Goal: Task Accomplishment & Management: Manage account settings

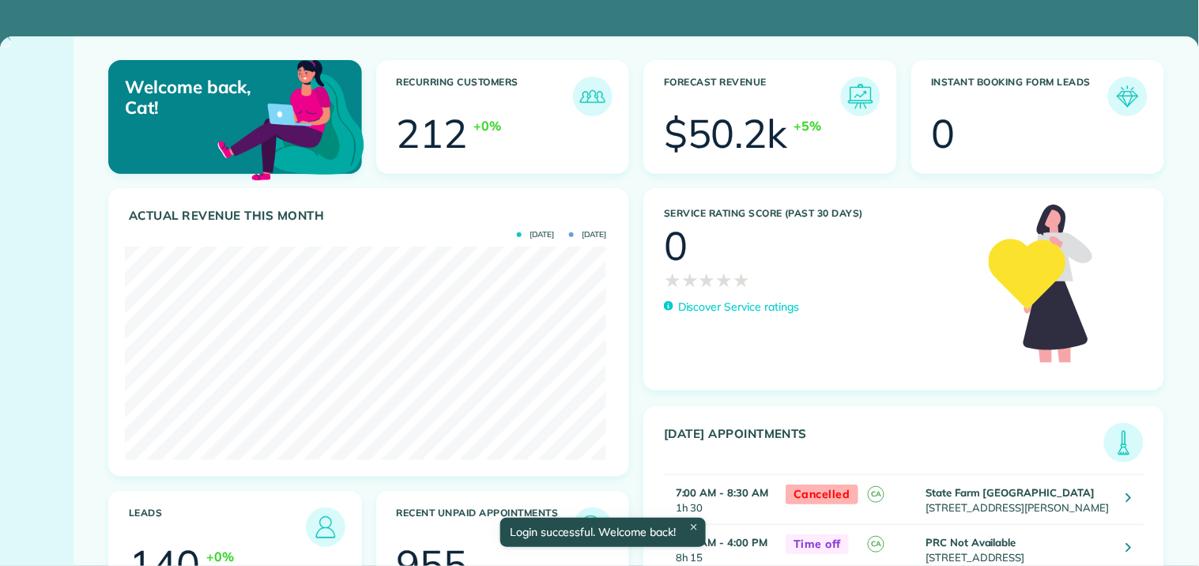
scroll to position [213, 481]
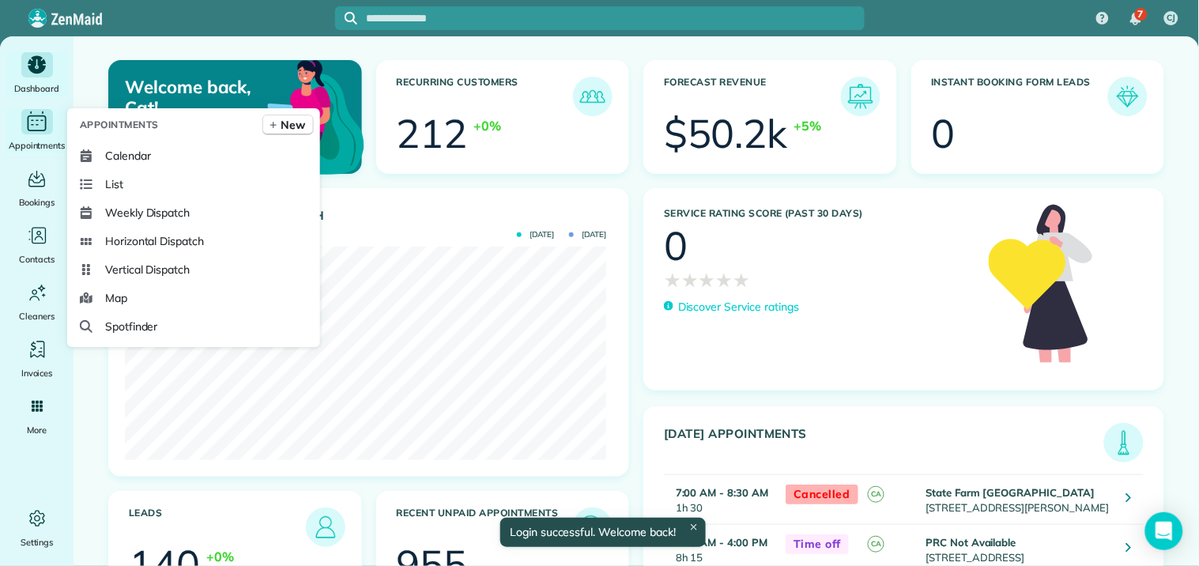
click at [32, 126] on icon "Main" at bounding box center [37, 122] width 25 height 24
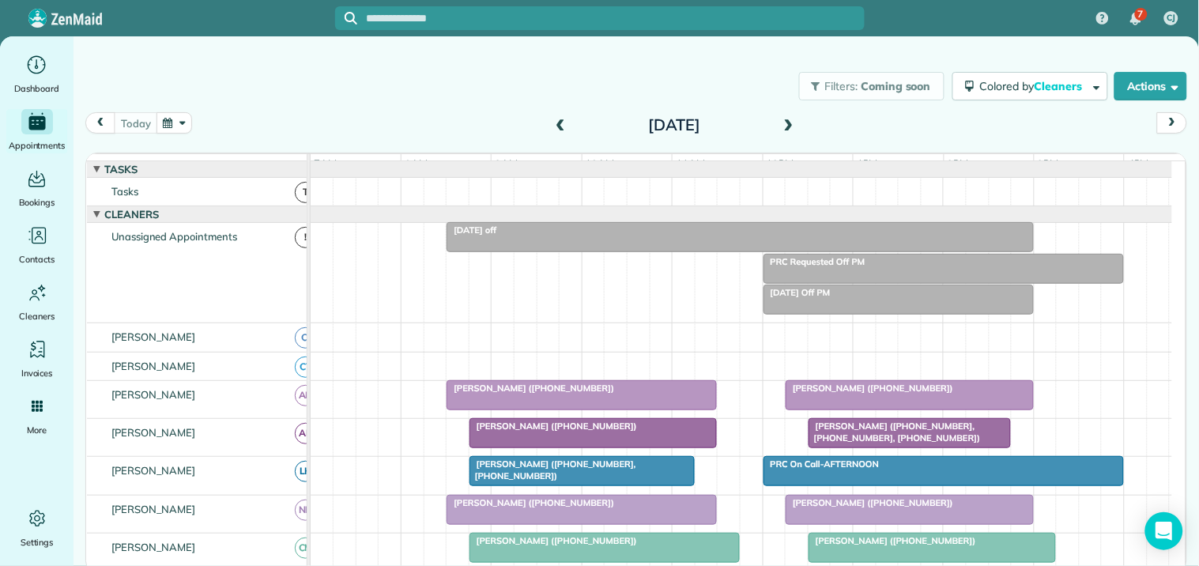
click at [172, 125] on button "button" at bounding box center [174, 122] width 36 height 21
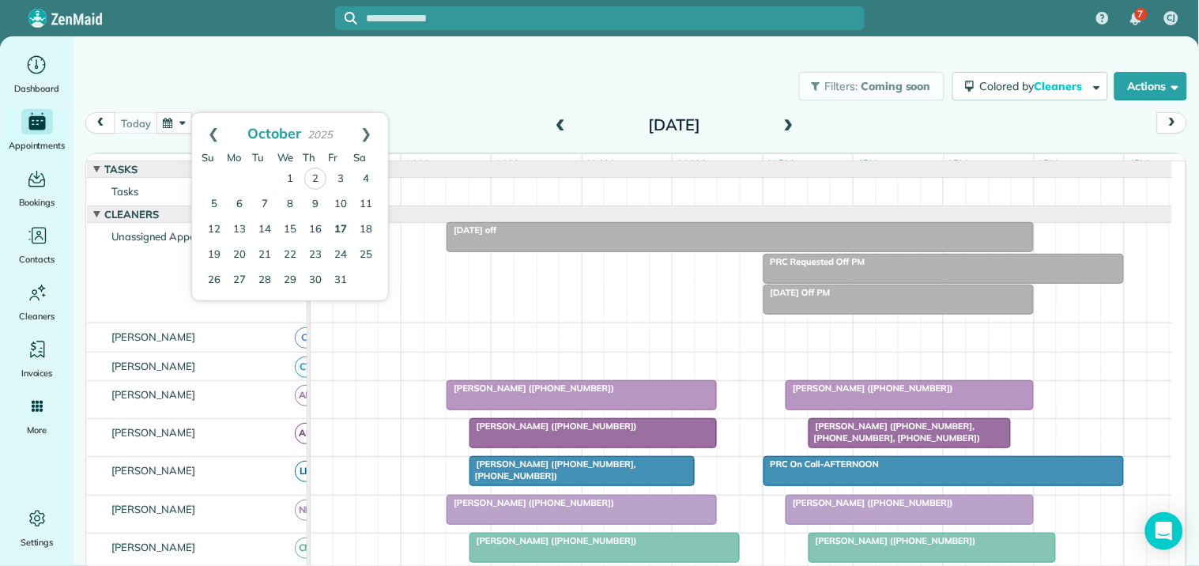
click at [341, 222] on link "17" at bounding box center [340, 229] width 25 height 25
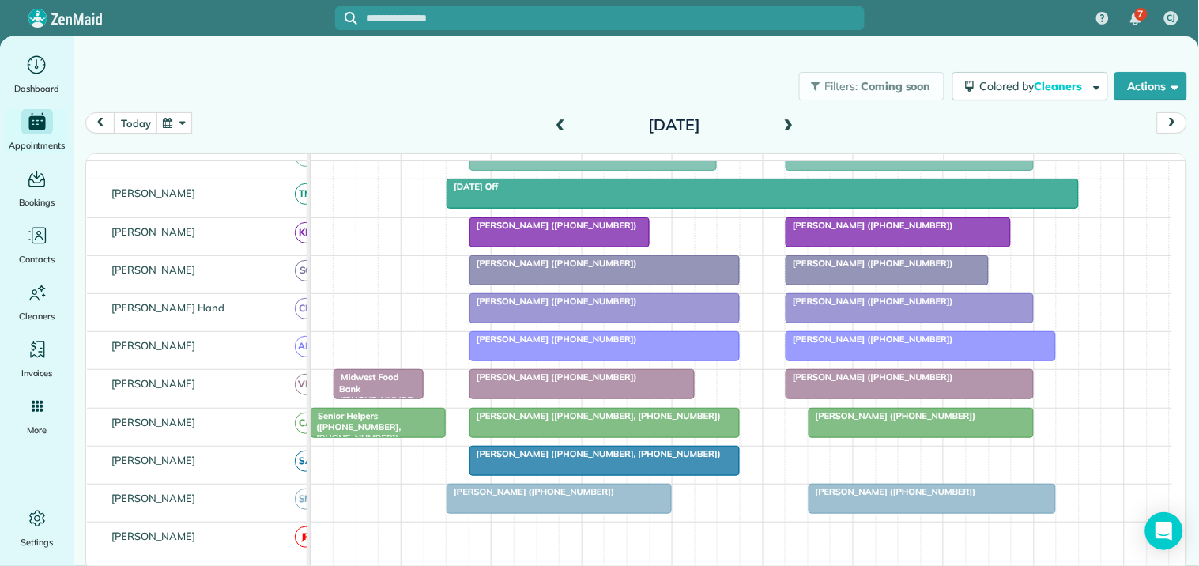
scroll to position [439, 0]
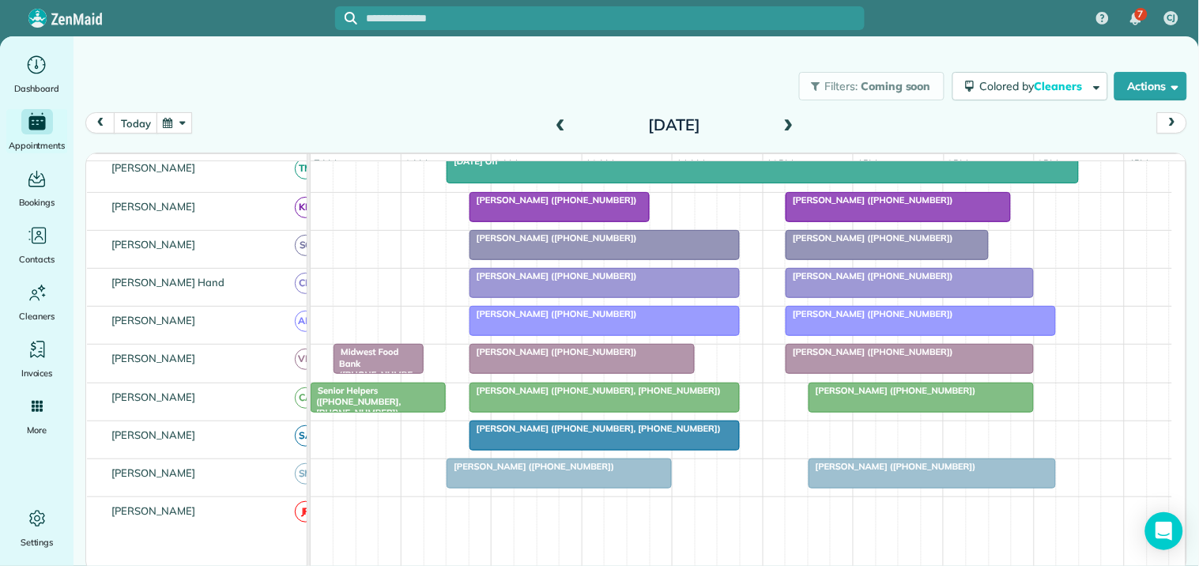
click at [586, 412] on div at bounding box center [604, 397] width 269 height 28
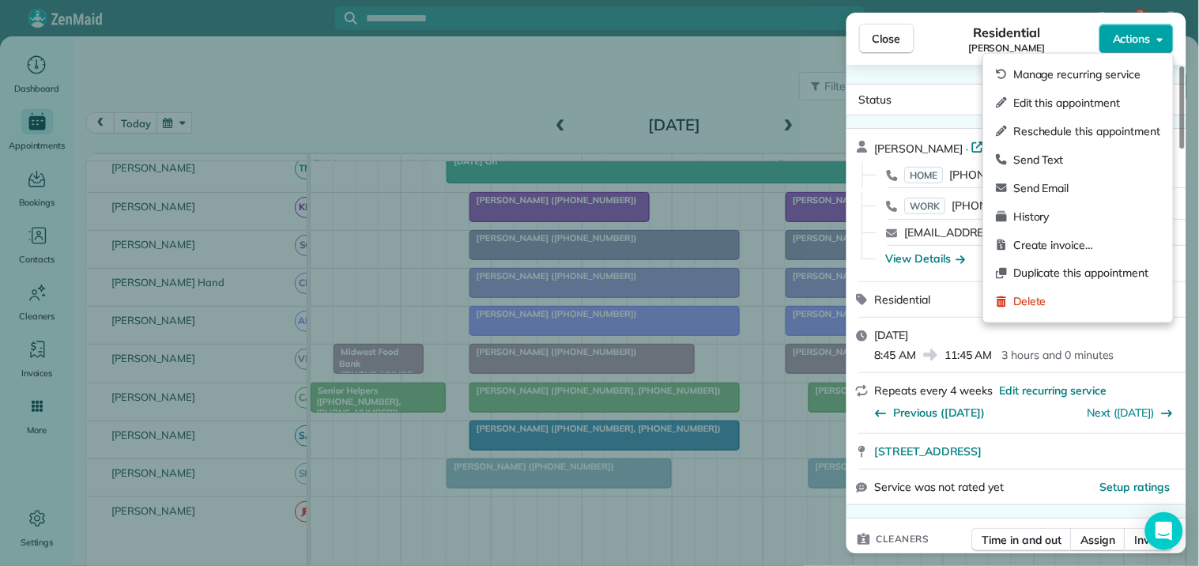
click at [1141, 35] on span "Actions" at bounding box center [1132, 39] width 38 height 16
click at [1060, 106] on span "Edit this appointment" at bounding box center [1086, 103] width 147 height 16
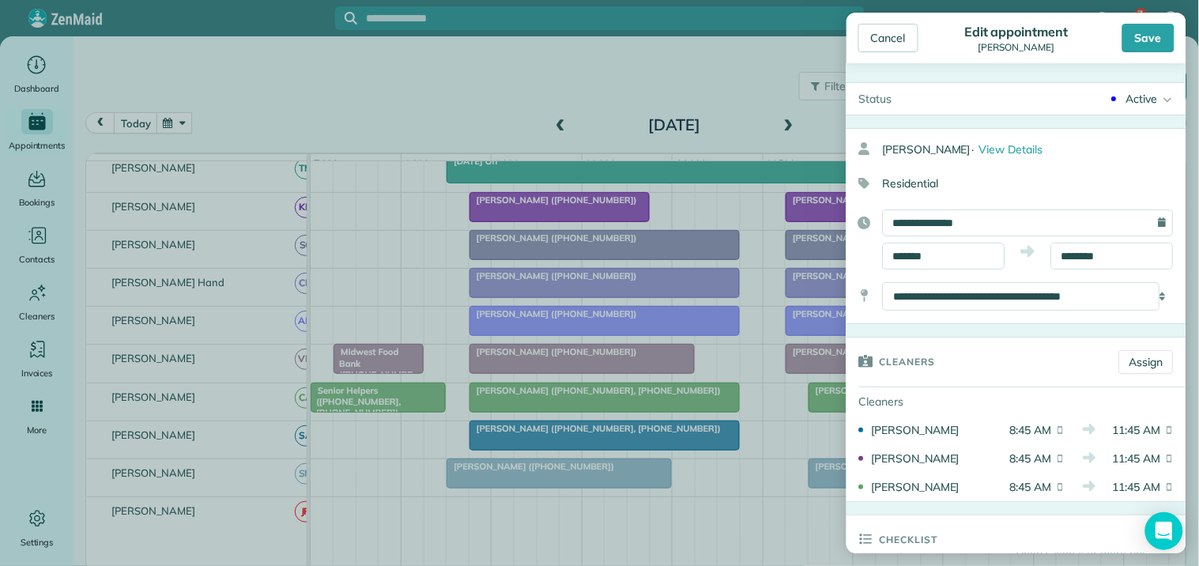
click at [1143, 100] on div "Active" at bounding box center [1142, 99] width 32 height 16
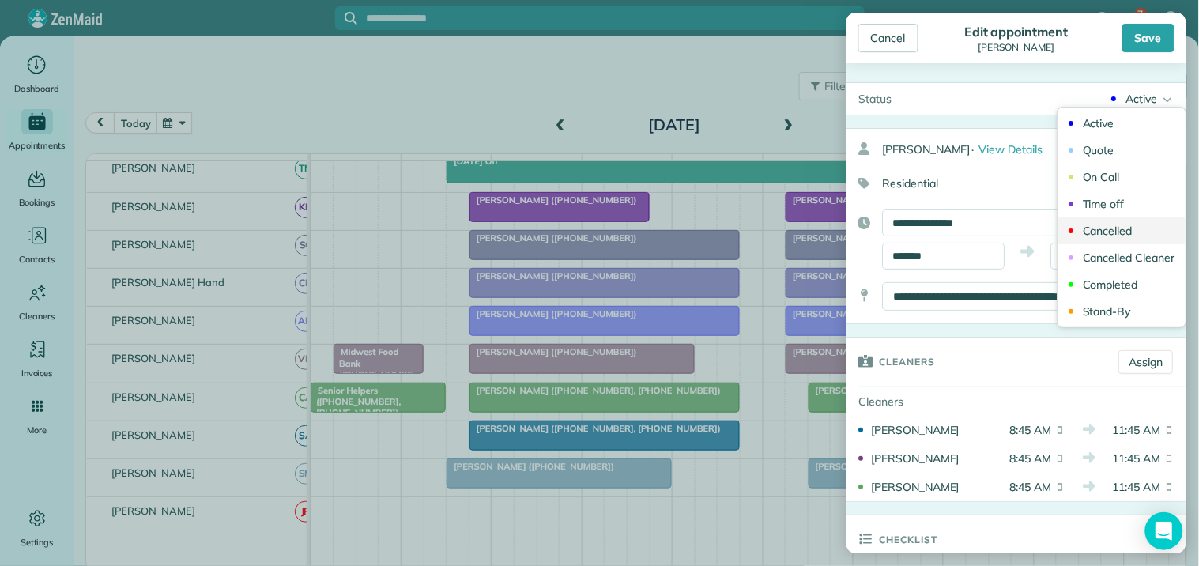
click at [1114, 236] on div "Cancelled" at bounding box center [1109, 230] width 50 height 11
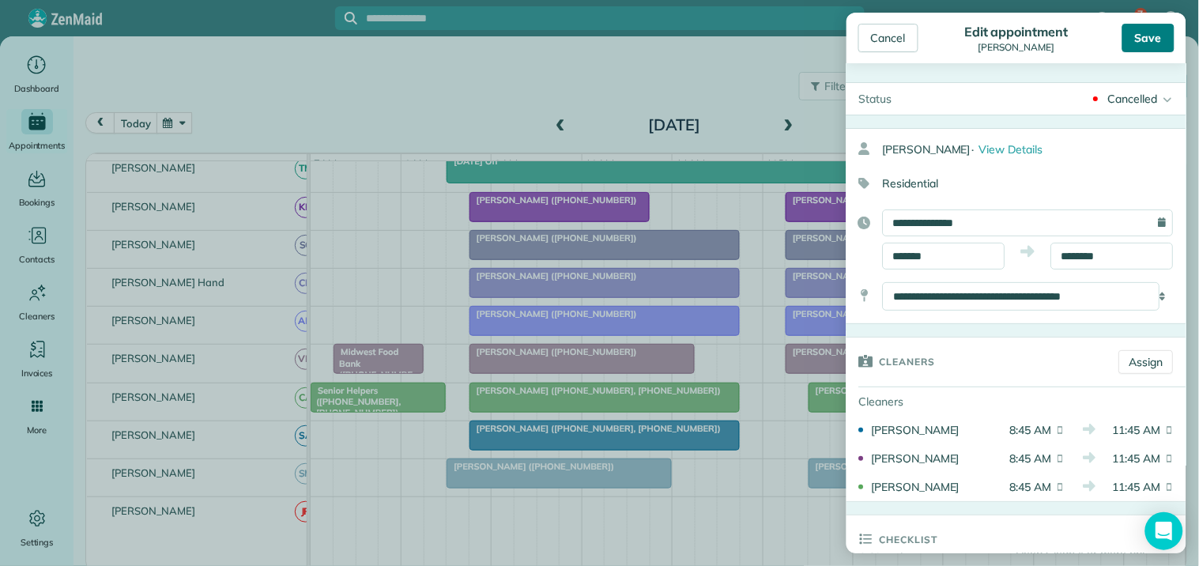
click at [1149, 28] on div "Save" at bounding box center [1148, 38] width 52 height 28
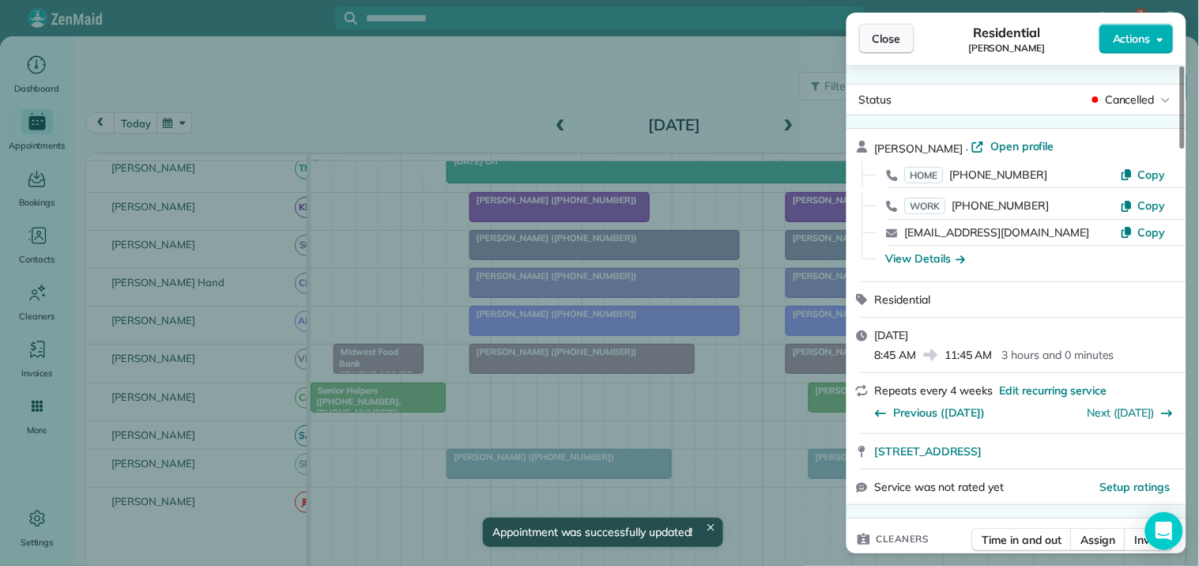
click at [890, 43] on span "Close" at bounding box center [887, 39] width 28 height 16
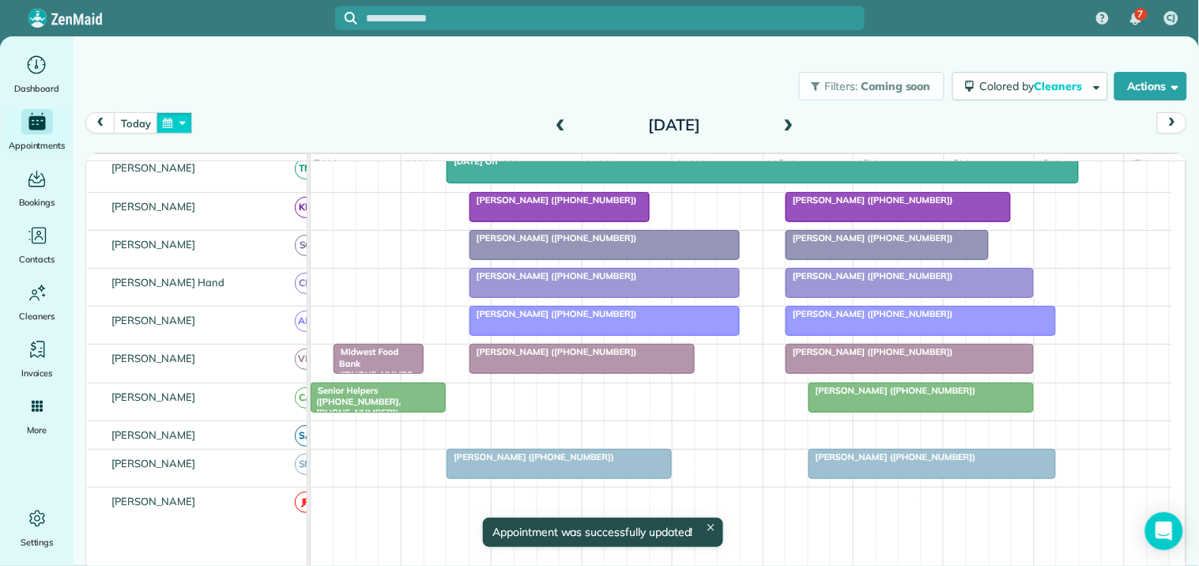
click at [172, 127] on button "button" at bounding box center [174, 122] width 36 height 21
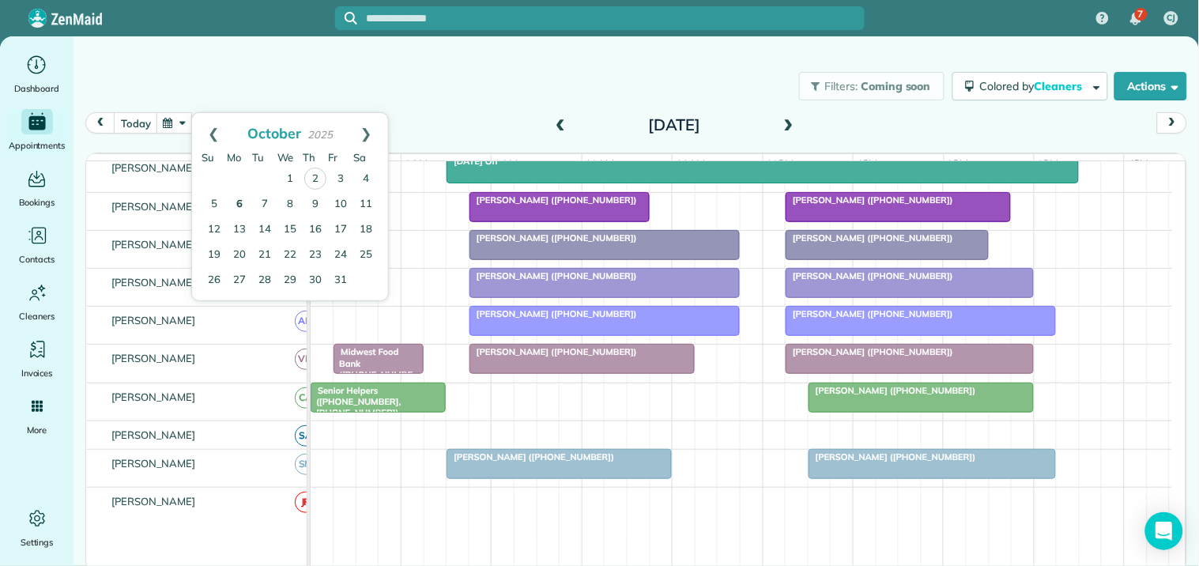
click at [237, 198] on link "6" at bounding box center [239, 204] width 25 height 25
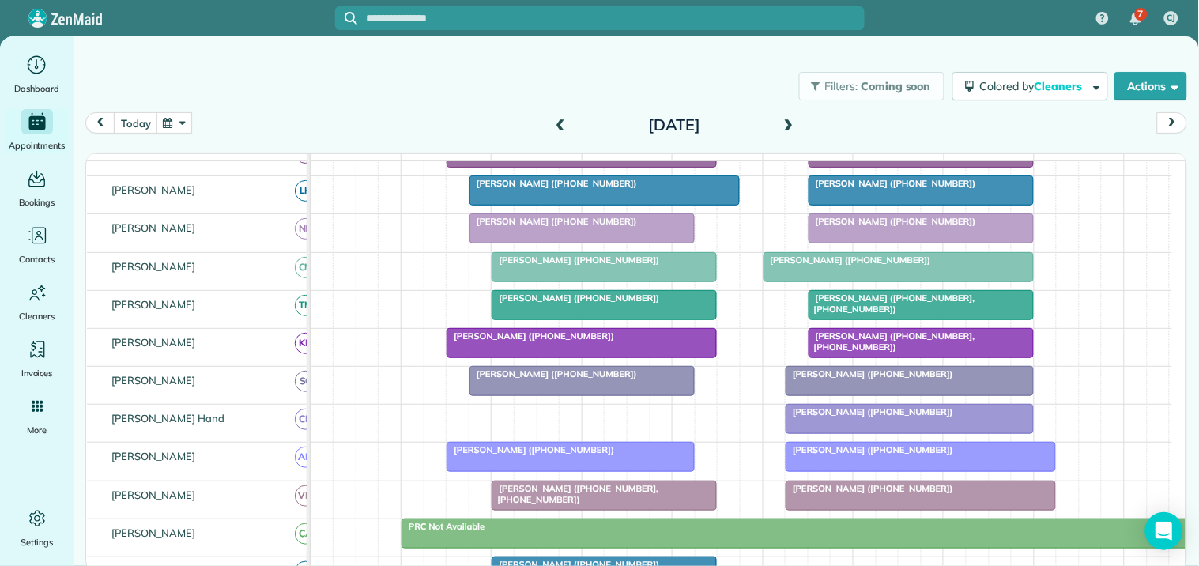
scroll to position [417, 0]
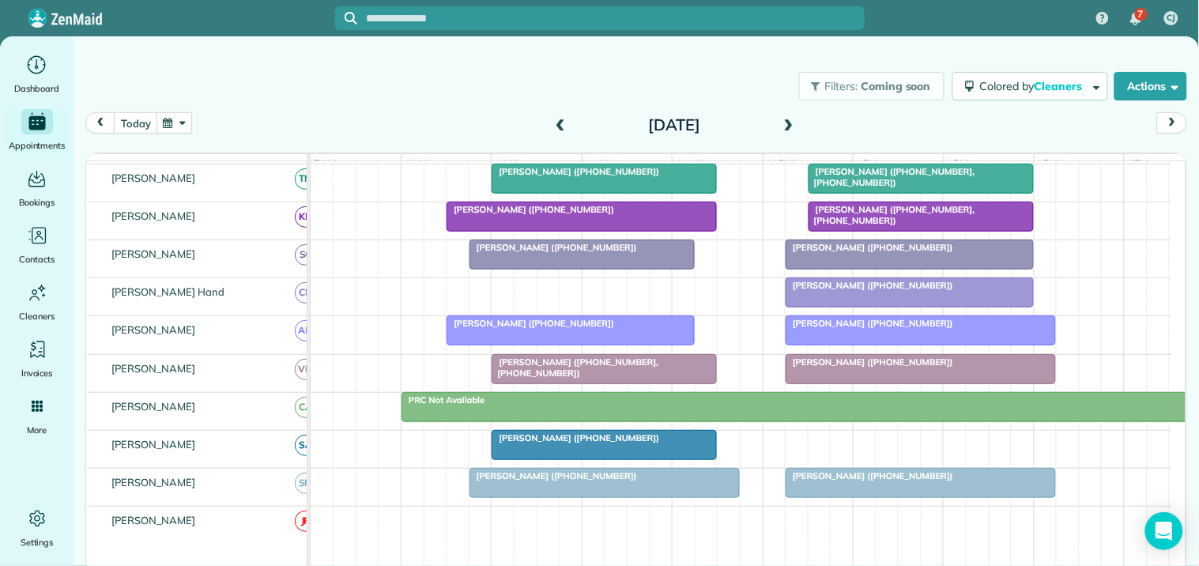
click at [175, 123] on button "button" at bounding box center [174, 122] width 36 height 21
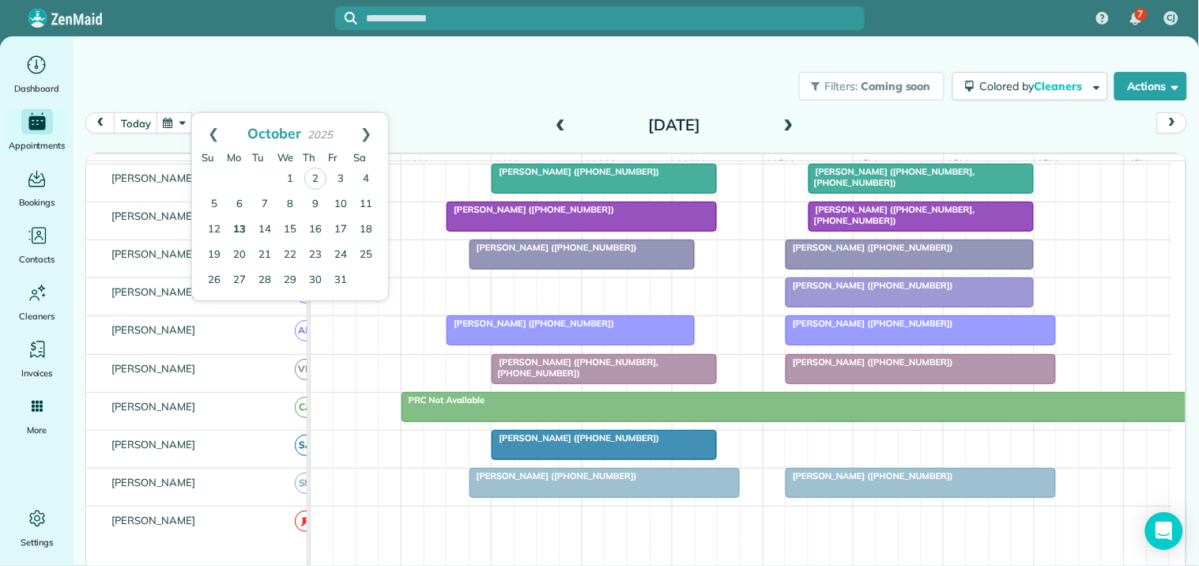
click at [239, 228] on link "13" at bounding box center [239, 229] width 25 height 25
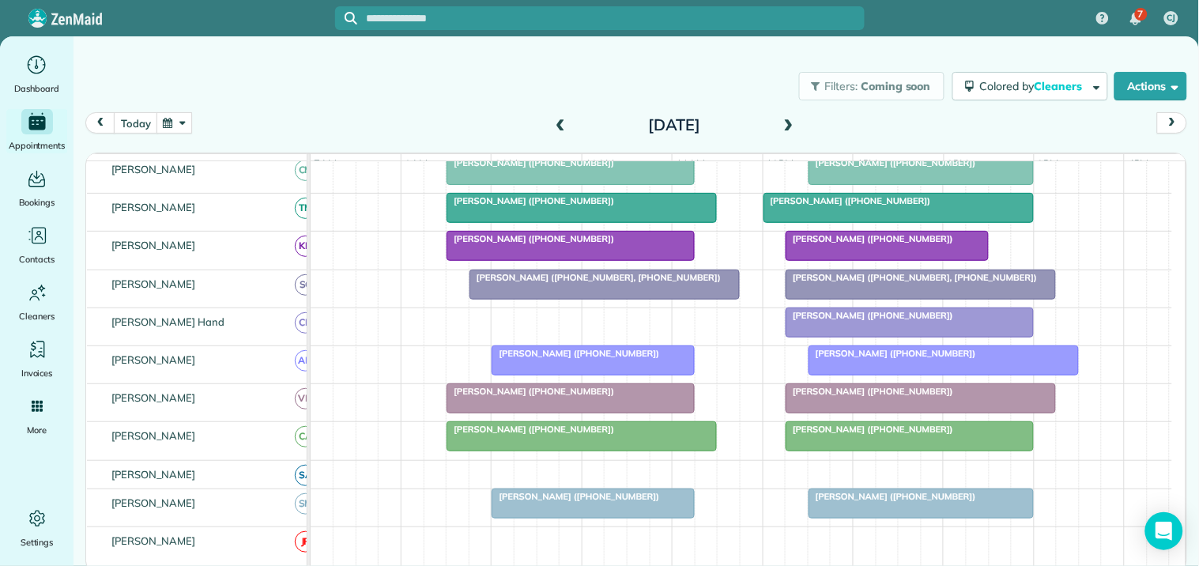
scroll to position [0, 0]
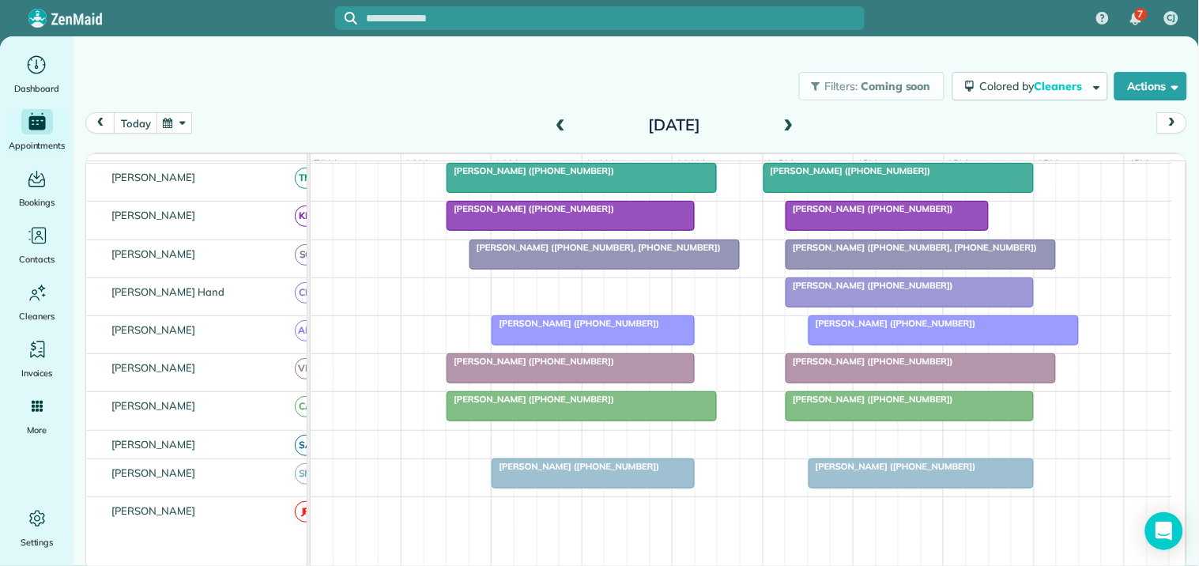
click at [787, 123] on span at bounding box center [788, 126] width 17 height 14
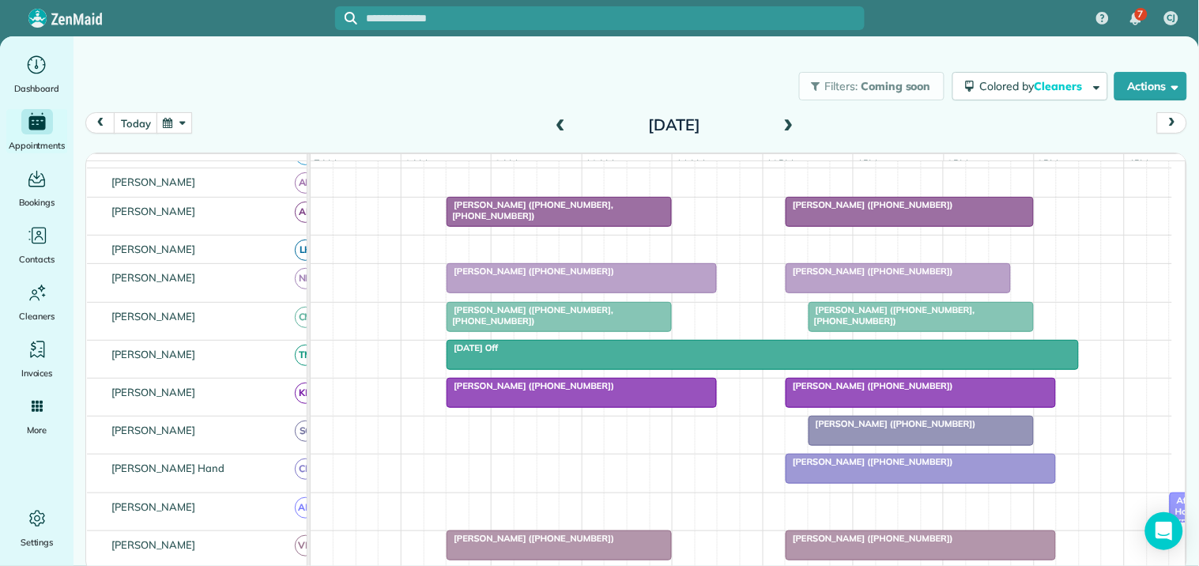
click at [184, 121] on button "button" at bounding box center [174, 122] width 36 height 21
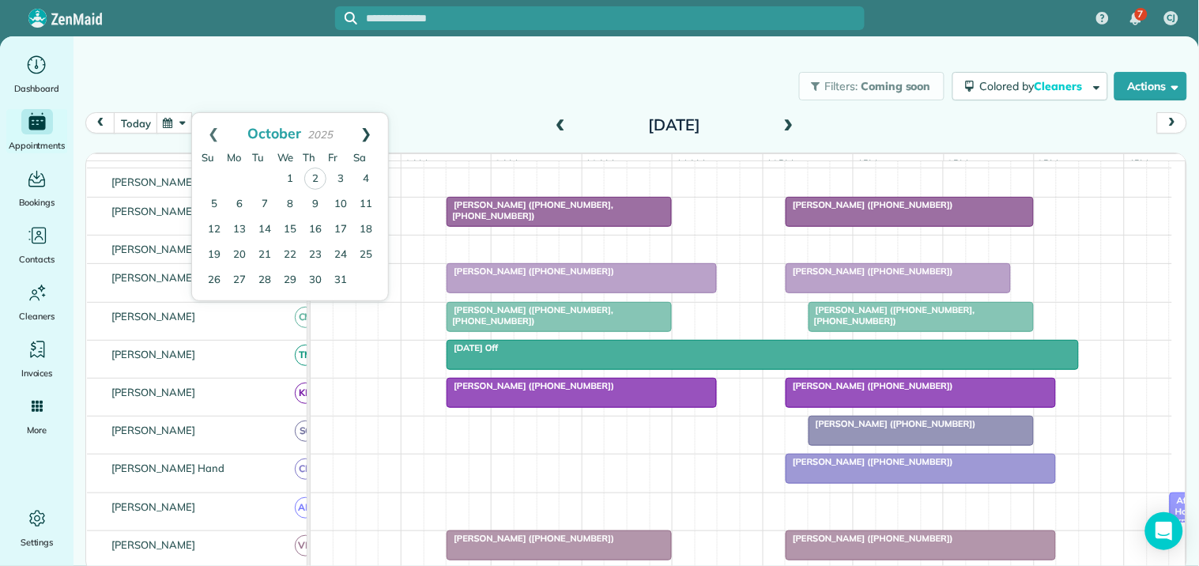
click at [372, 130] on link "Next" at bounding box center [366, 133] width 43 height 40
click at [209, 129] on link "Prev" at bounding box center [213, 133] width 43 height 40
click at [370, 126] on link "Next" at bounding box center [366, 133] width 43 height 40
click at [267, 226] on link "11" at bounding box center [264, 229] width 25 height 25
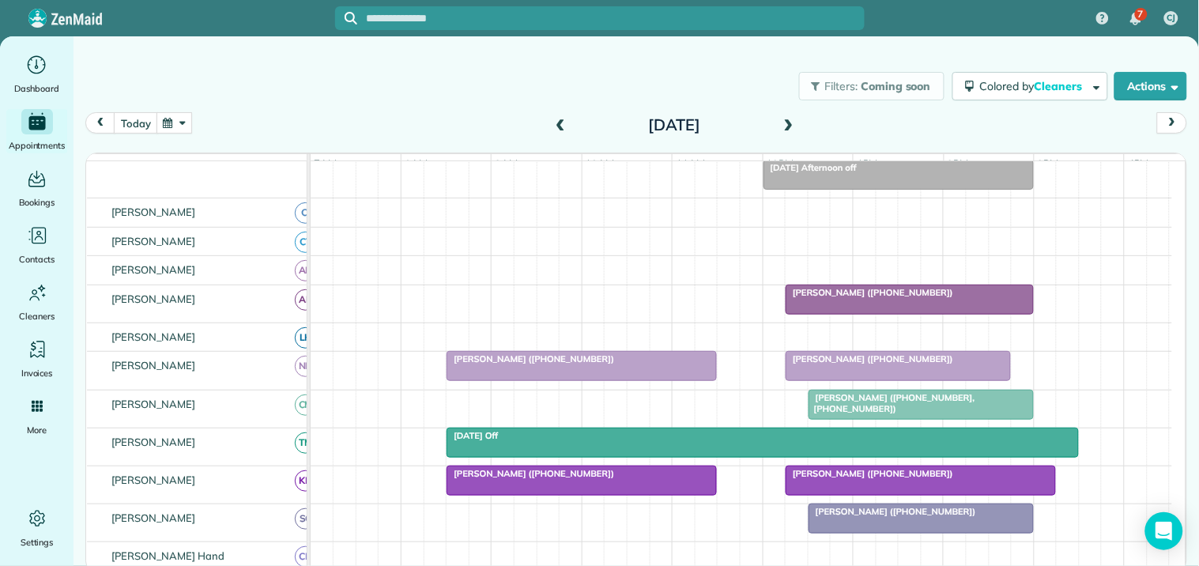
click at [183, 125] on button "button" at bounding box center [174, 122] width 36 height 21
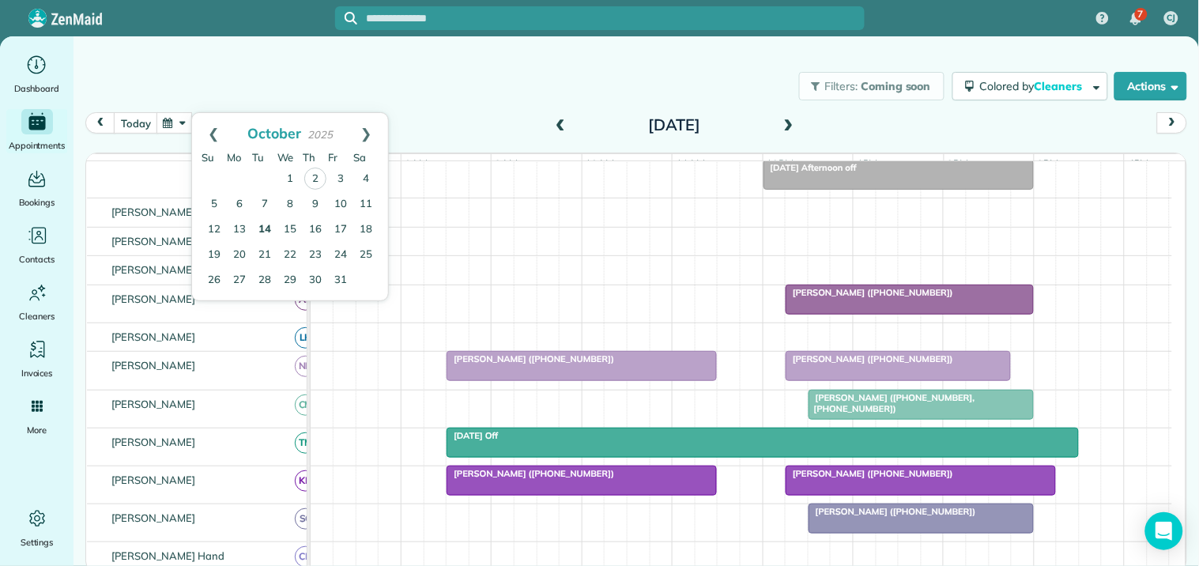
click at [266, 225] on link "14" at bounding box center [264, 229] width 25 height 25
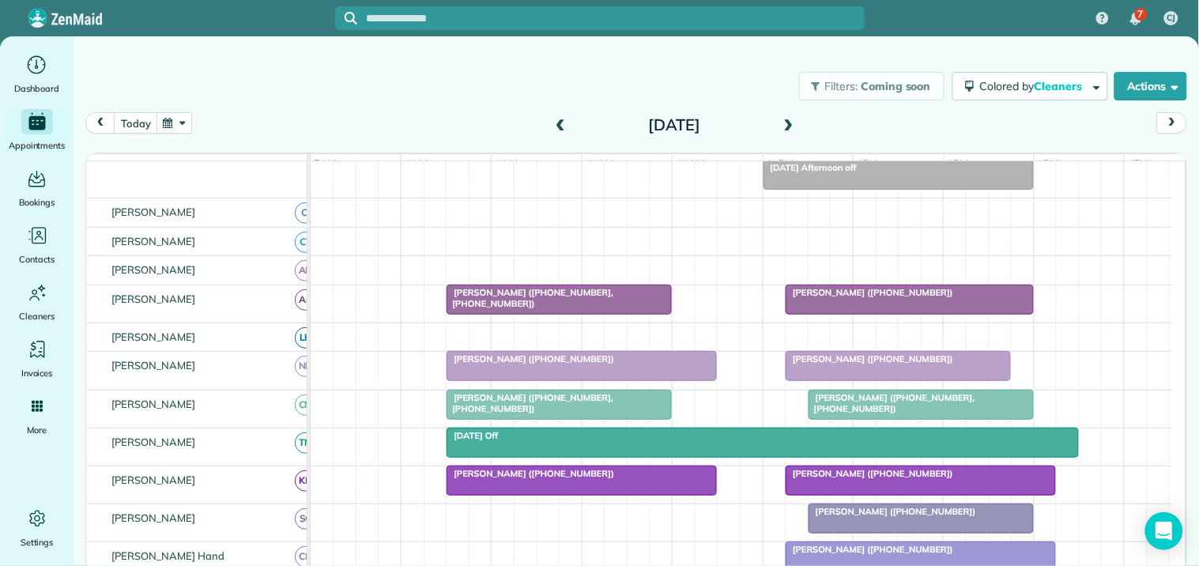
click at [792, 123] on span at bounding box center [788, 126] width 17 height 14
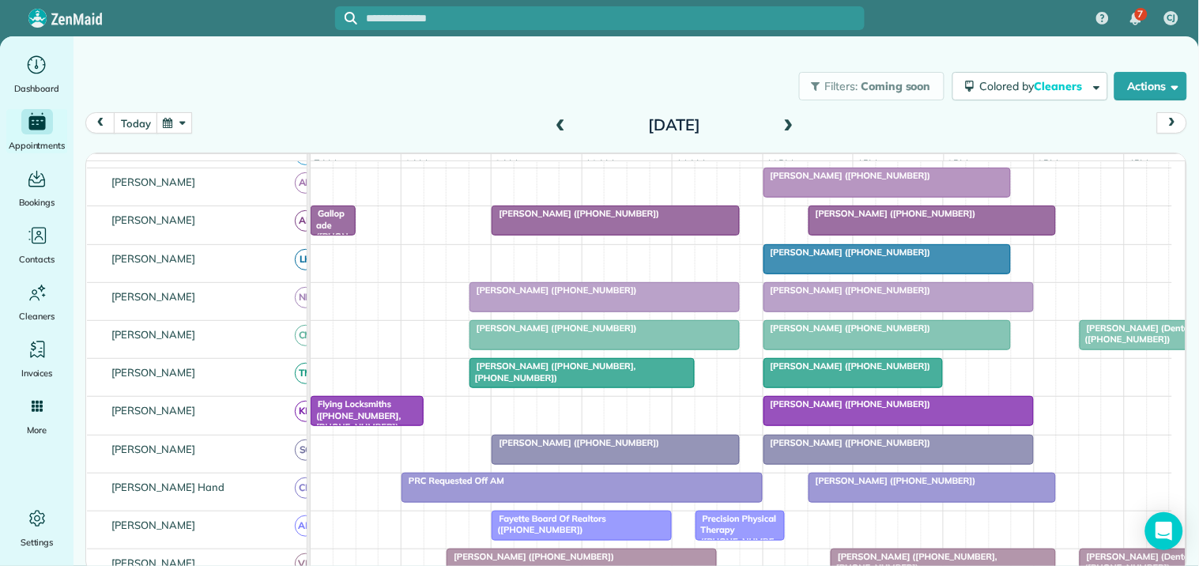
click at [793, 119] on span at bounding box center [788, 126] width 17 height 14
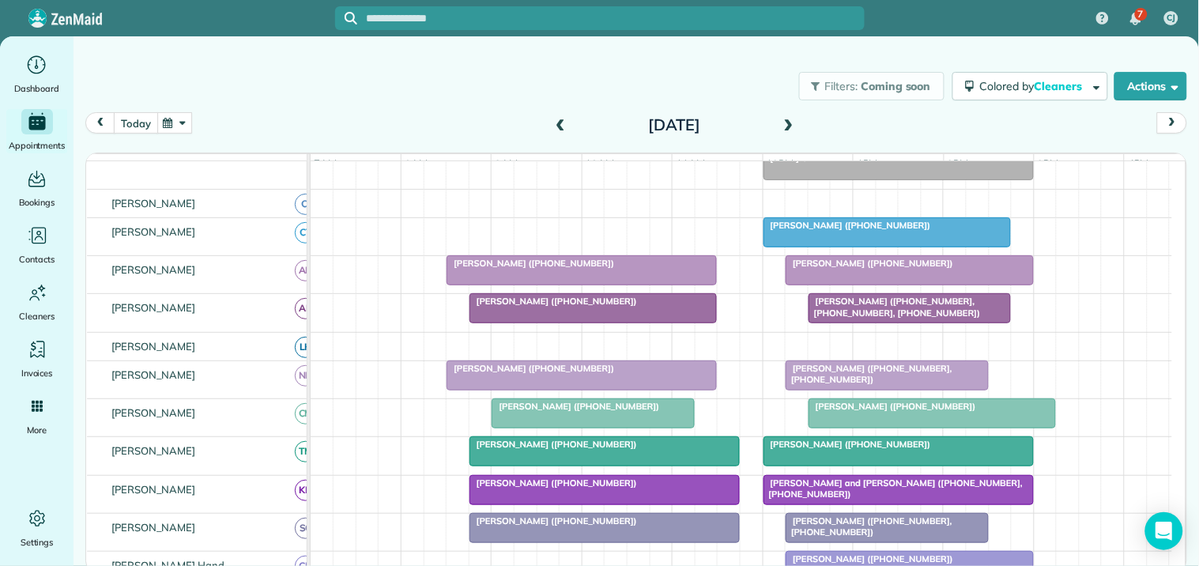
click at [136, 121] on button "today" at bounding box center [135, 122] width 43 height 21
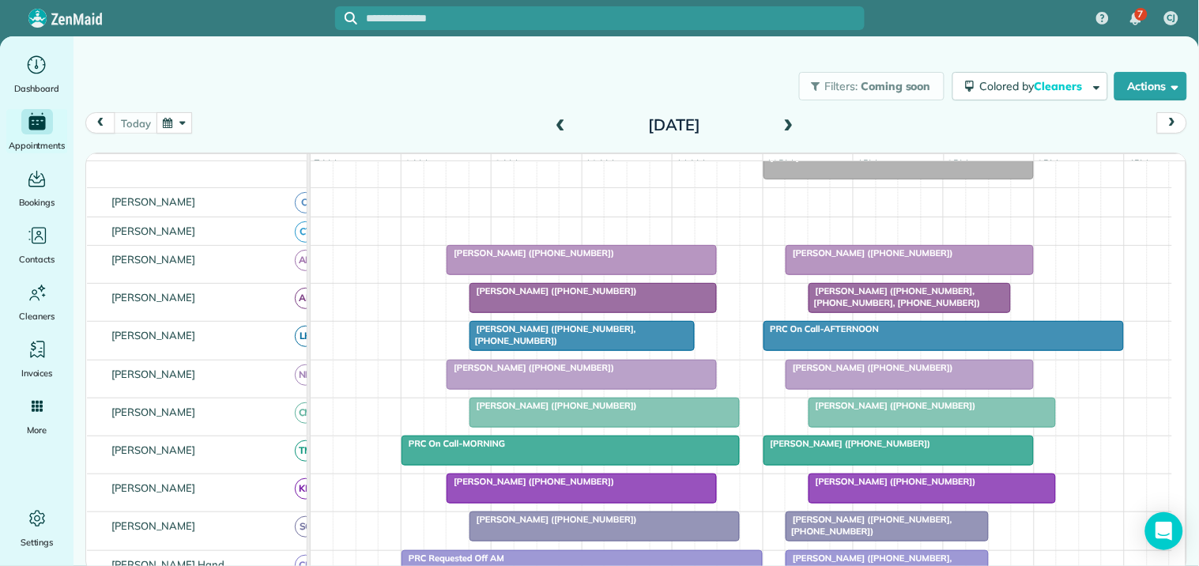
click at [509, 258] on span "[PERSON_NAME] ([PHONE_NUMBER])" at bounding box center [530, 252] width 169 height 11
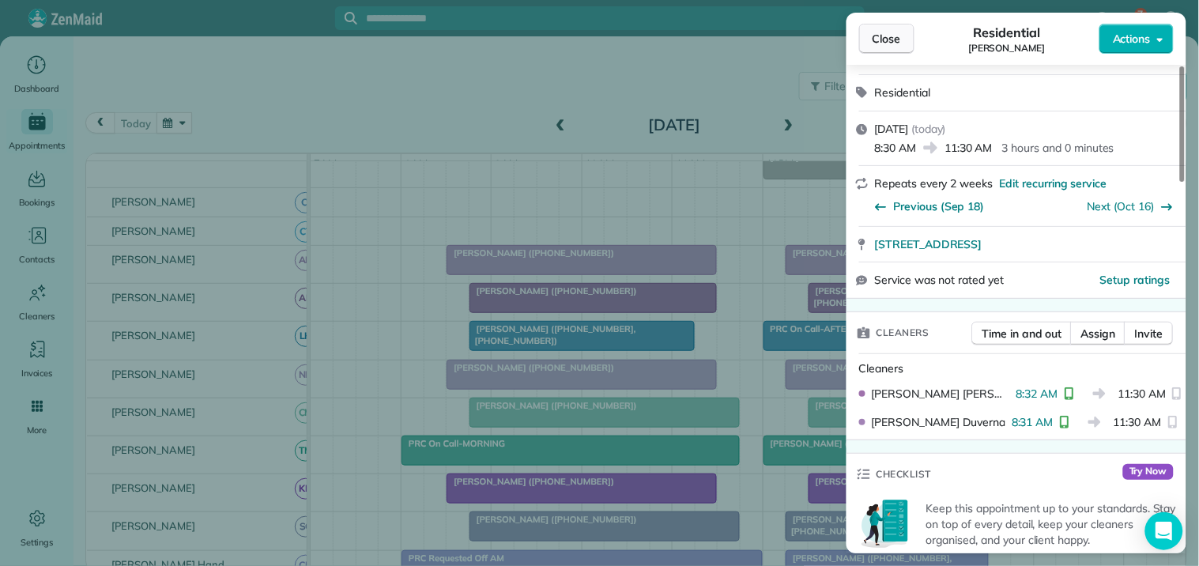
click at [886, 43] on span "Close" at bounding box center [887, 39] width 28 height 16
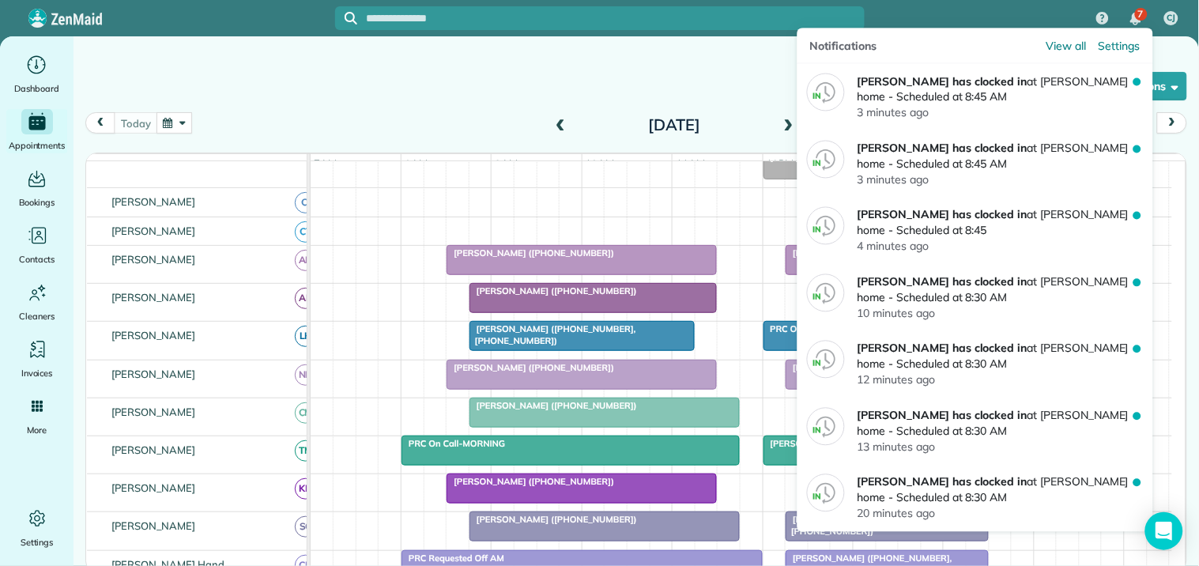
click at [1136, 11] on div "7" at bounding box center [1141, 14] width 13 height 13
click at [1067, 49] on span "View all" at bounding box center [1066, 46] width 40 height 16
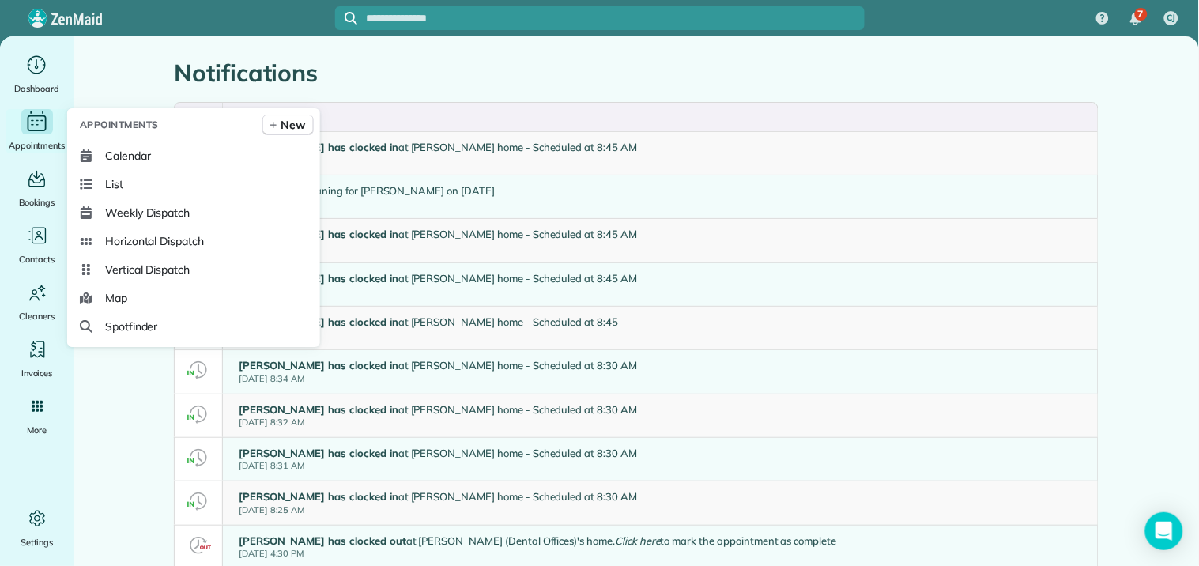
click at [35, 123] on icon "Main" at bounding box center [37, 122] width 25 height 24
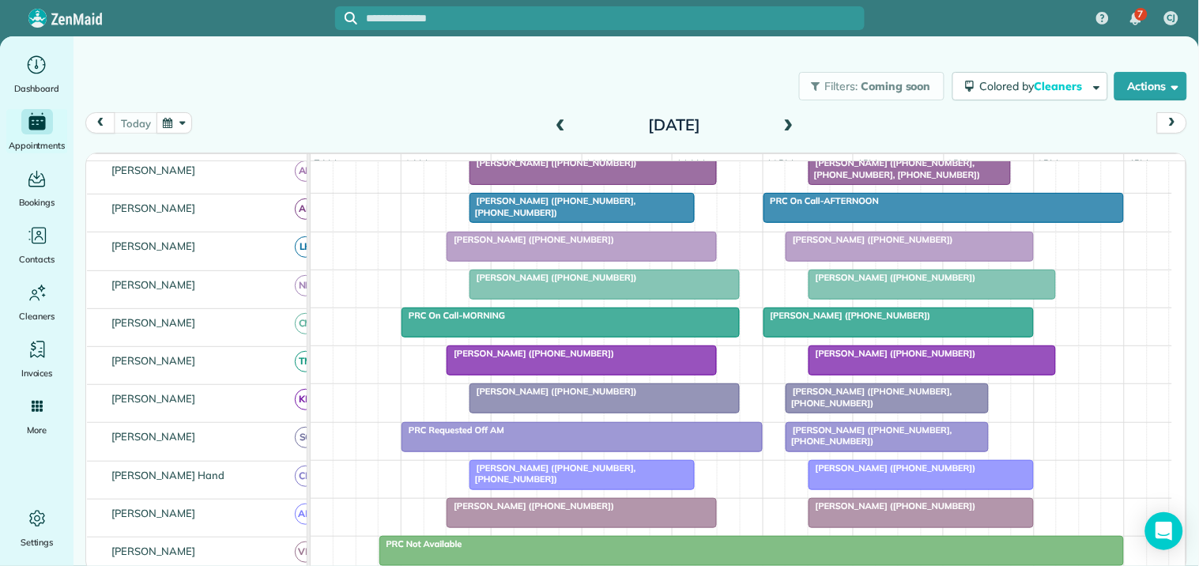
scroll to position [263, 0]
click at [578, 359] on div "Orson Brumbaugh (+14042130928)" at bounding box center [581, 353] width 261 height 11
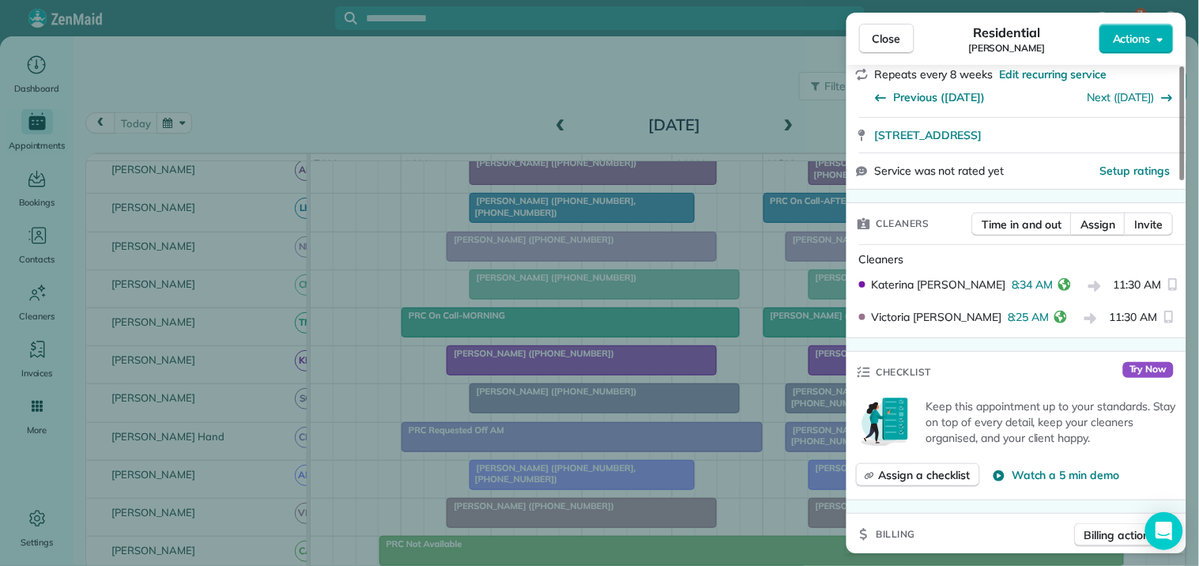
scroll to position [351, 0]
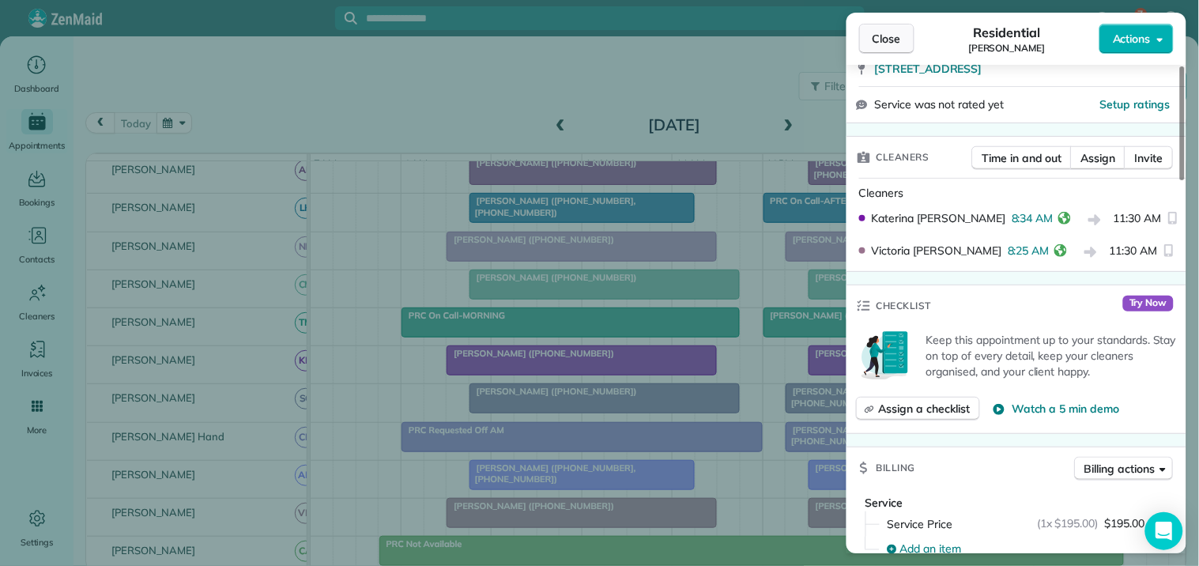
click at [897, 36] on span "Close" at bounding box center [887, 39] width 28 height 16
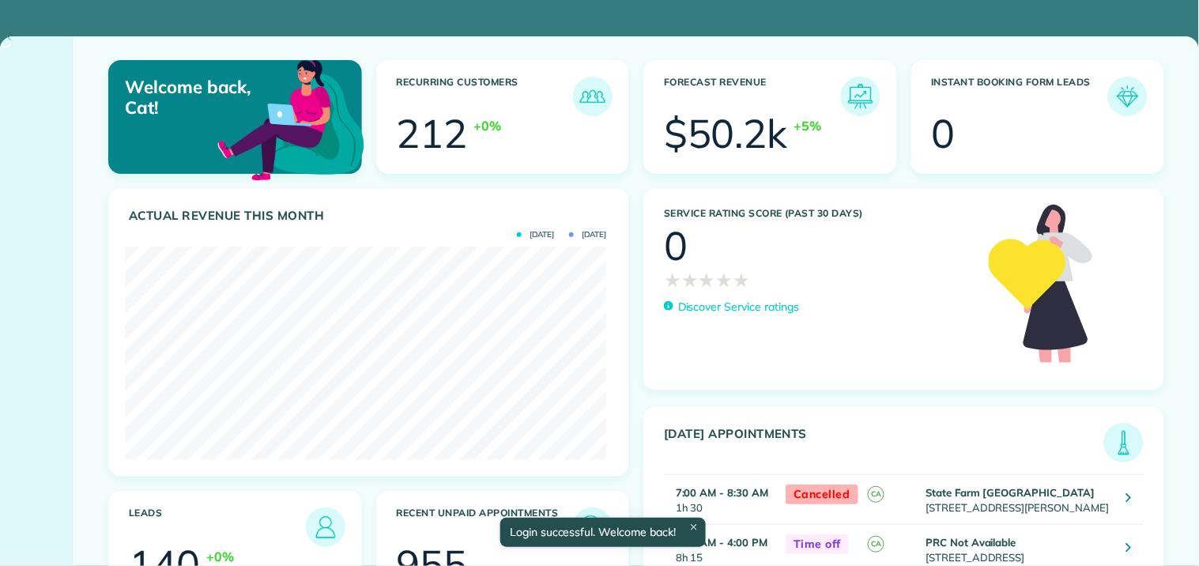
scroll to position [213, 481]
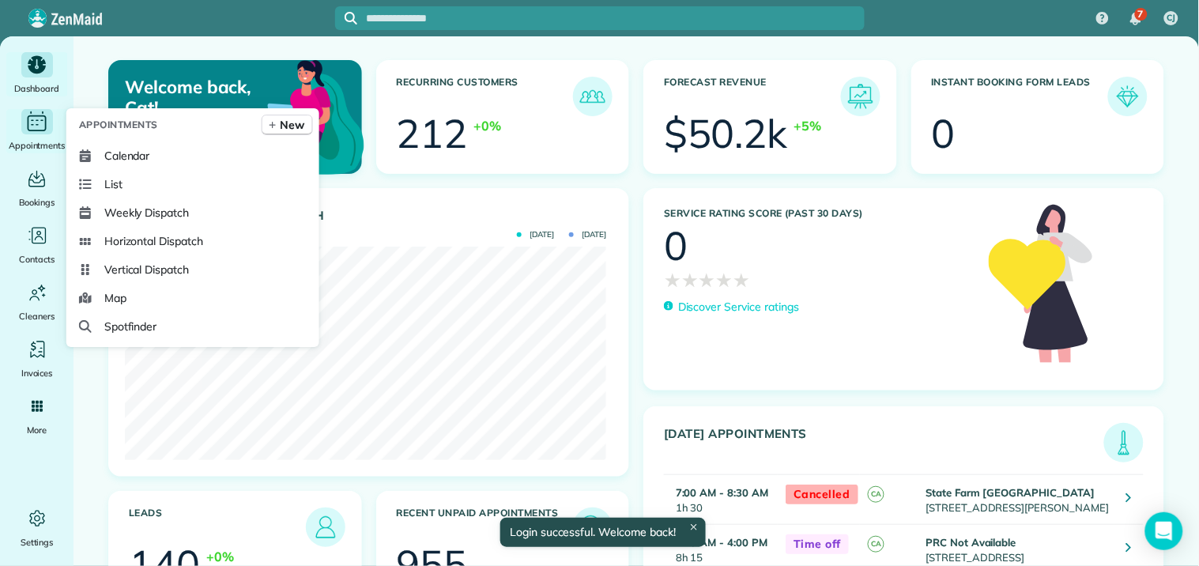
click at [40, 125] on icon "Main" at bounding box center [37, 122] width 25 height 24
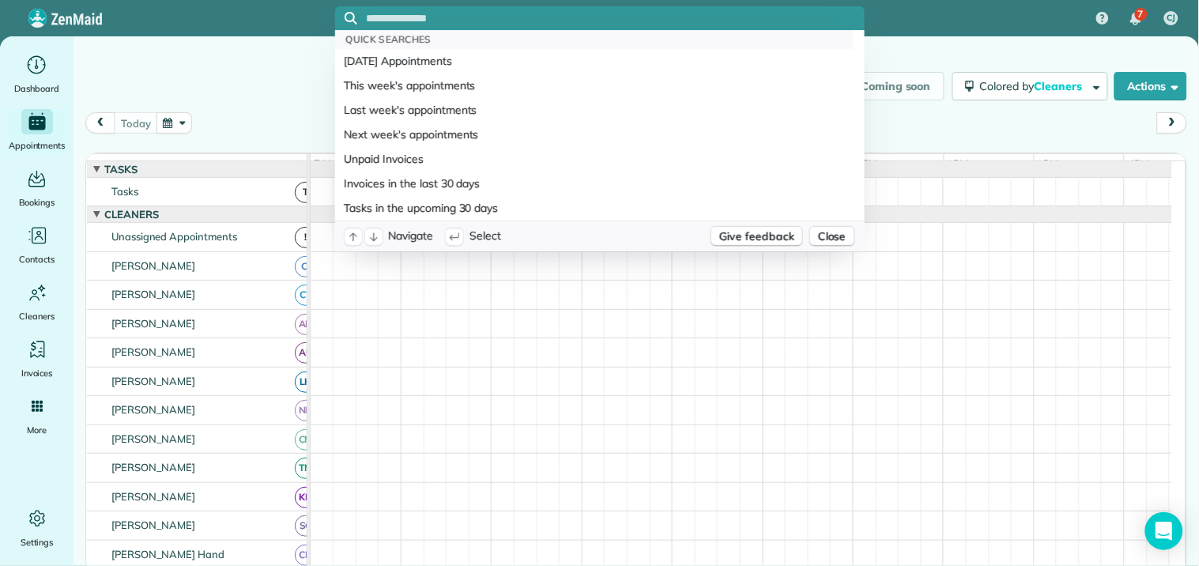
click at [443, 14] on input "text" at bounding box center [616, 19] width 498 height 12
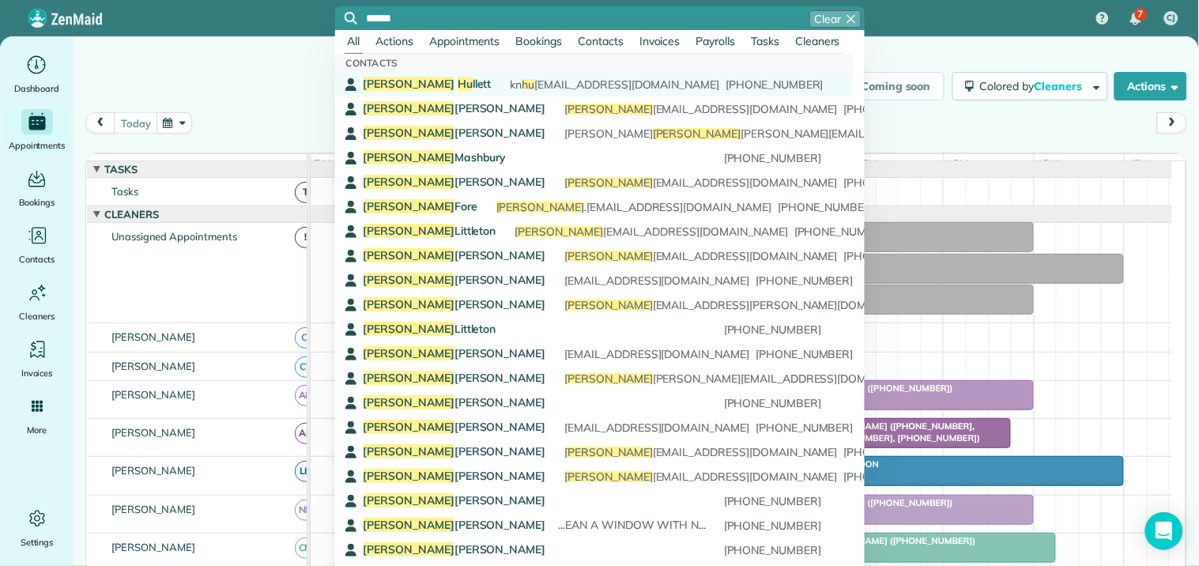
type input "******"
click at [421, 84] on div "Kim Hu llett kn hu llett@gmail.com (404) 213-4464" at bounding box center [593, 85] width 458 height 16
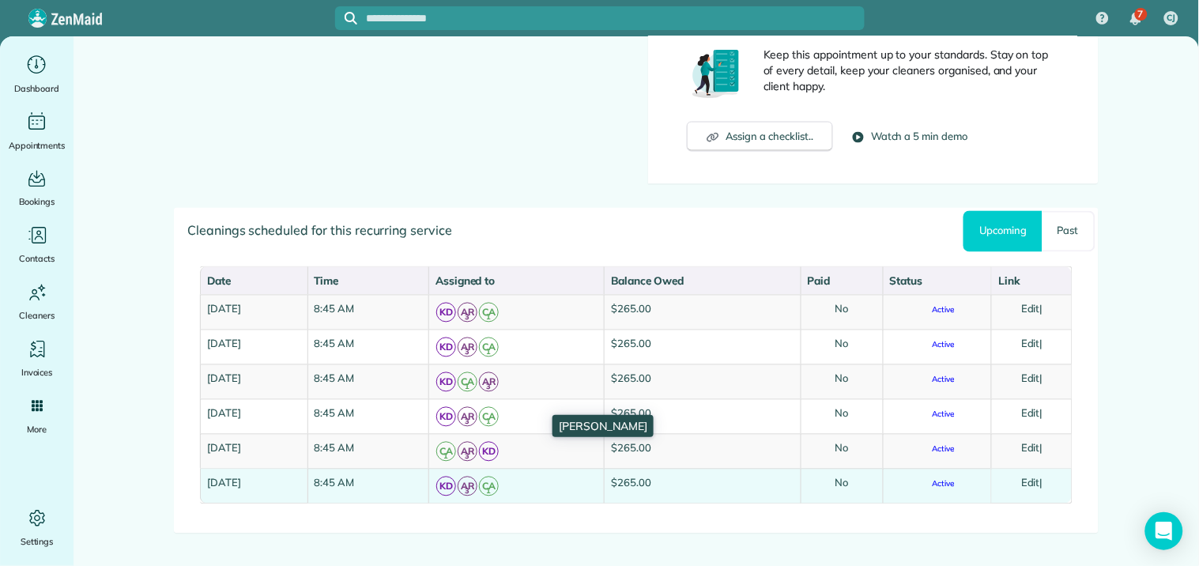
scroll to position [676, 0]
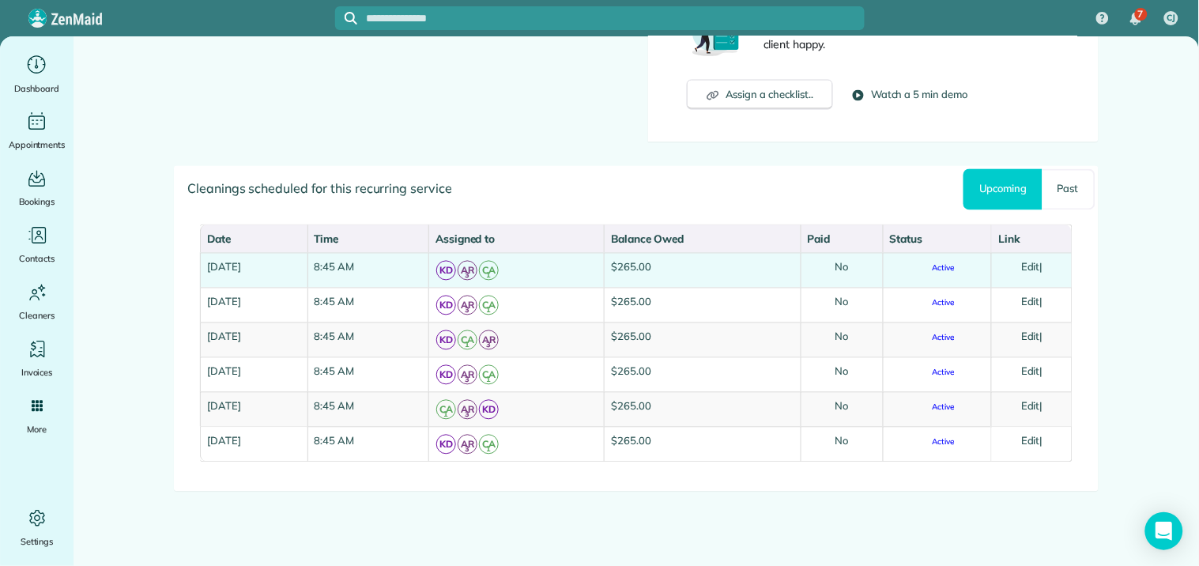
click at [1032, 266] on link "Edit" at bounding box center [1030, 267] width 19 height 13
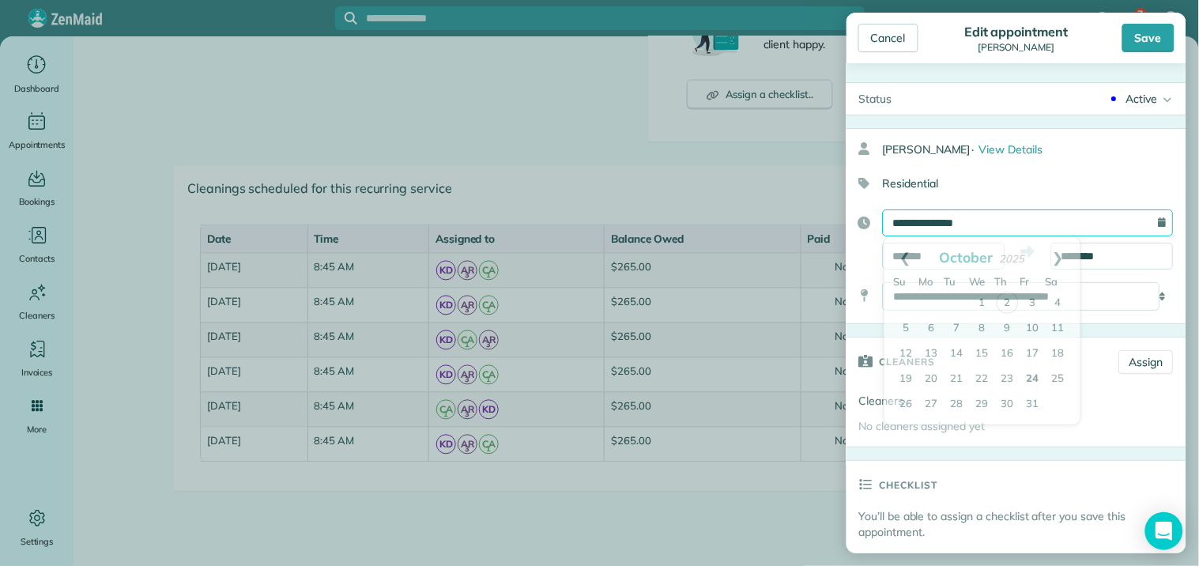
click at [999, 224] on input "**********" at bounding box center [1028, 222] width 291 height 27
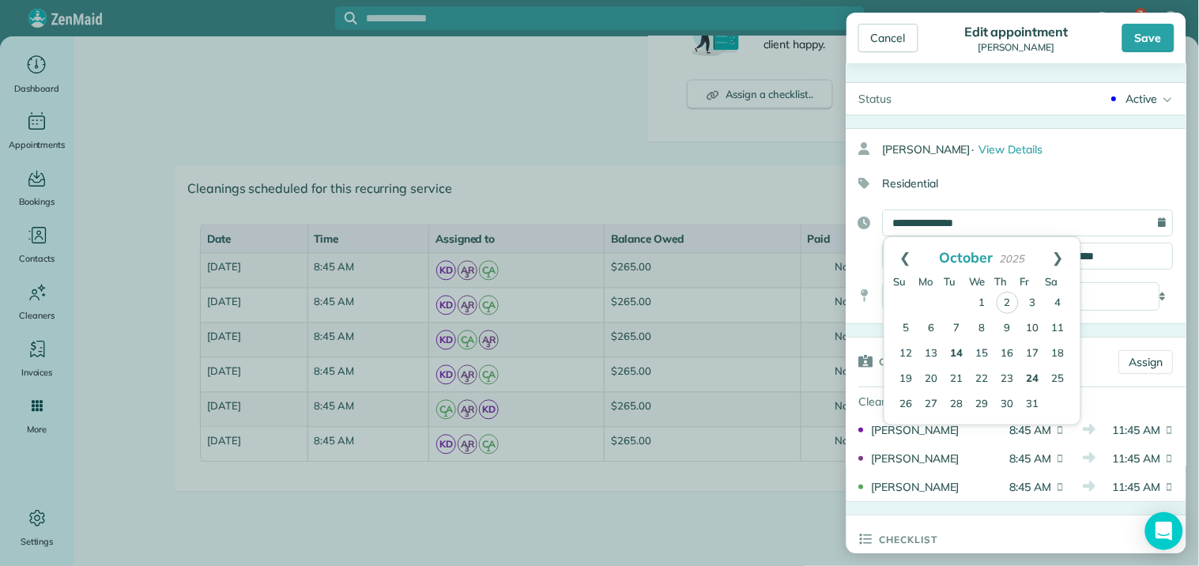
click at [957, 346] on link "14" at bounding box center [956, 353] width 25 height 25
type input "**********"
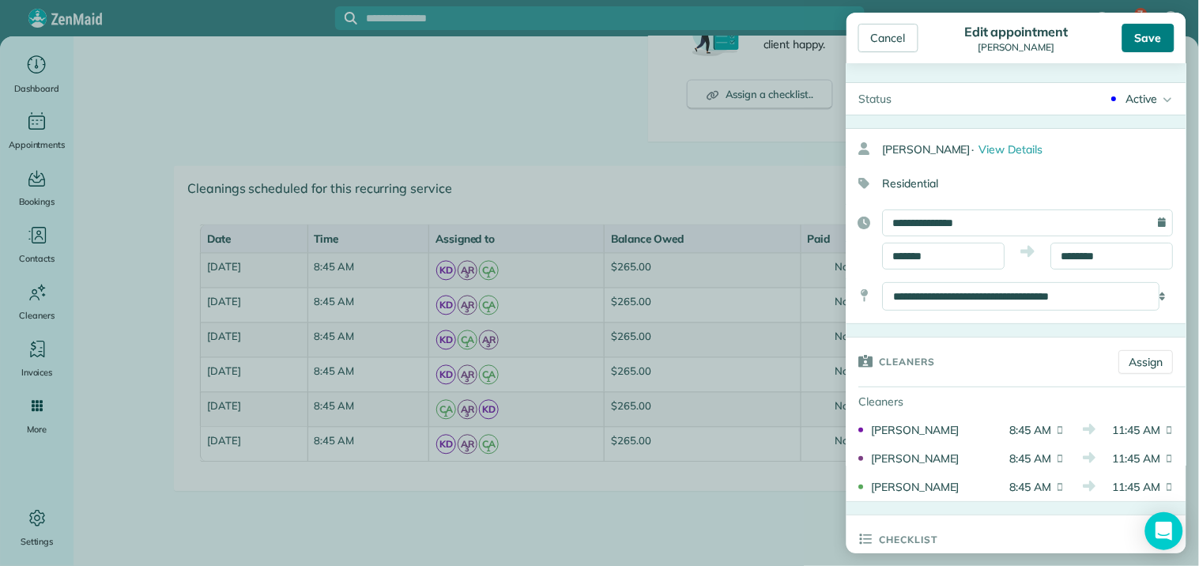
click at [1152, 36] on div "Save" at bounding box center [1148, 38] width 52 height 28
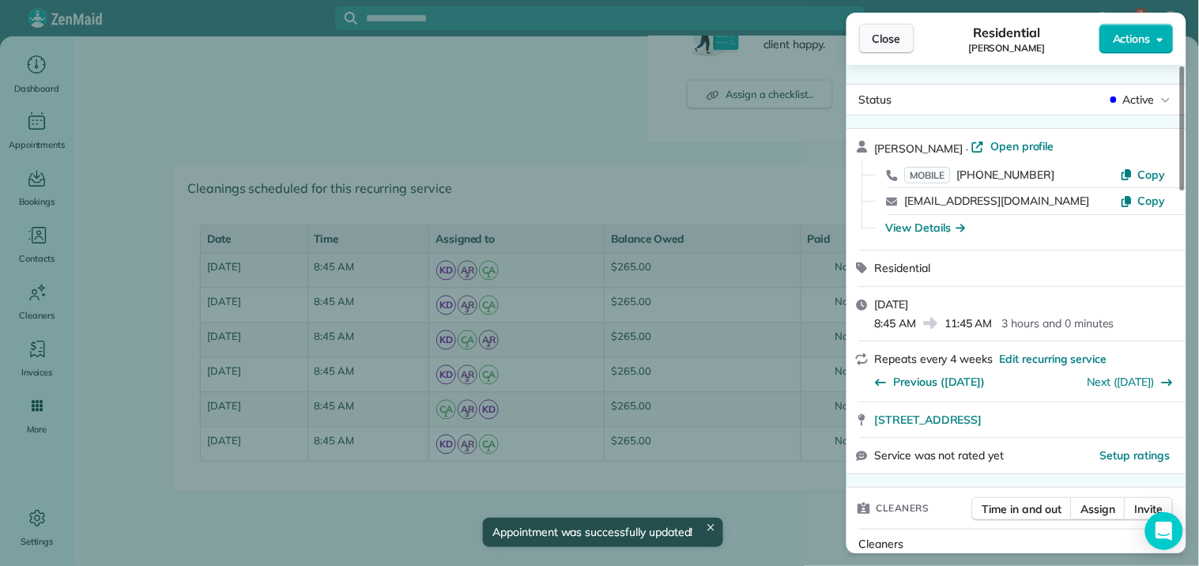
click at [885, 35] on span "Close" at bounding box center [887, 39] width 28 height 16
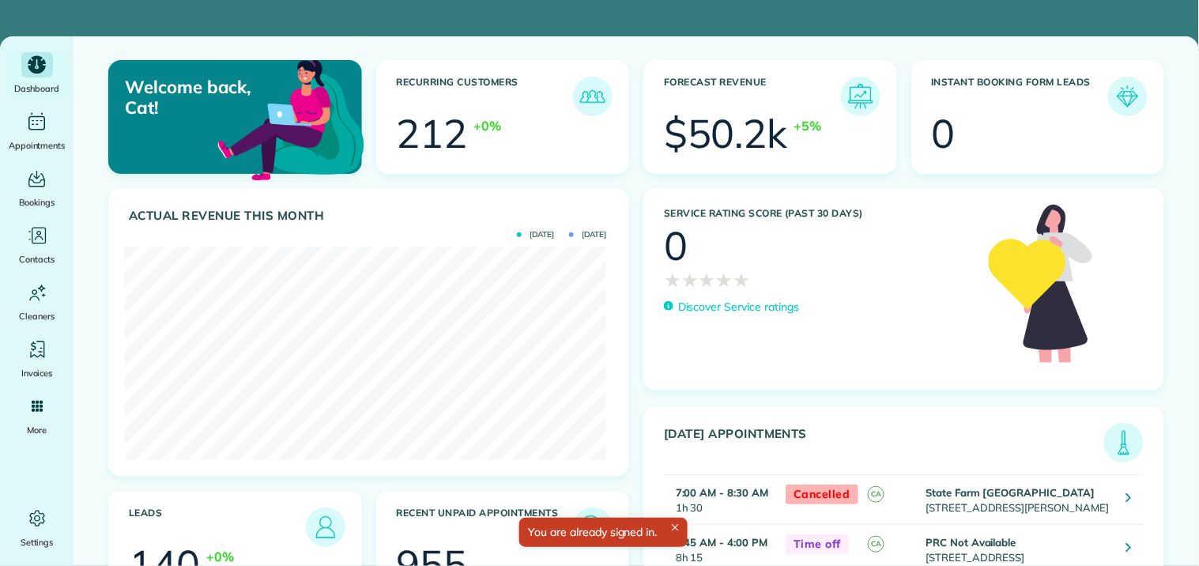
scroll to position [213, 481]
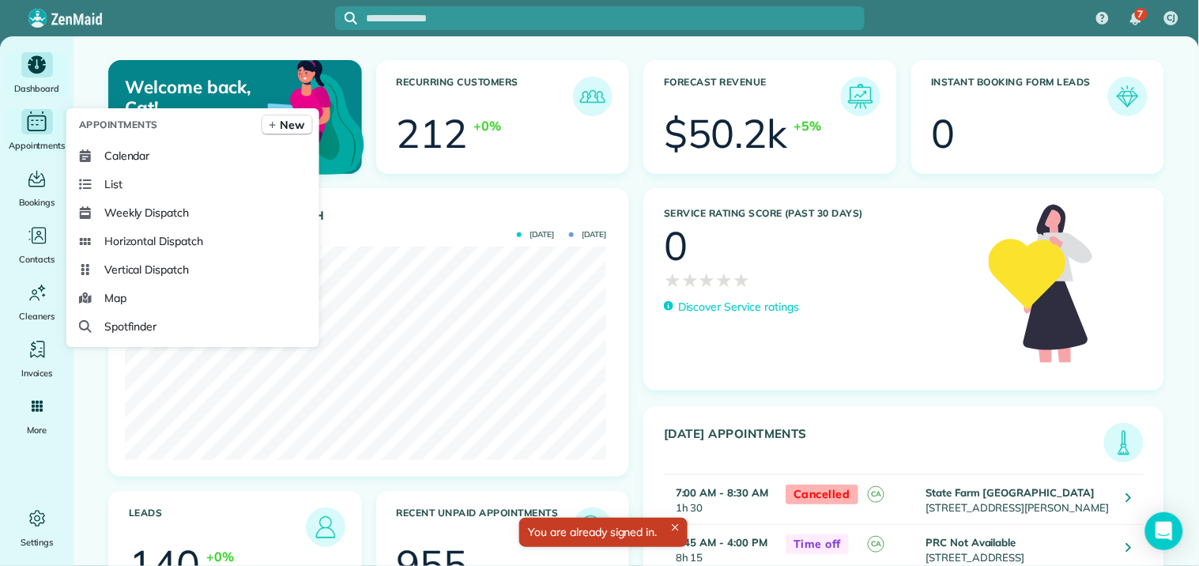
click at [33, 121] on icon "Main" at bounding box center [37, 122] width 25 height 24
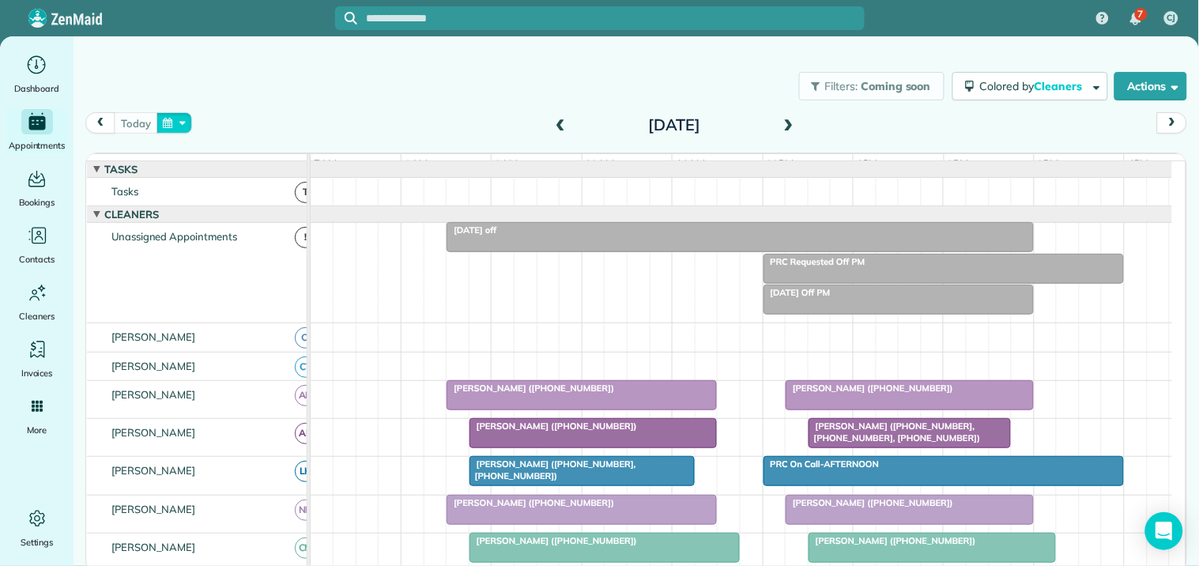
click at [182, 122] on button "button" at bounding box center [174, 122] width 36 height 21
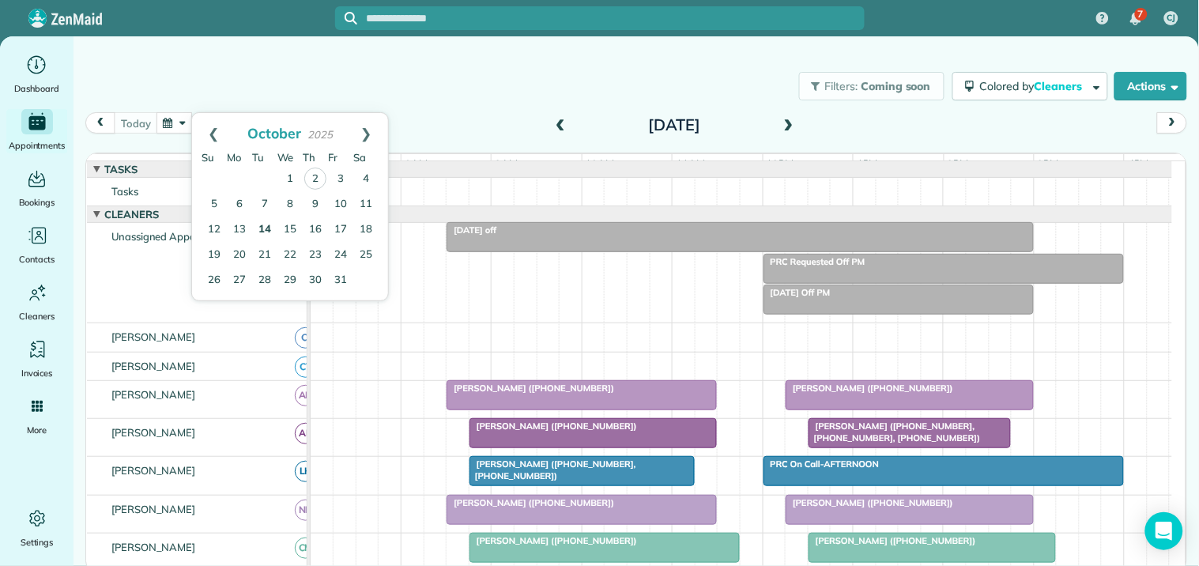
click at [270, 223] on link "14" at bounding box center [264, 229] width 25 height 25
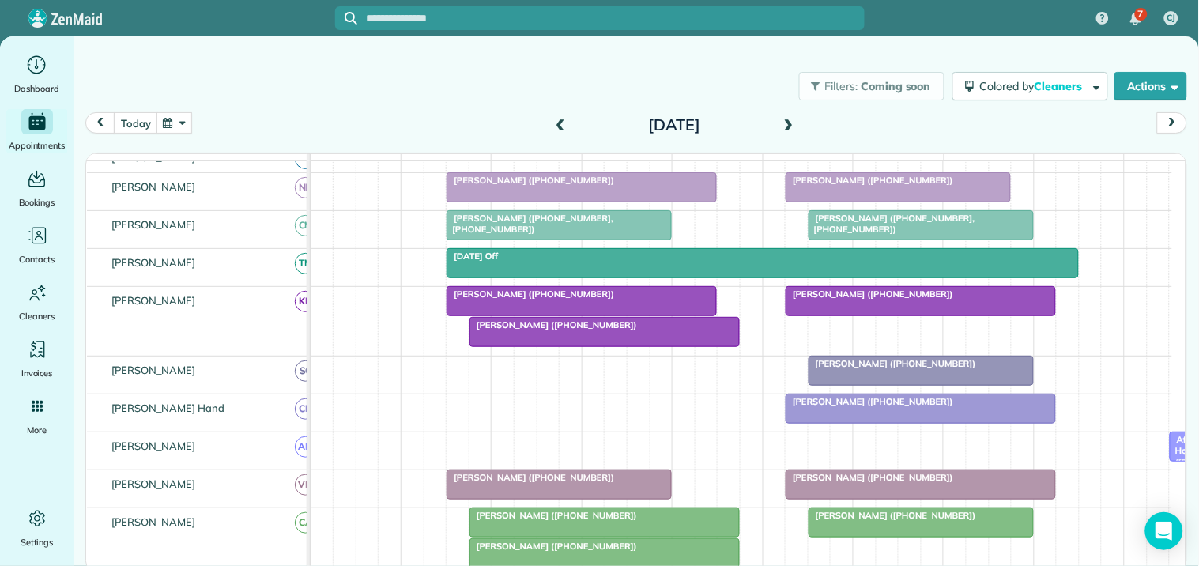
scroll to position [526, 0]
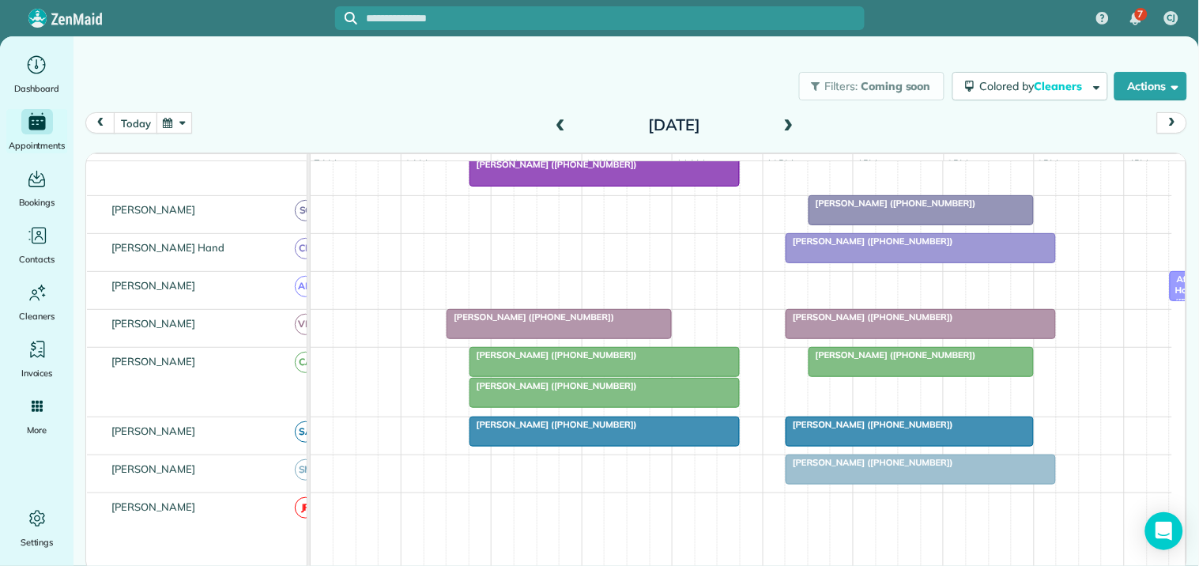
click at [588, 375] on div at bounding box center [604, 362] width 269 height 28
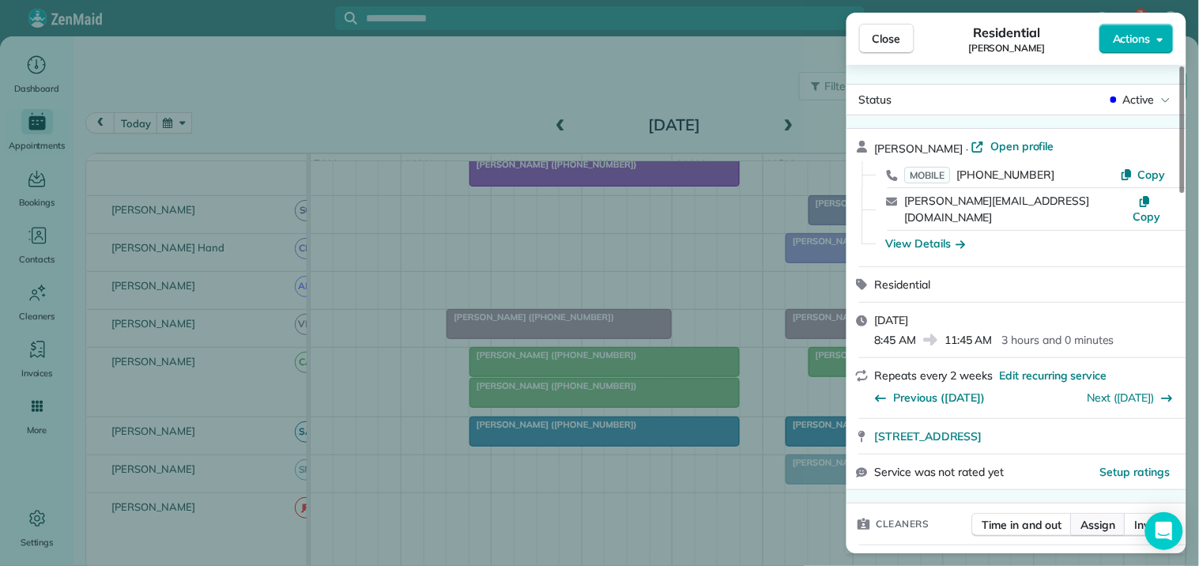
click at [1104, 517] on span "Assign" at bounding box center [1098, 525] width 35 height 16
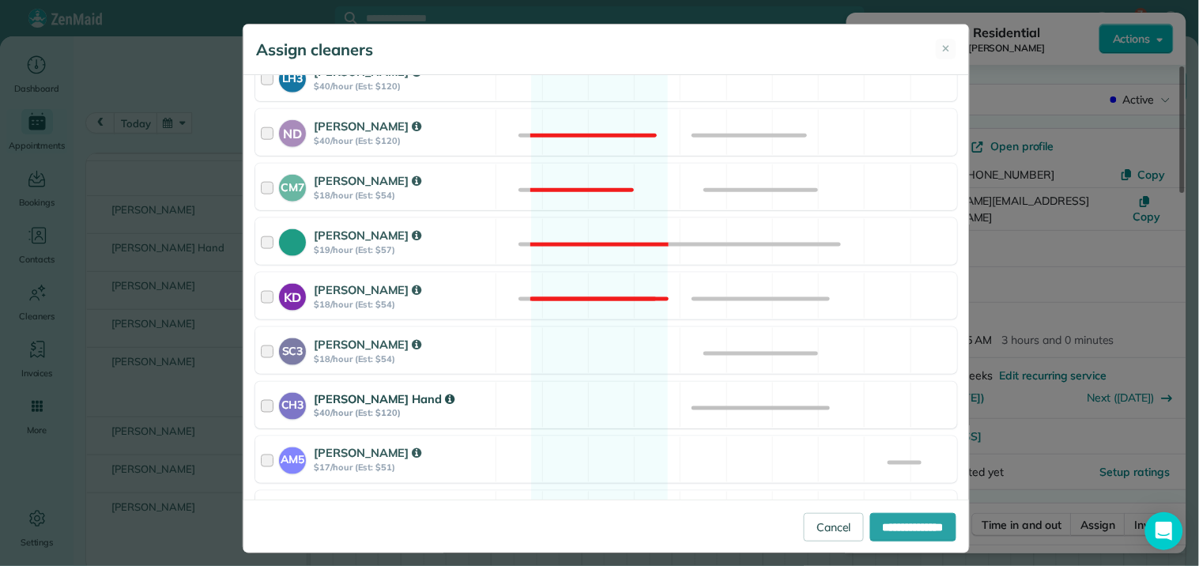
scroll to position [702, 0]
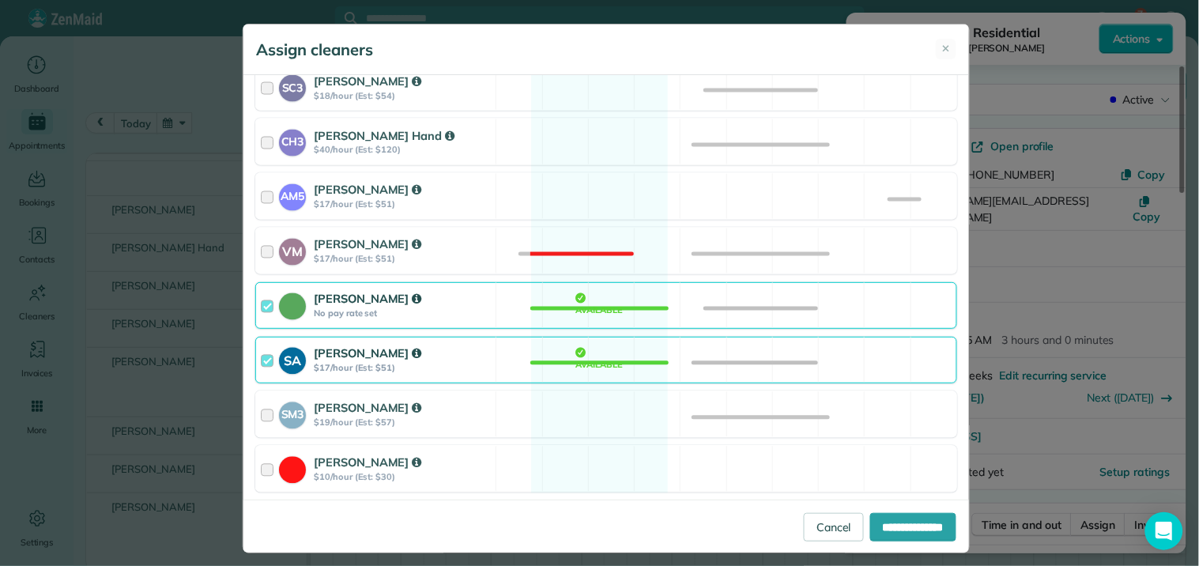
click at [594, 313] on div "Catherine Altman No pay rate set Available" at bounding box center [606, 305] width 702 height 47
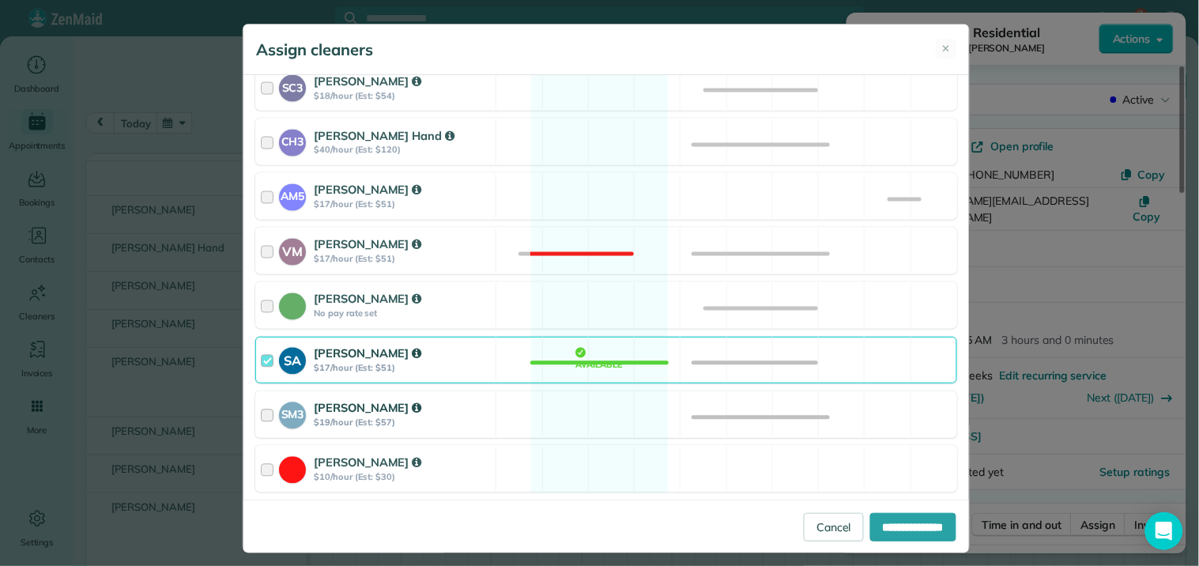
click at [583, 423] on div "SM3 Shae Morris $19/hour (Est: $57) Available" at bounding box center [606, 414] width 702 height 47
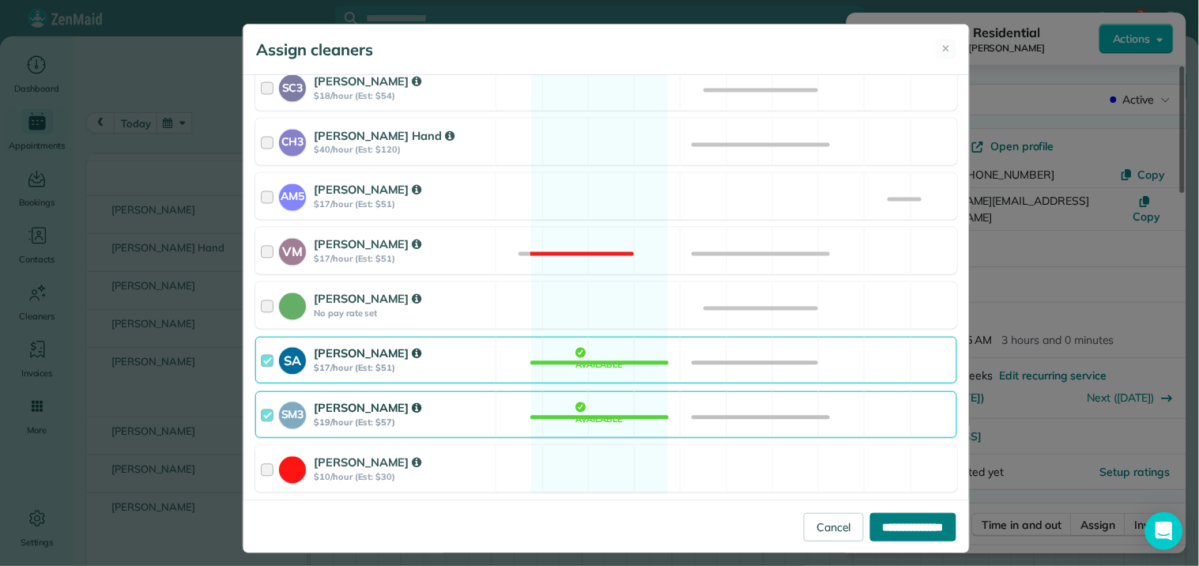
click at [911, 526] on input "**********" at bounding box center [913, 527] width 86 height 28
type input "**********"
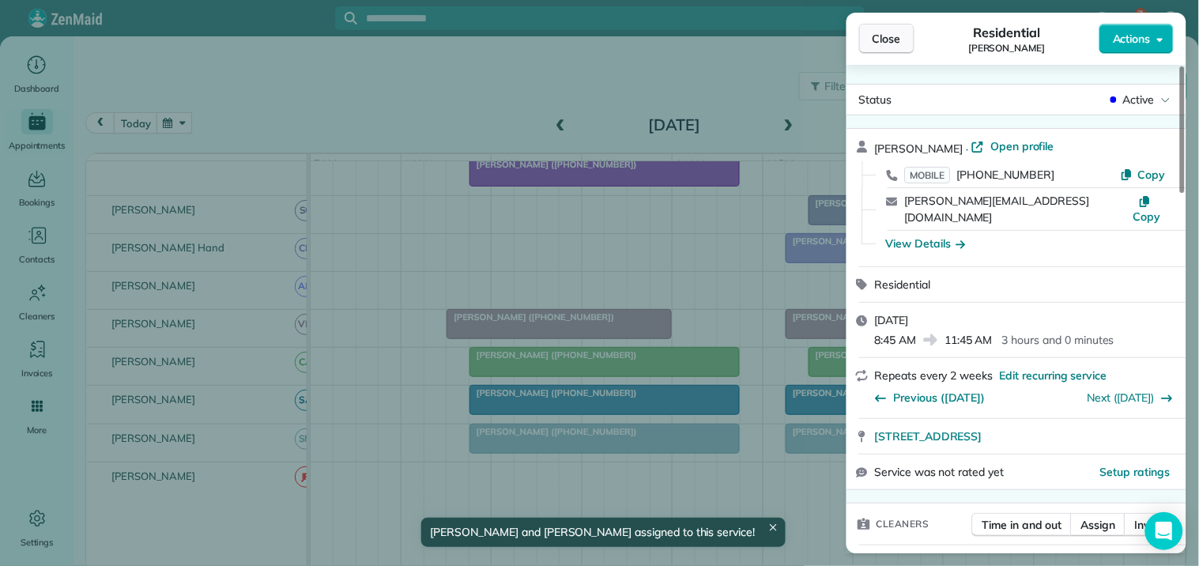
click at [898, 31] on span "Close" at bounding box center [887, 39] width 28 height 16
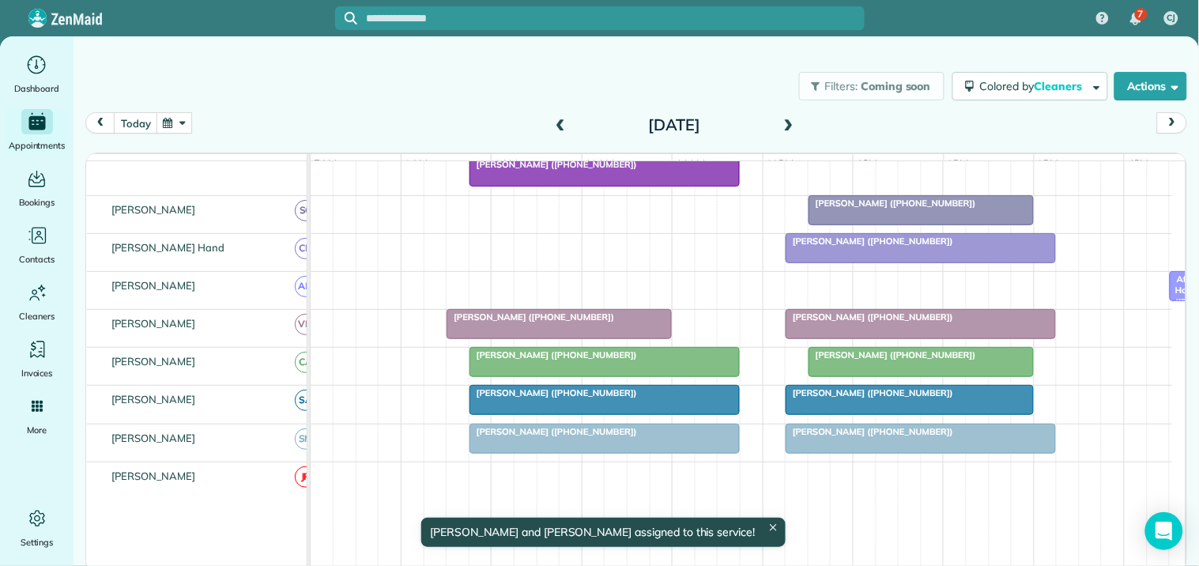
click at [598, 376] on div at bounding box center [604, 362] width 269 height 28
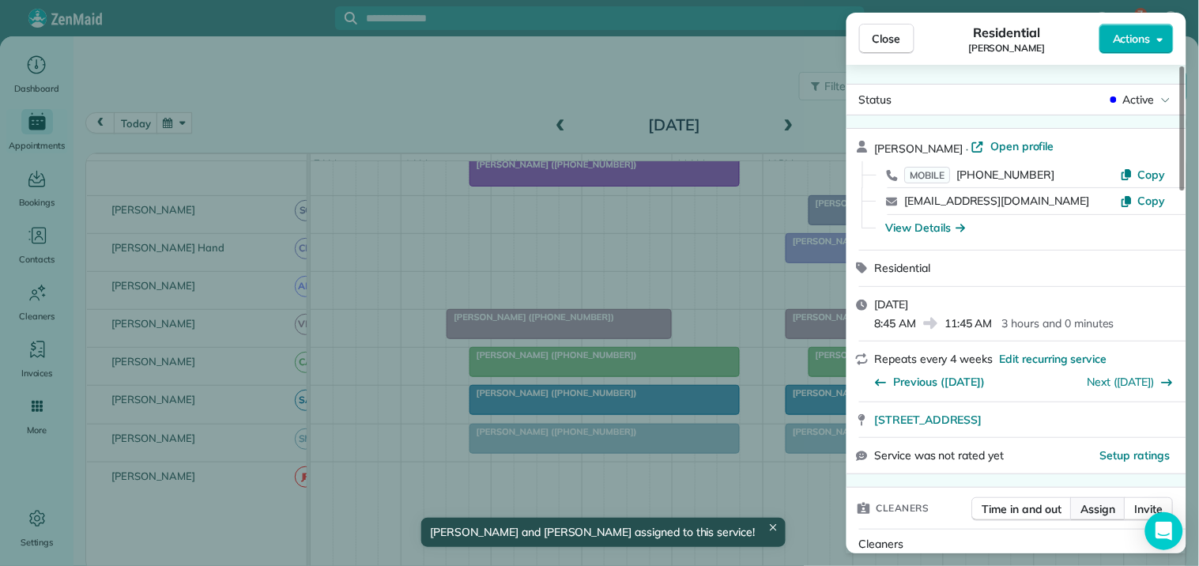
click at [1104, 511] on span "Assign" at bounding box center [1098, 509] width 35 height 16
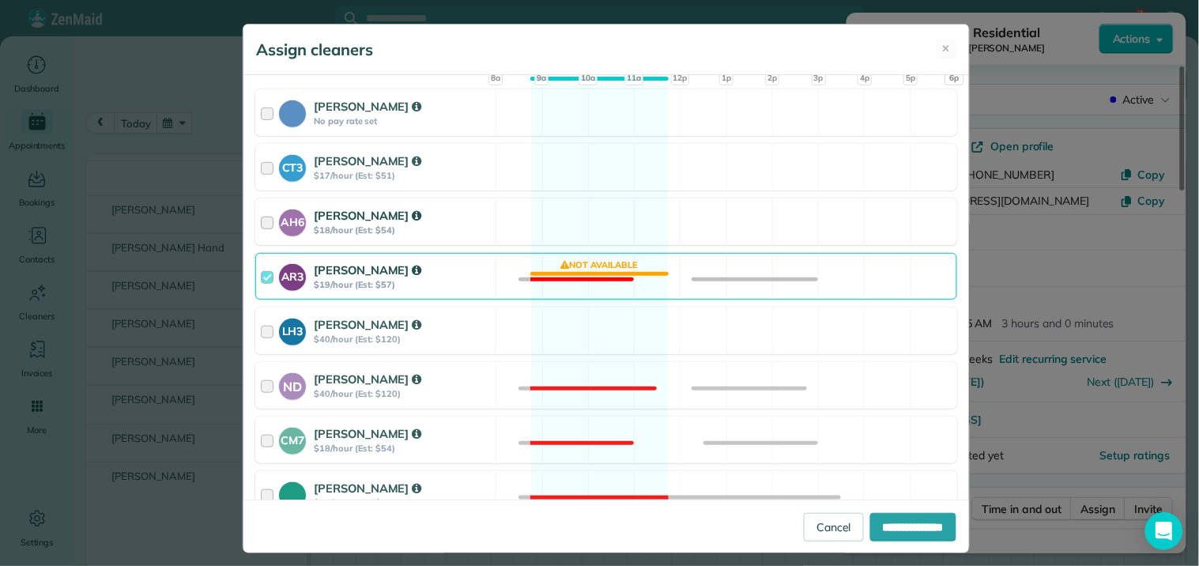
scroll to position [351, 0]
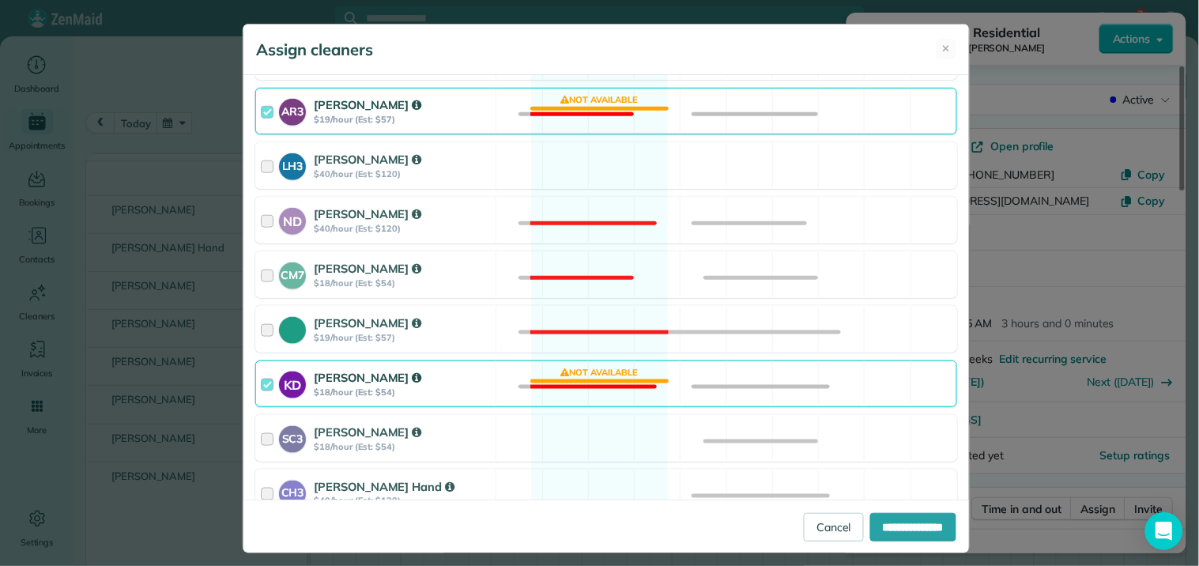
click at [599, 100] on div "AR3 Amy Reid $19/hour (Est: $57) Not available" at bounding box center [606, 111] width 702 height 47
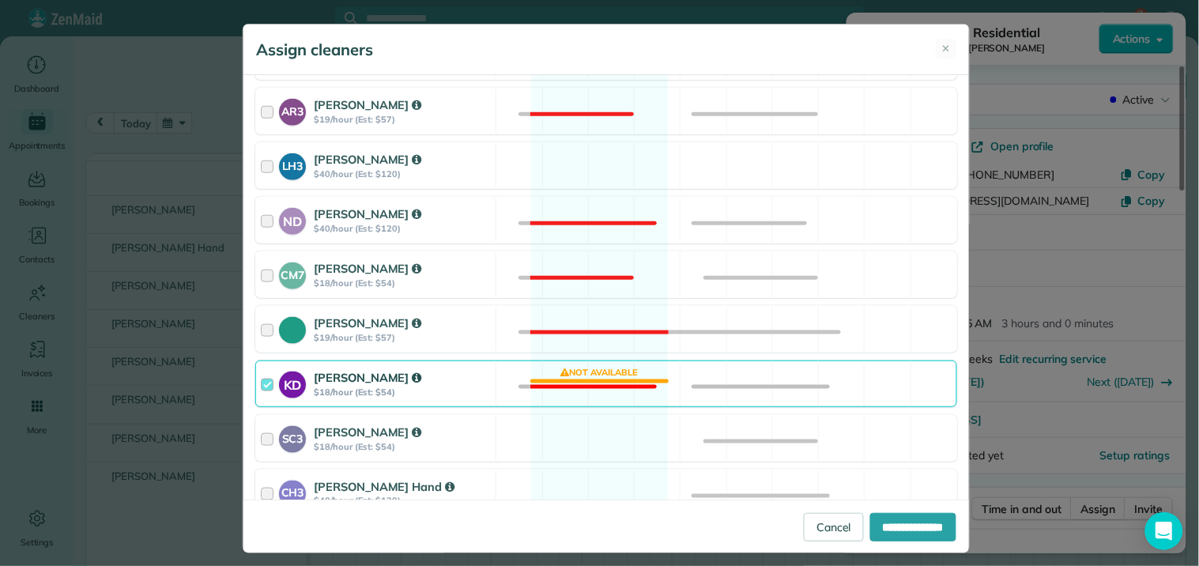
click at [593, 376] on div "KD Katerina Doane $18/hour (Est: $54) Not available" at bounding box center [606, 383] width 702 height 47
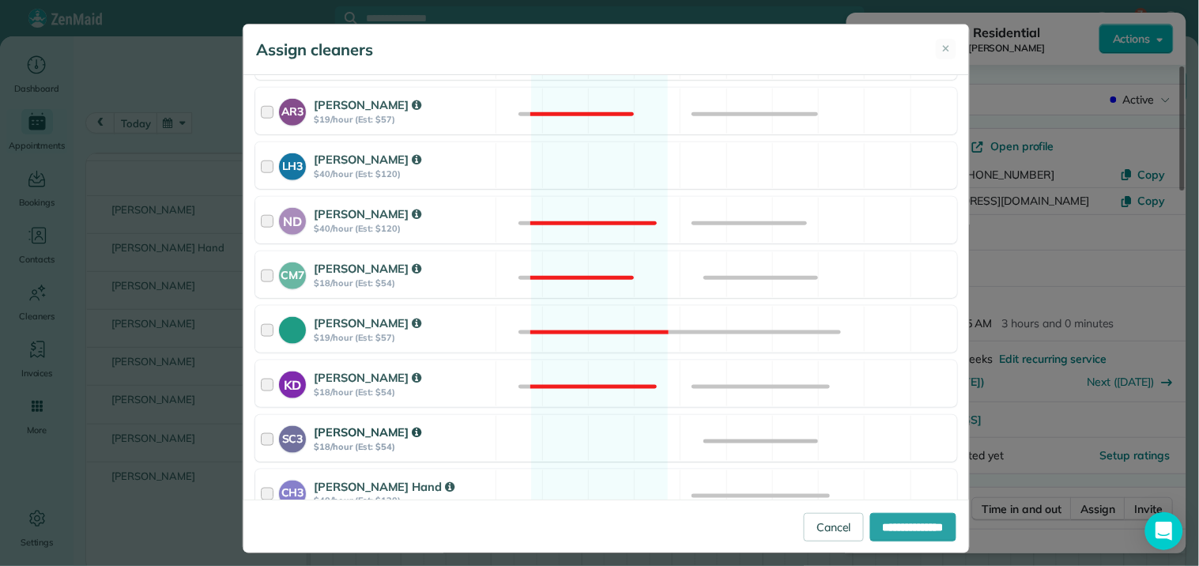
click at [595, 433] on div "SC3 Stephanie Cruz $18/hour (Est: $54) Available" at bounding box center [606, 438] width 702 height 47
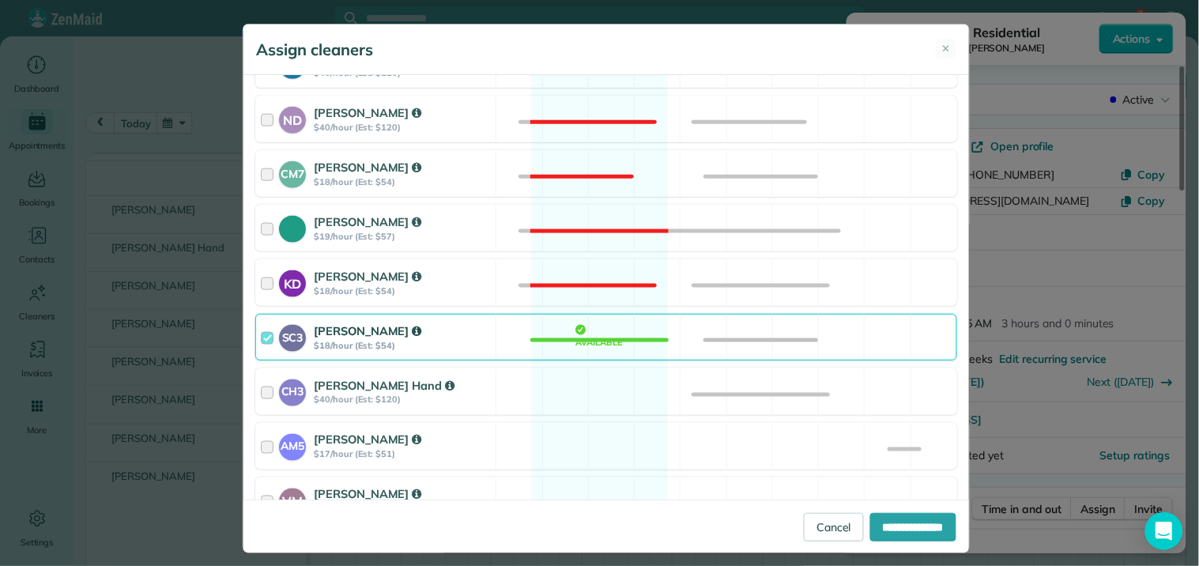
scroll to position [614, 0]
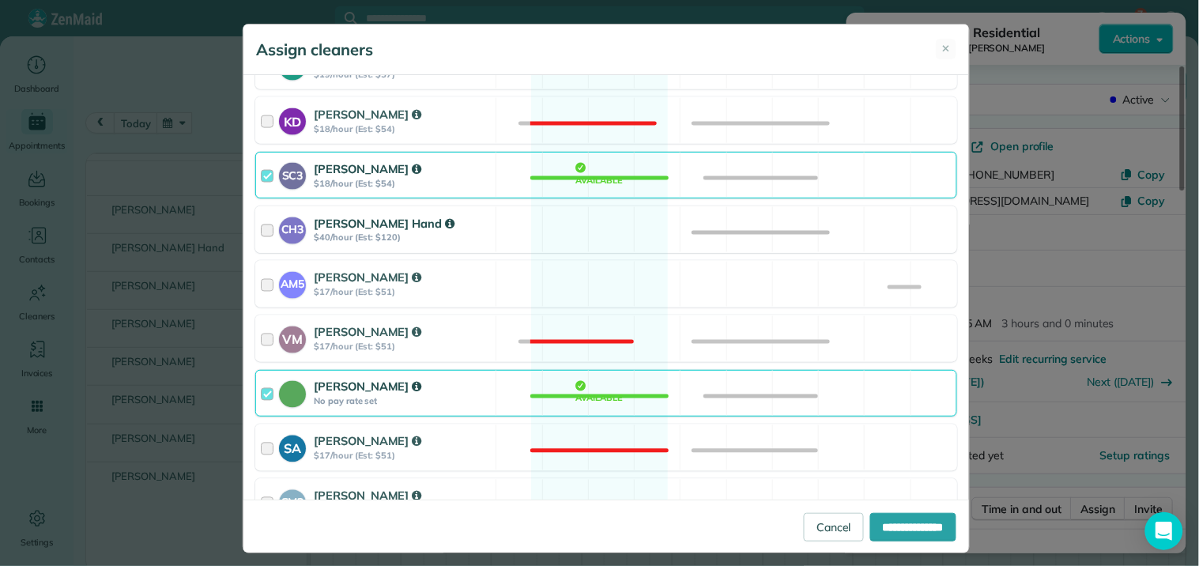
click at [582, 223] on div "CH3 Cortney Hand $40/hour (Est: $120) Available" at bounding box center [606, 229] width 702 height 47
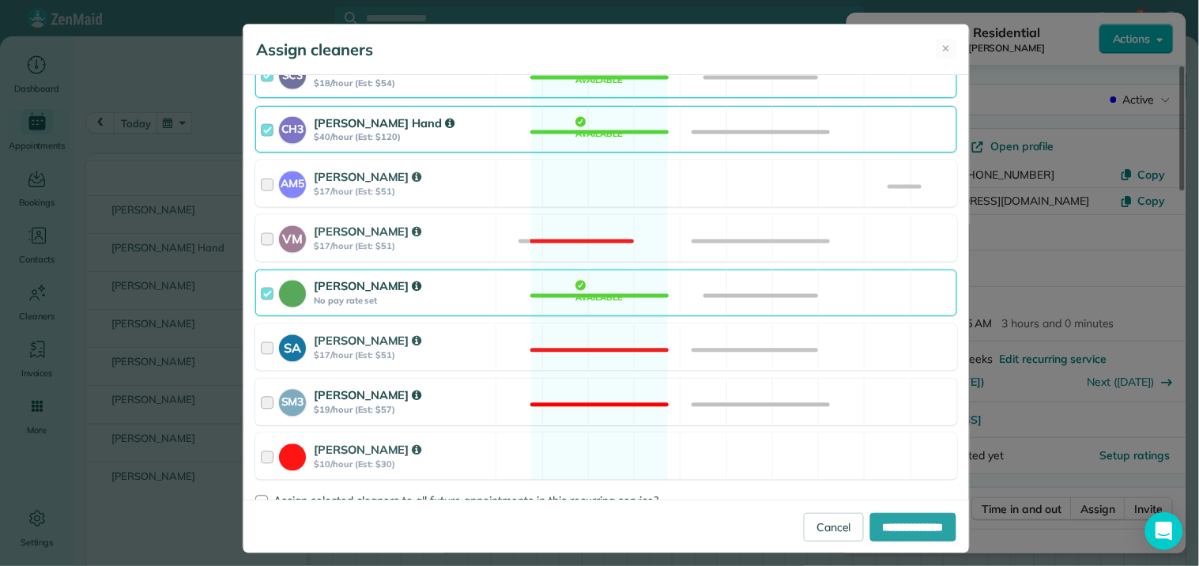
scroll to position [754, 0]
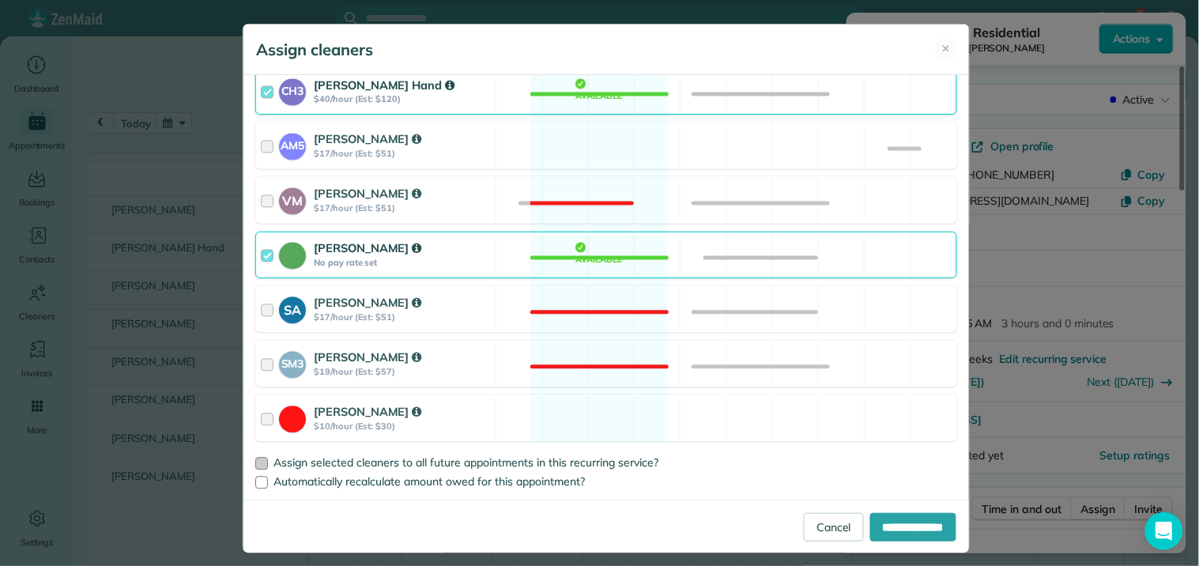
click at [255, 461] on div at bounding box center [261, 464] width 13 height 13
click at [898, 527] on input "**********" at bounding box center [913, 527] width 86 height 28
type input "**********"
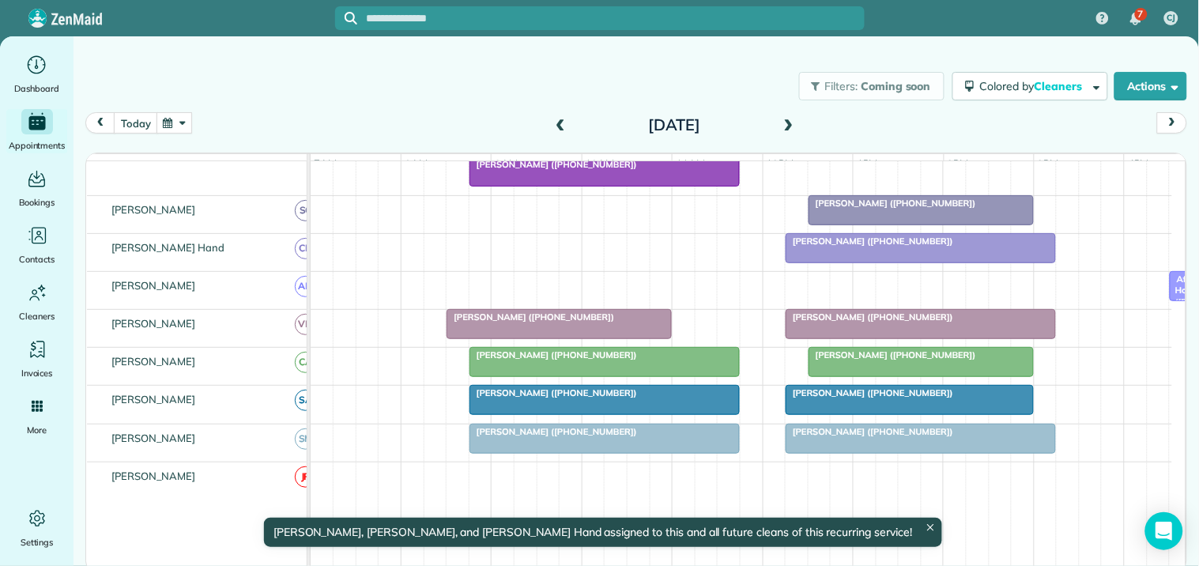
scroll to position [464, 0]
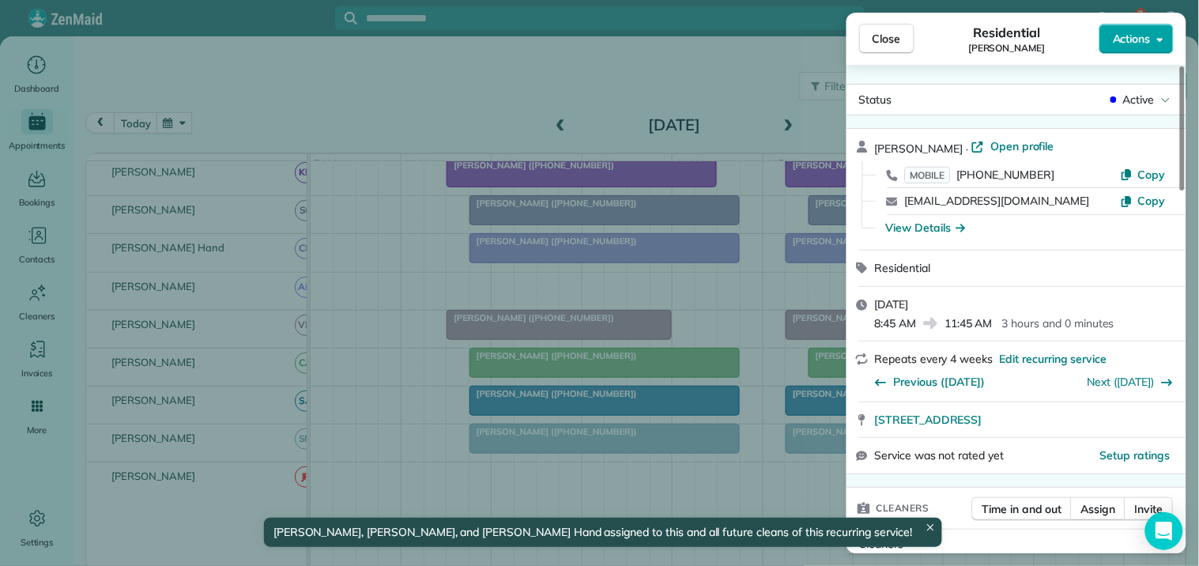
click at [1146, 32] on span "Actions" at bounding box center [1132, 39] width 38 height 16
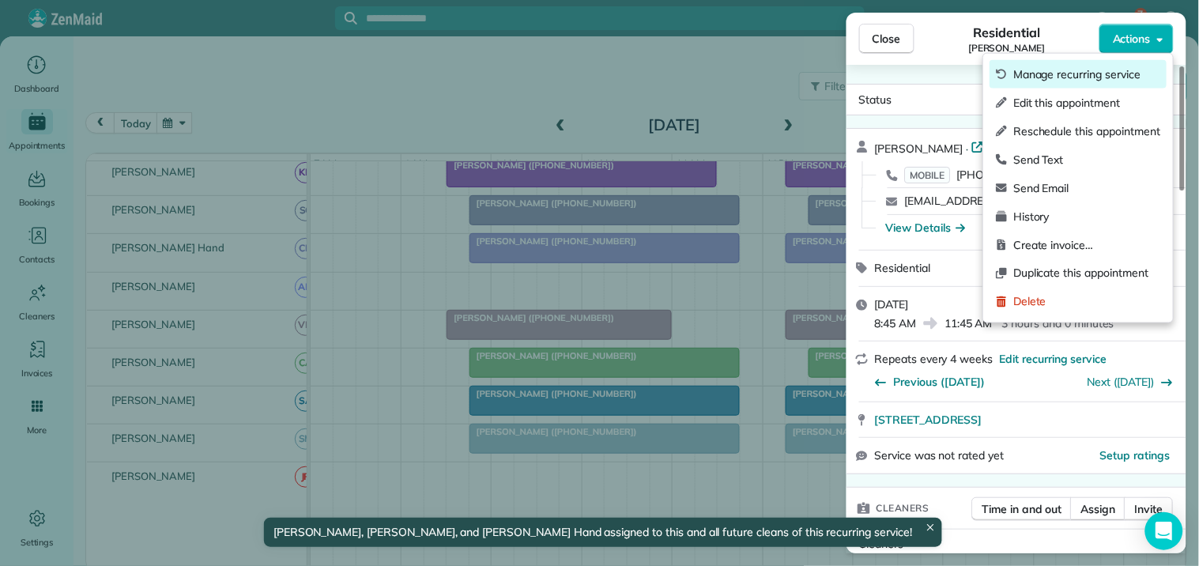
click at [1078, 74] on span "Manage recurring service" at bounding box center [1086, 74] width 147 height 16
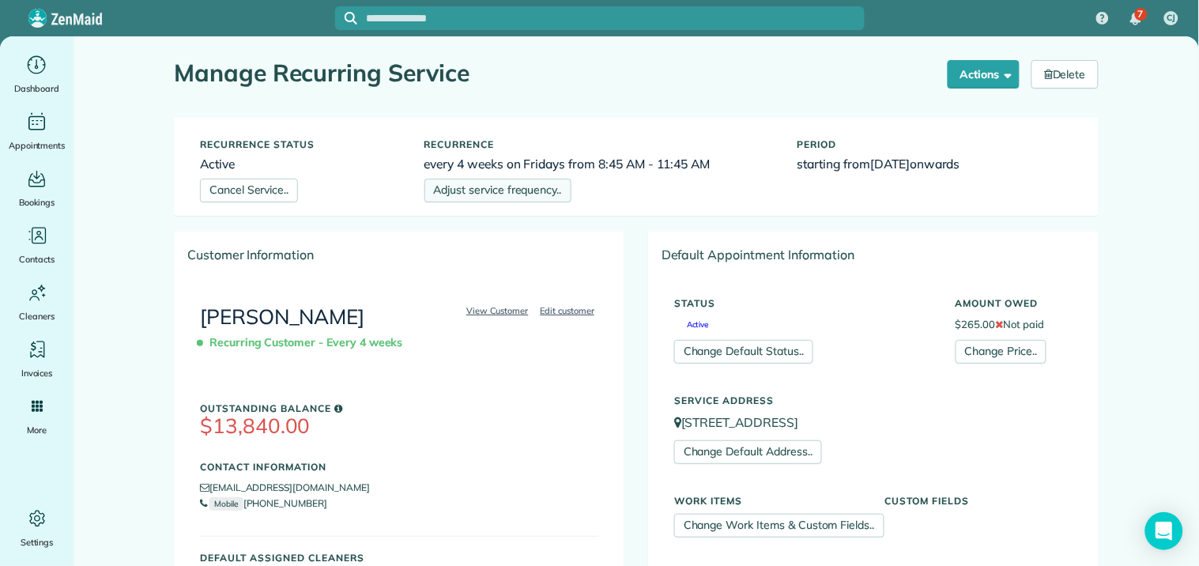
click at [517, 195] on link "Adjust service frequency.." at bounding box center [497, 191] width 147 height 24
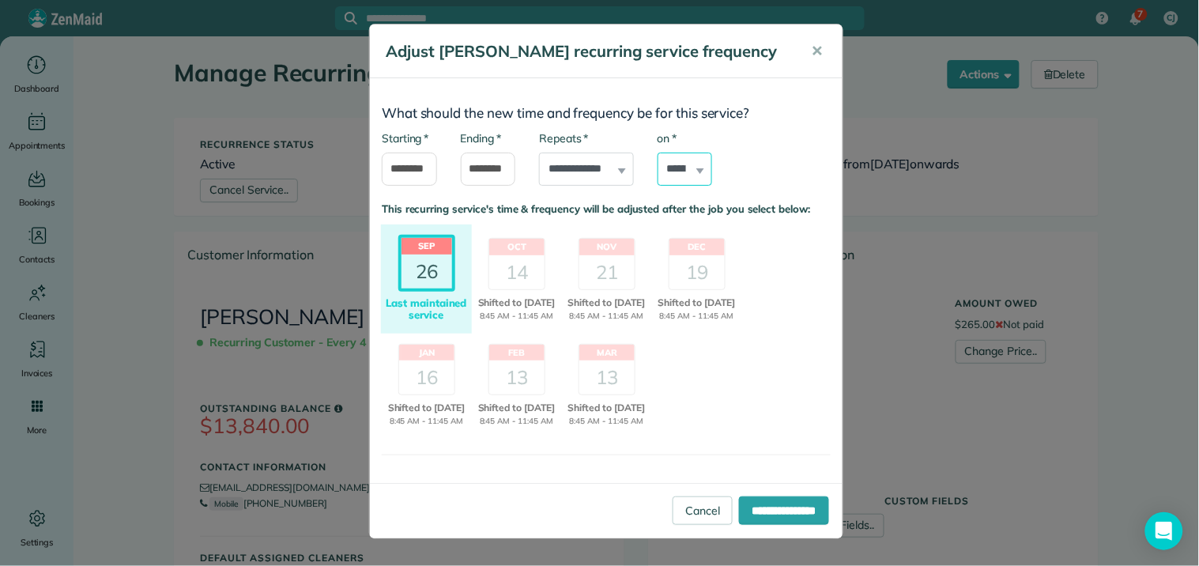
click at [683, 164] on select "****** ****** ******* ********* ******** ****** ********" at bounding box center [685, 169] width 55 height 33
select select "*"
click at [658, 153] on select "****** ****** ******* ********* ******** ****** ********" at bounding box center [685, 169] width 55 height 33
click at [503, 265] on div "14" at bounding box center [516, 272] width 55 height 34
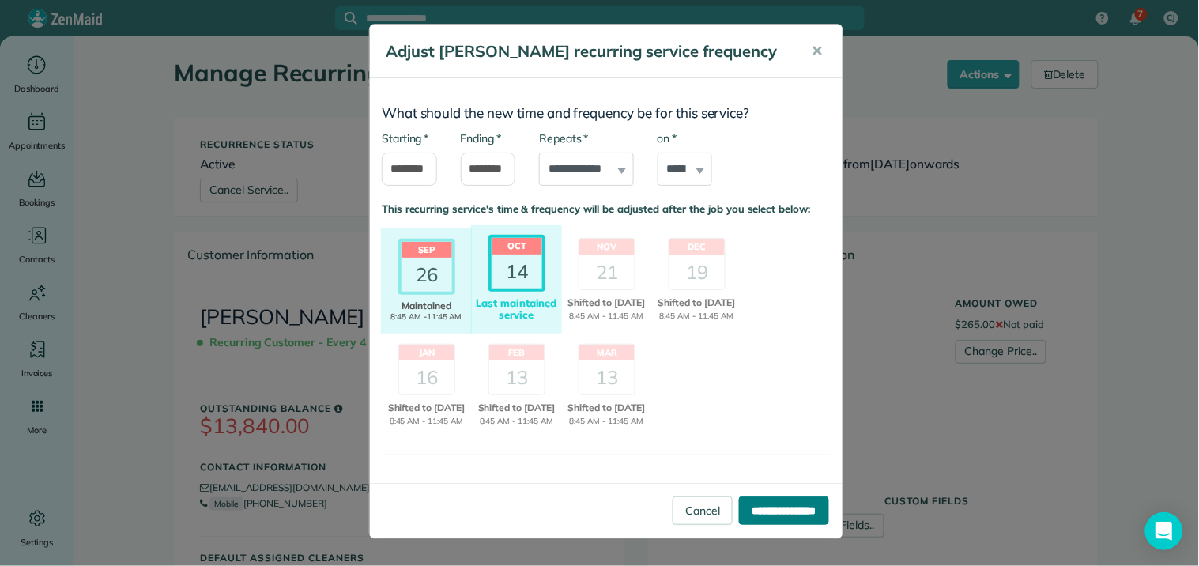
click at [748, 522] on input "**********" at bounding box center [784, 510] width 90 height 28
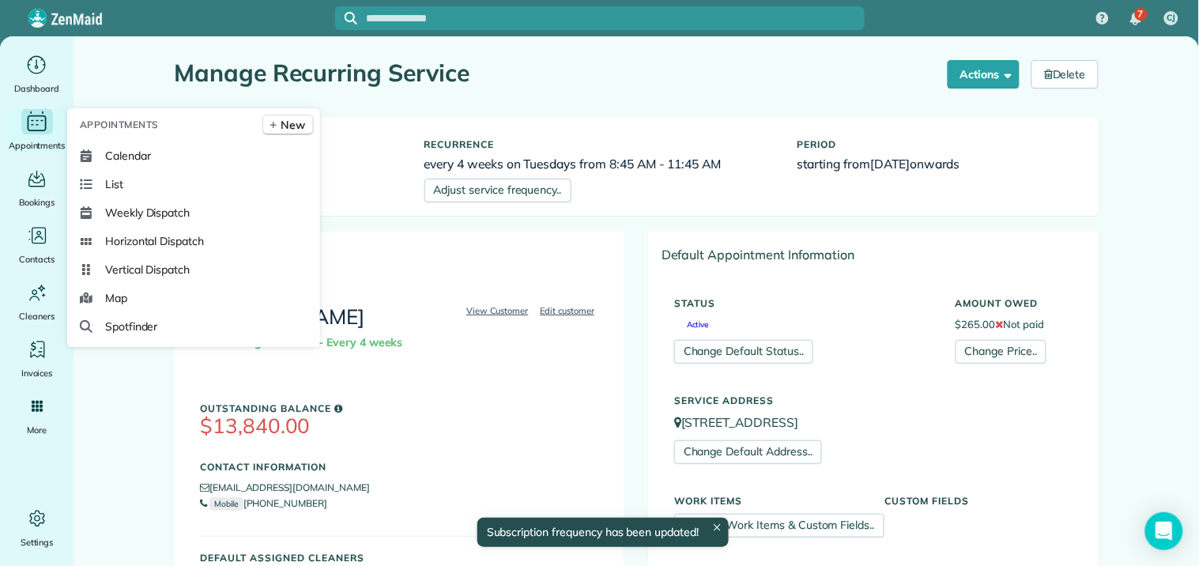
click at [30, 119] on icon "Main" at bounding box center [37, 122] width 25 height 24
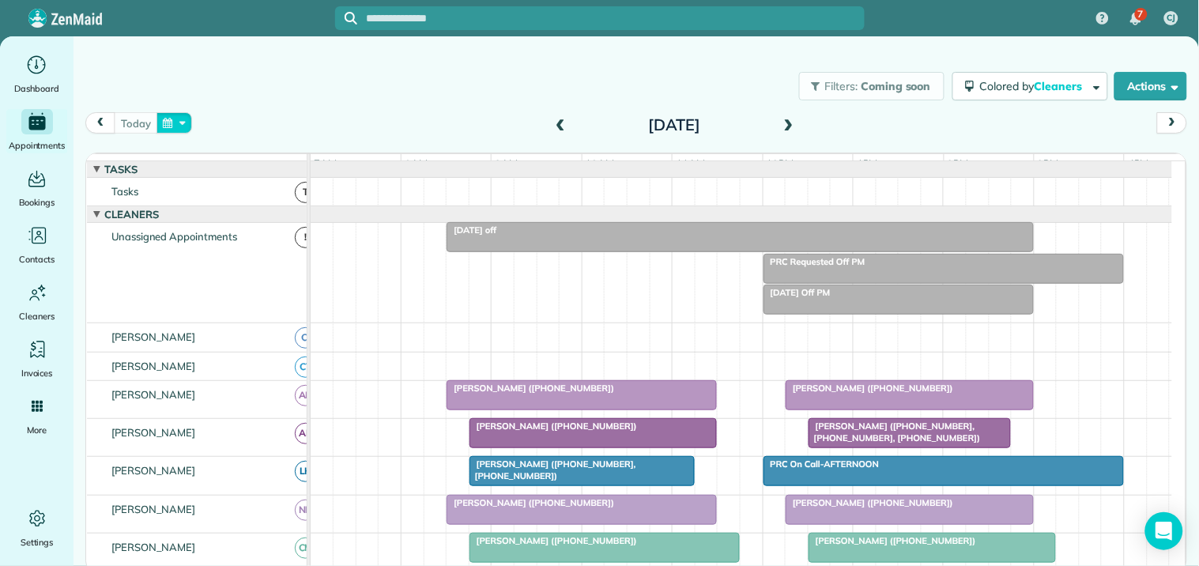
click at [185, 117] on button "button" at bounding box center [174, 122] width 36 height 21
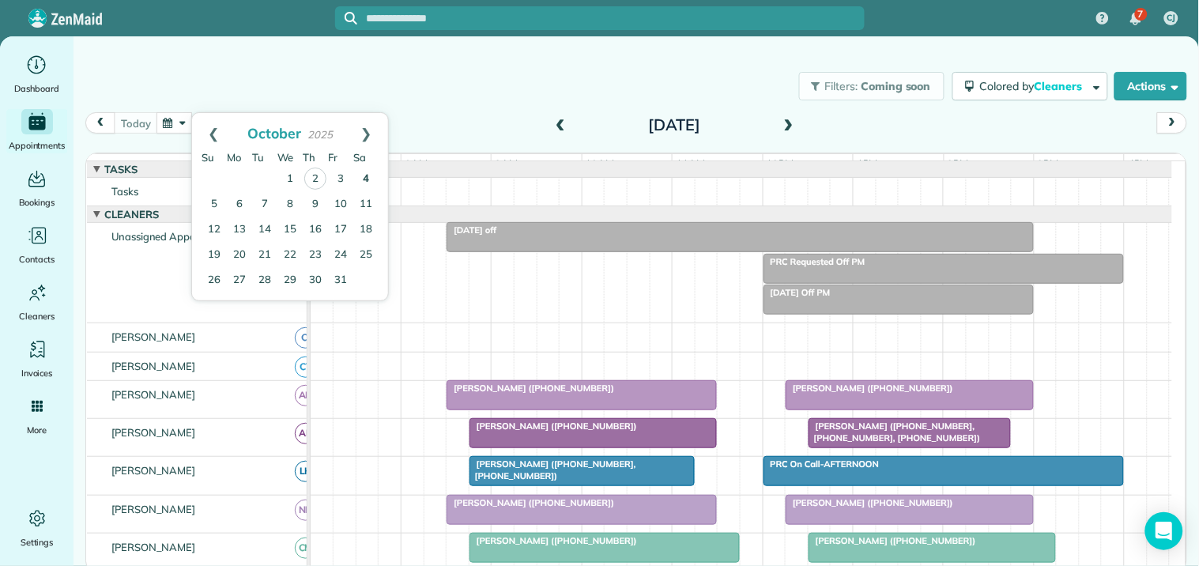
click at [367, 172] on link "4" at bounding box center [365, 179] width 25 height 25
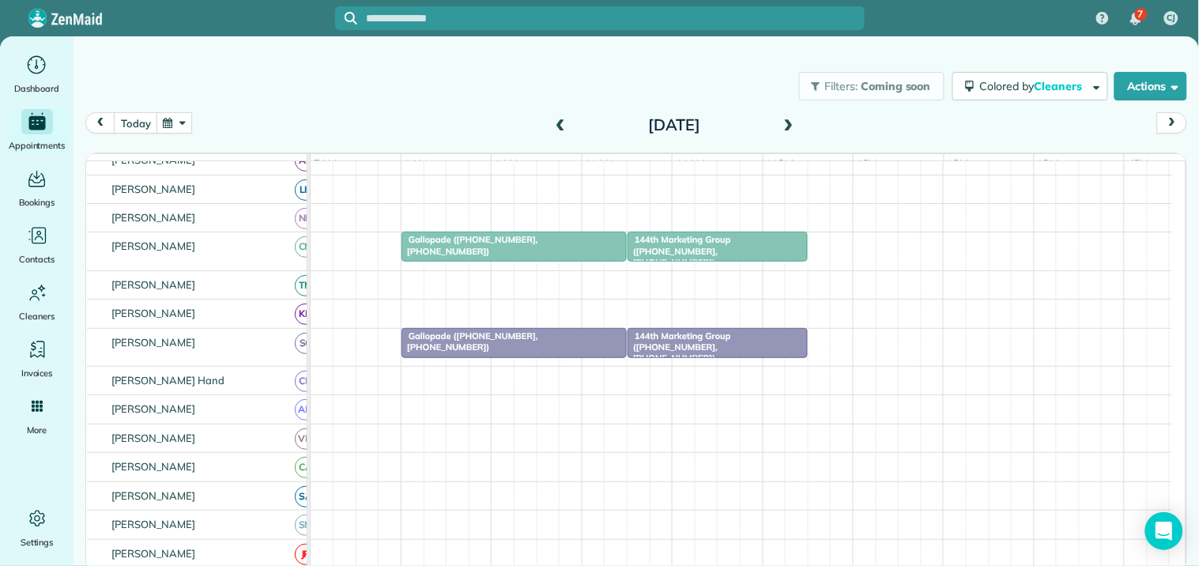
scroll to position [175, 0]
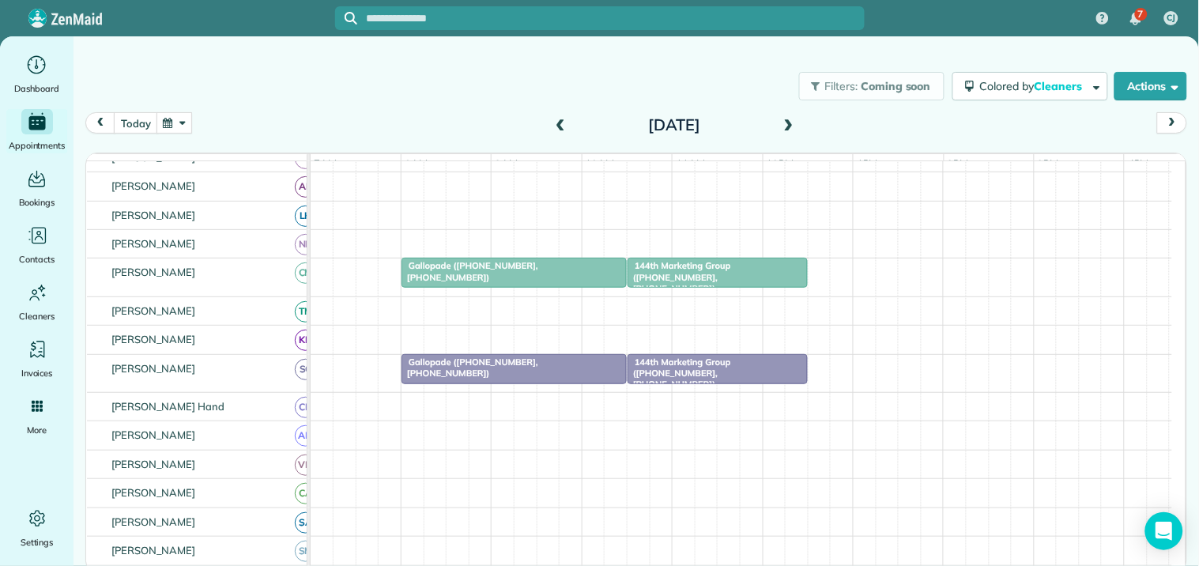
click at [790, 120] on span at bounding box center [788, 126] width 17 height 14
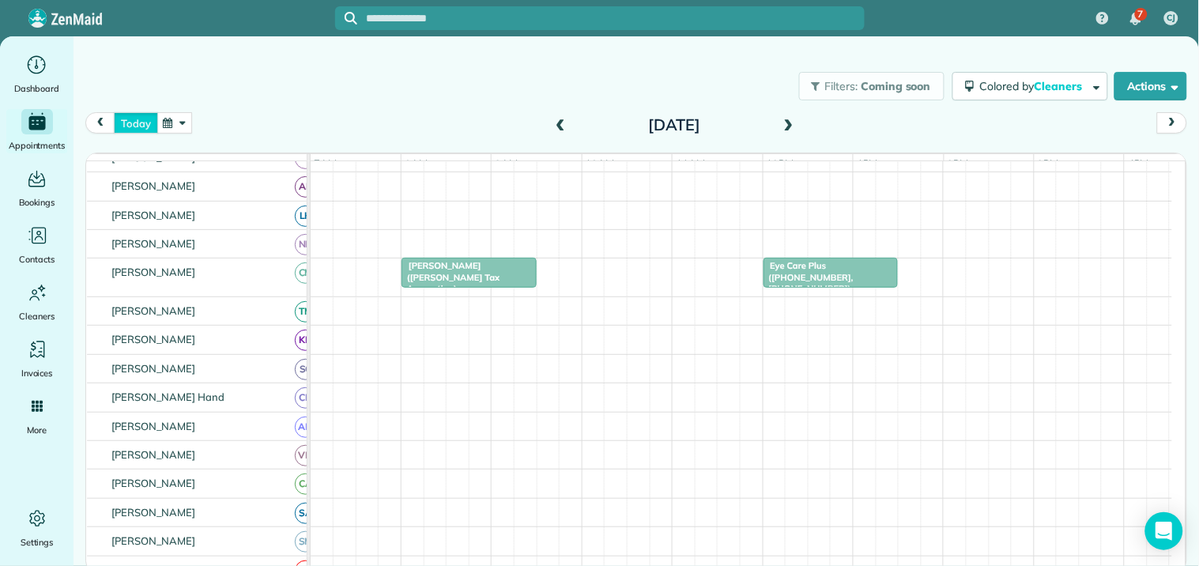
click at [130, 119] on button "today" at bounding box center [135, 122] width 43 height 21
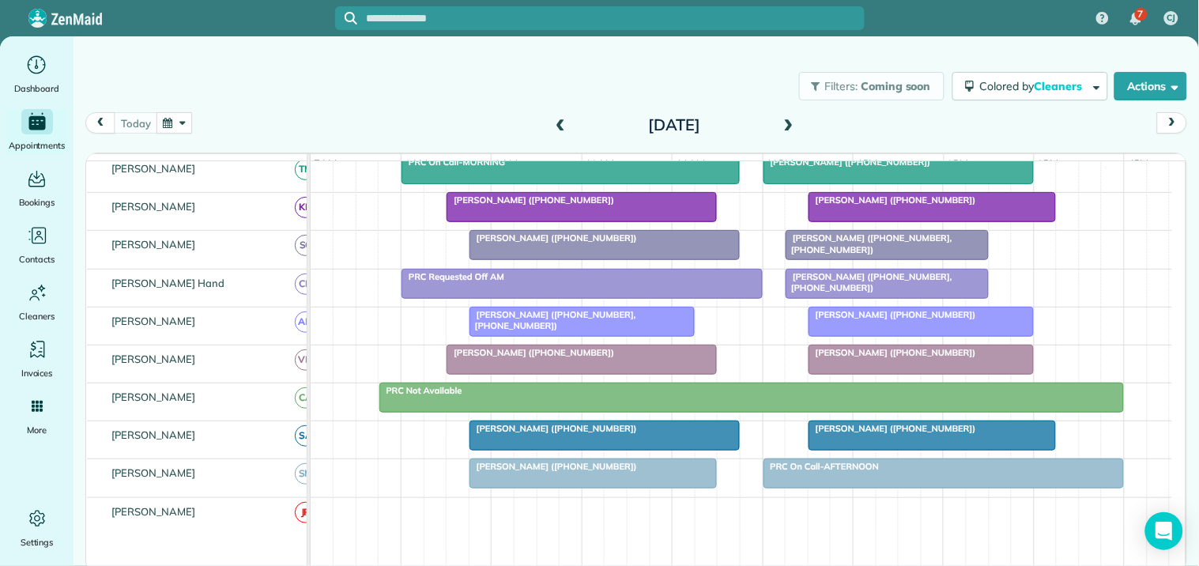
scroll to position [421, 0]
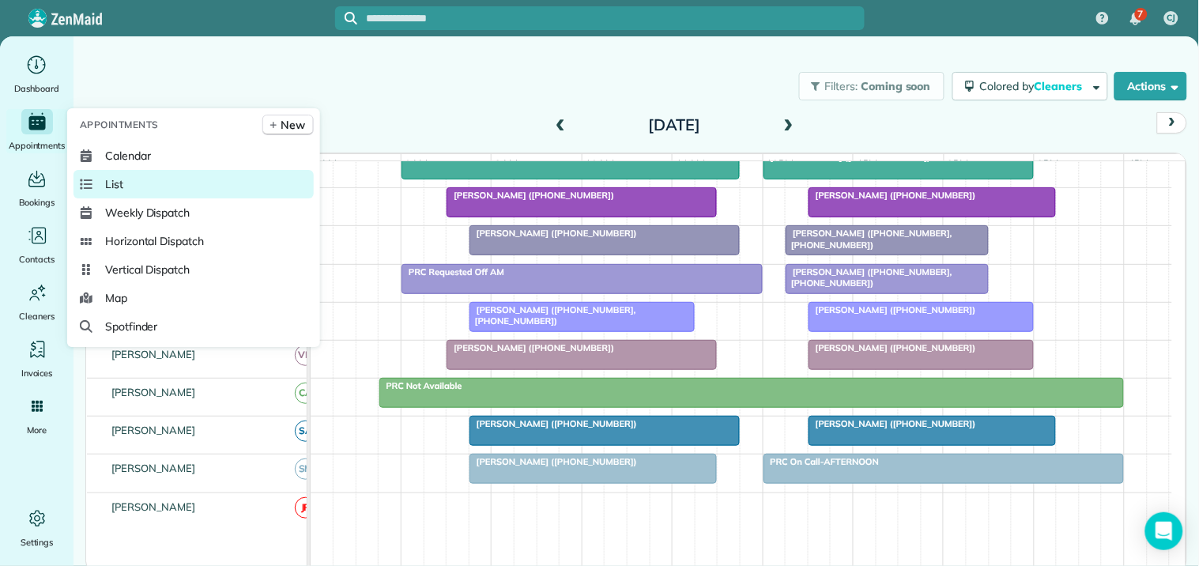
click at [138, 176] on link "List" at bounding box center [194, 184] width 240 height 28
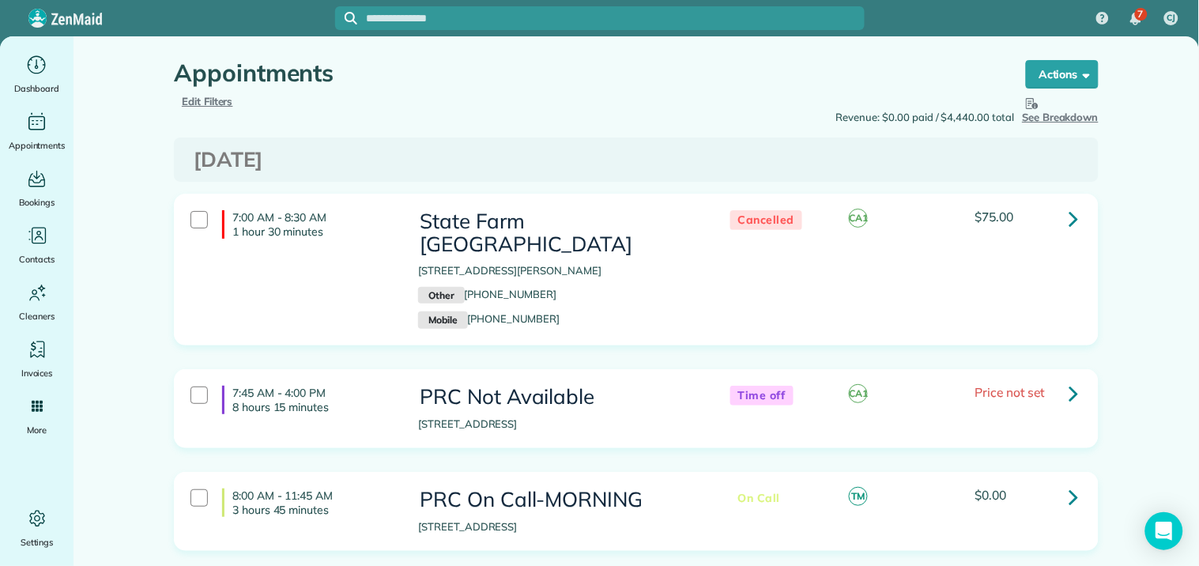
click at [198, 99] on span "Edit Filters" at bounding box center [207, 101] width 51 height 13
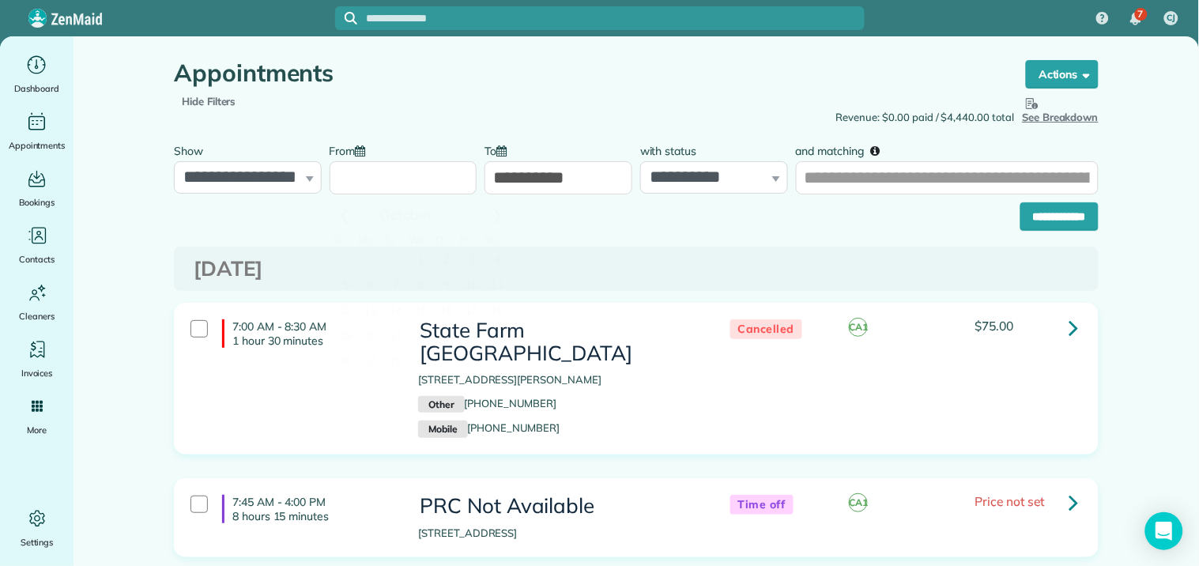
click at [390, 170] on input "From" at bounding box center [404, 177] width 148 height 33
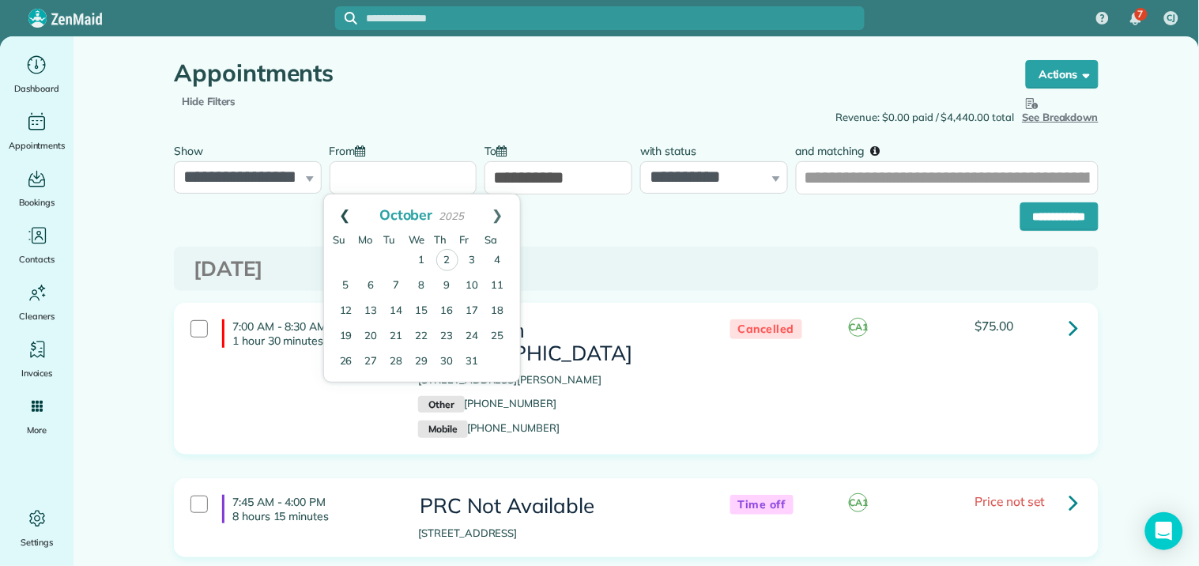
click at [337, 210] on link "Prev" at bounding box center [345, 214] width 43 height 40
click at [373, 362] on link "29" at bounding box center [371, 361] width 25 height 25
type input "**********"
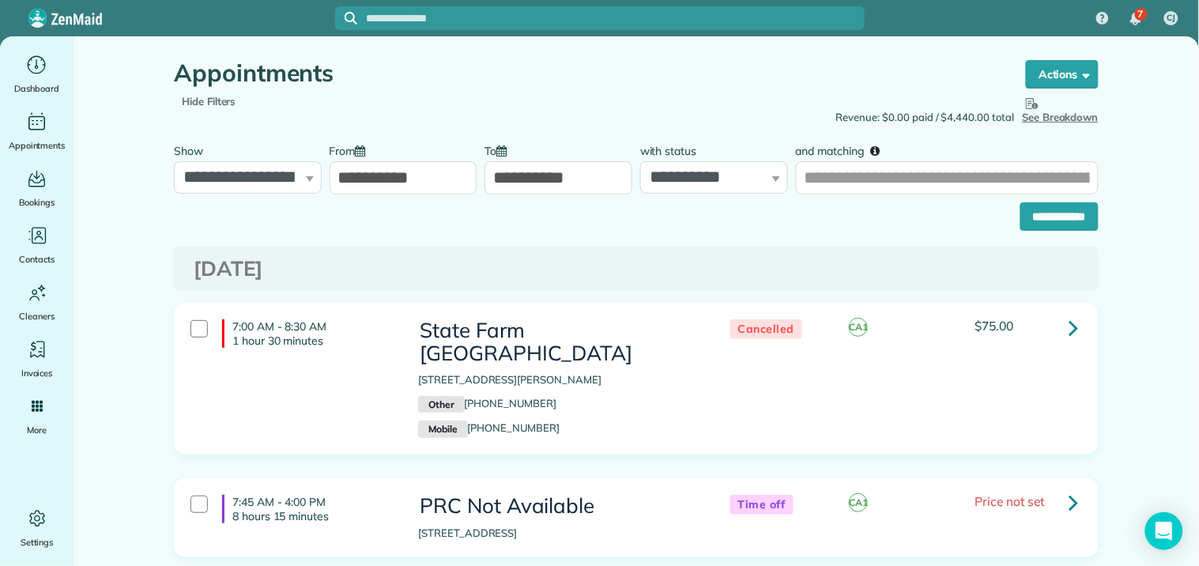
click at [569, 171] on input "**********" at bounding box center [558, 177] width 148 height 33
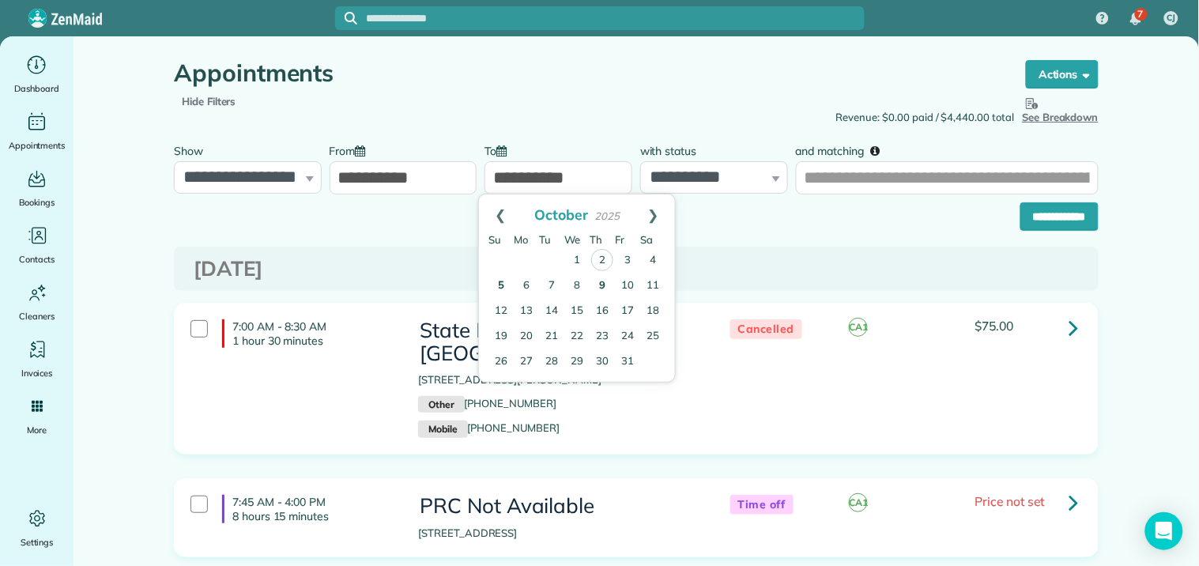
click at [496, 285] on link "5" at bounding box center [500, 285] width 25 height 25
type input "**********"
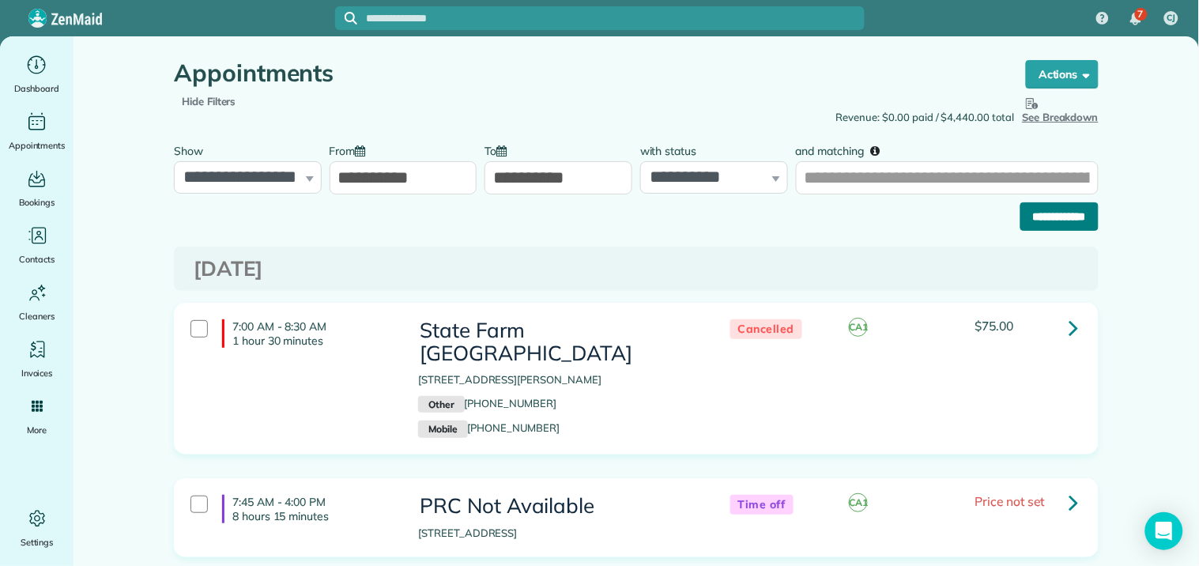
click at [1050, 214] on input "**********" at bounding box center [1059, 216] width 78 height 28
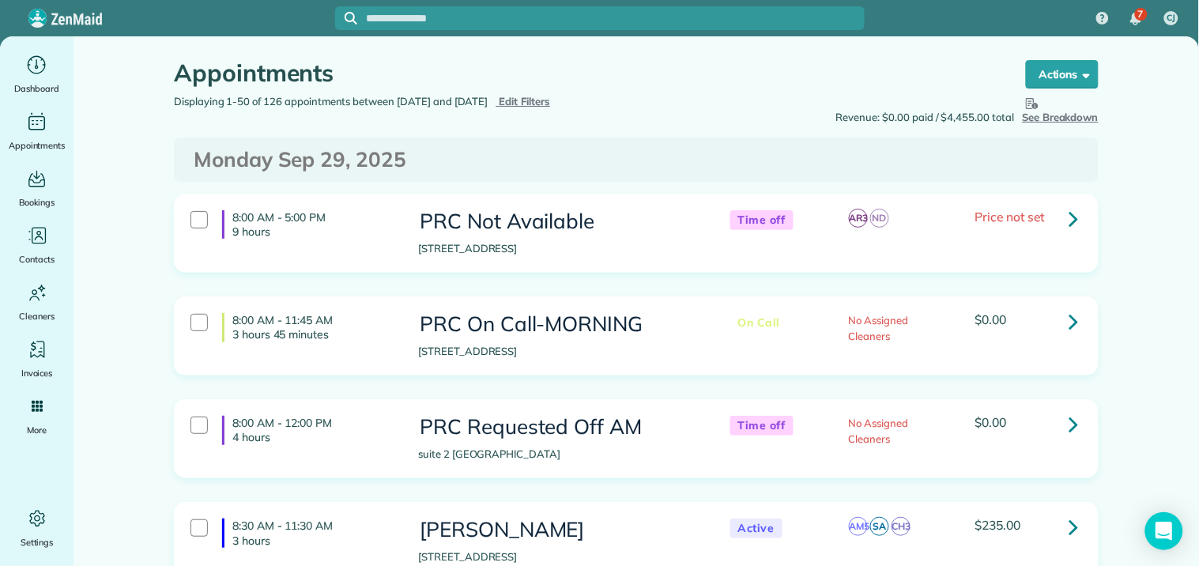
click at [1072, 115] on span "See Breakdown" at bounding box center [1061, 108] width 77 height 29
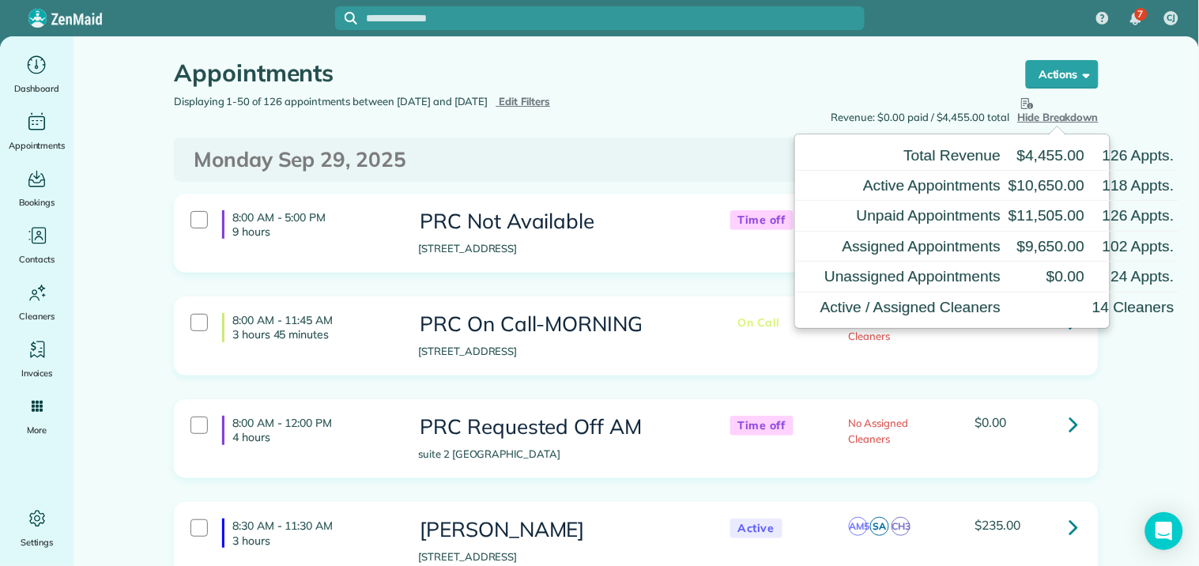
click at [677, 106] on div "Revenue: $0.00 paid / $4,455.00 total Hide Breakdown See Breakdown Total Revenu…" at bounding box center [873, 110] width 474 height 32
click at [1056, 109] on button "Hide Breakdown See Breakdown" at bounding box center [1058, 110] width 81 height 32
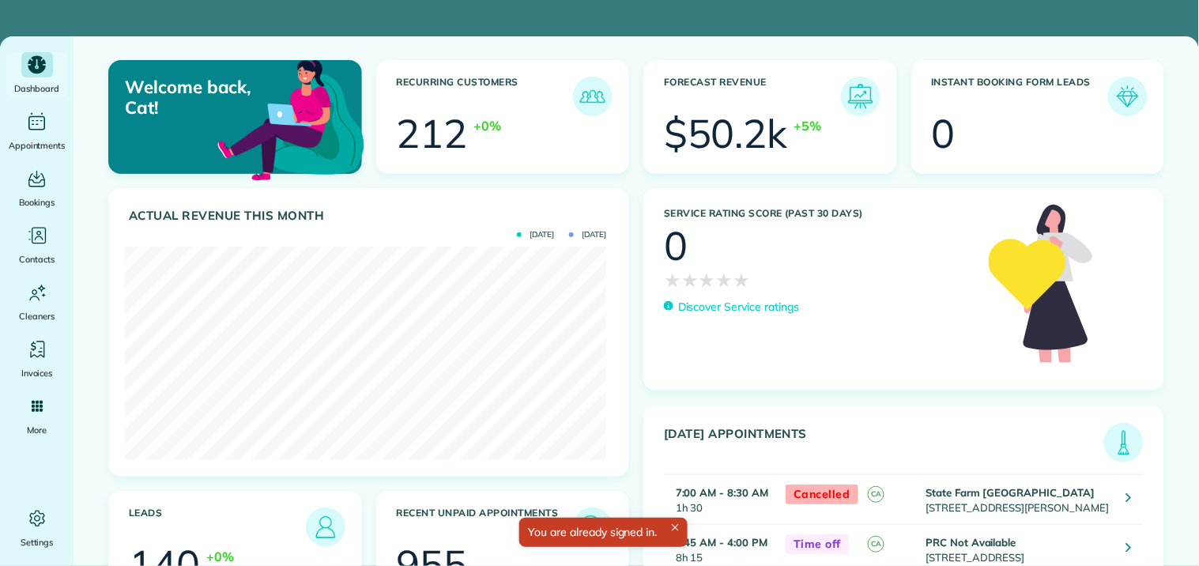
scroll to position [213, 481]
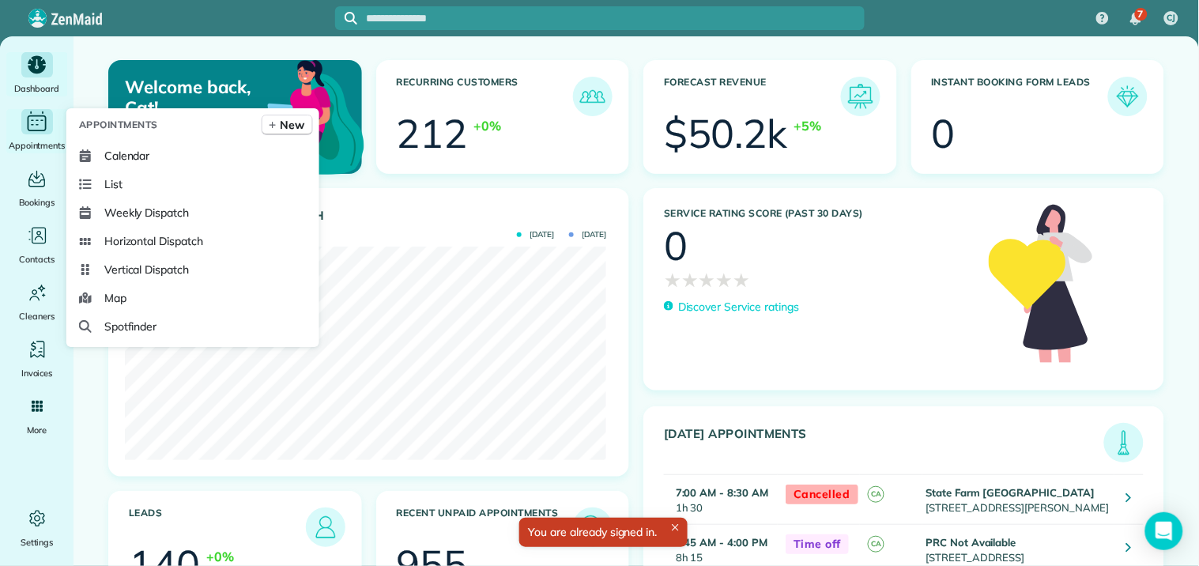
click at [36, 122] on icon "Main" at bounding box center [37, 122] width 25 height 24
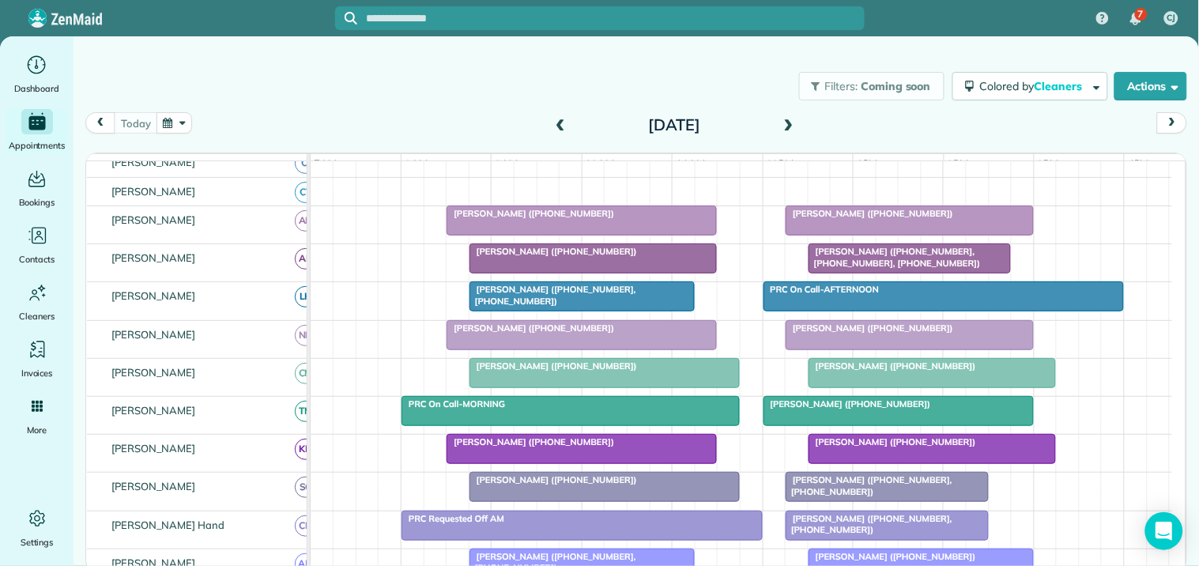
scroll to position [175, 0]
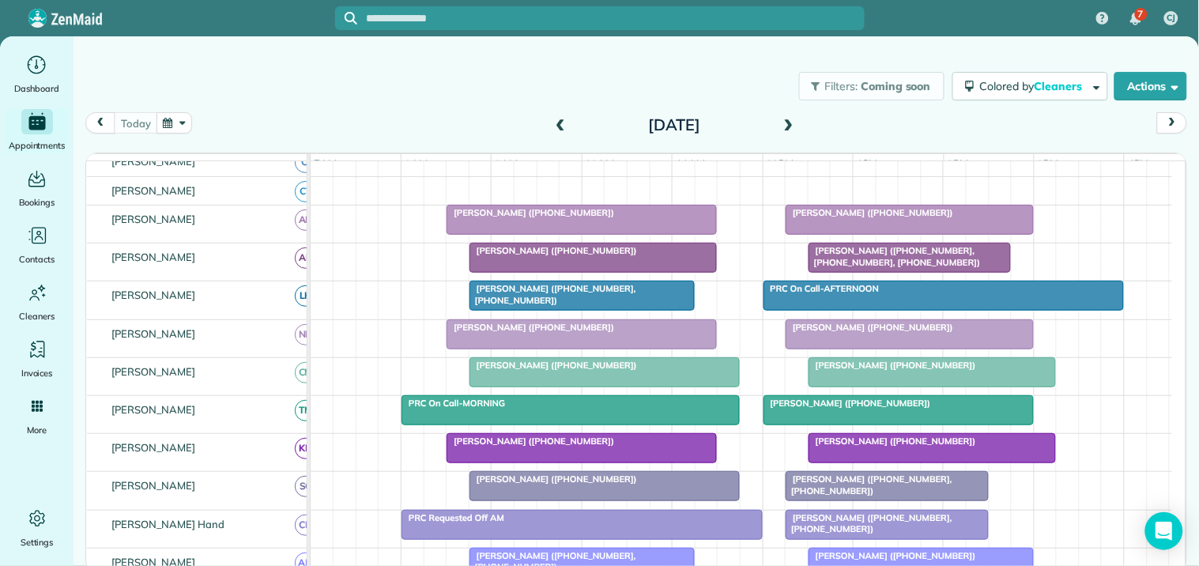
click at [793, 120] on span at bounding box center [788, 126] width 17 height 14
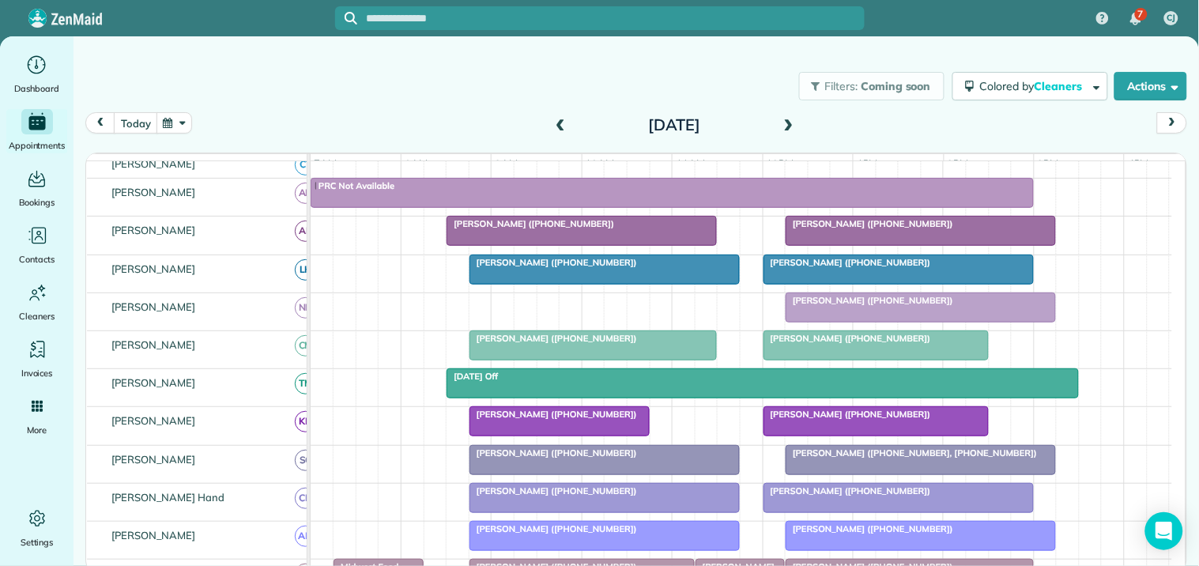
scroll to position [206, 0]
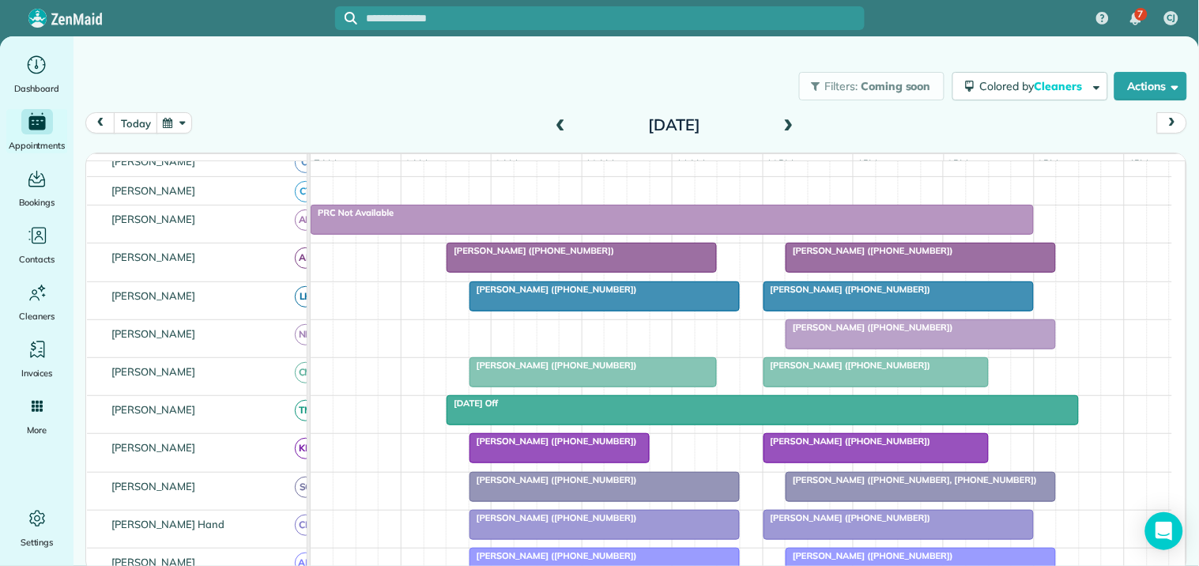
click at [791, 122] on span at bounding box center [788, 126] width 17 height 14
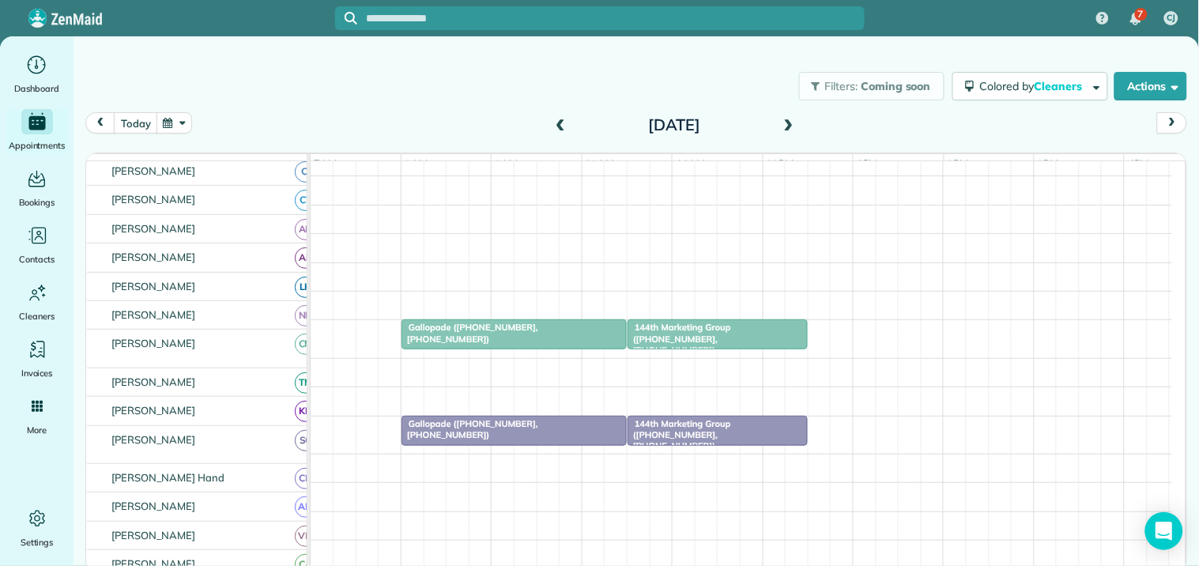
scroll to position [0, 0]
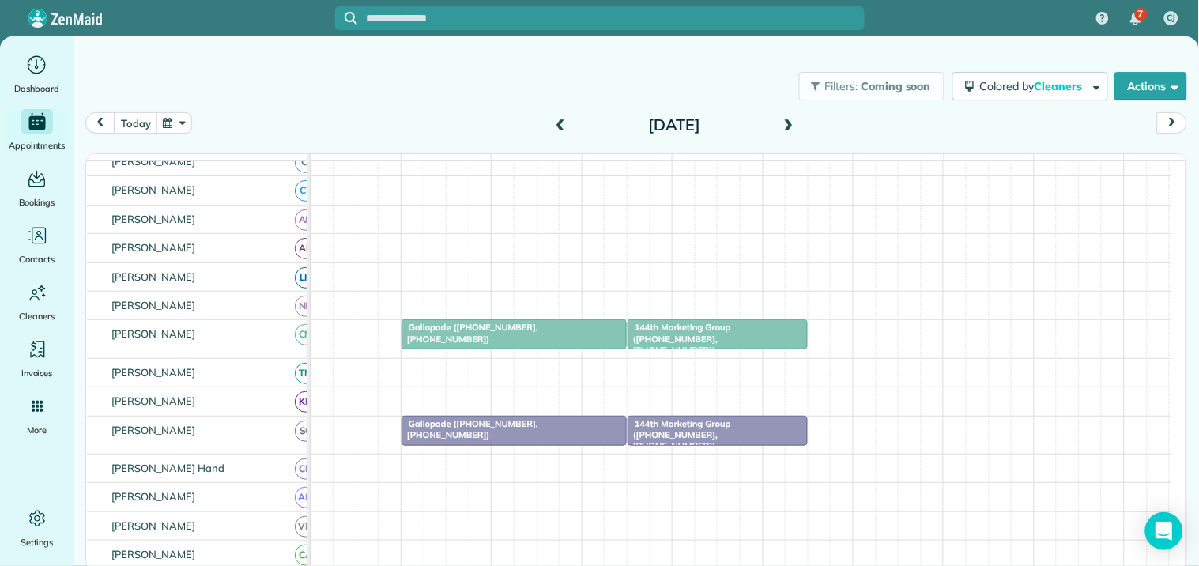
click at [379, 84] on div "Filters: Coming soon Colored by Cleaners Color by Cleaner Color by Team Color b…" at bounding box center [636, 86] width 1125 height 52
click at [794, 122] on span at bounding box center [788, 126] width 17 height 14
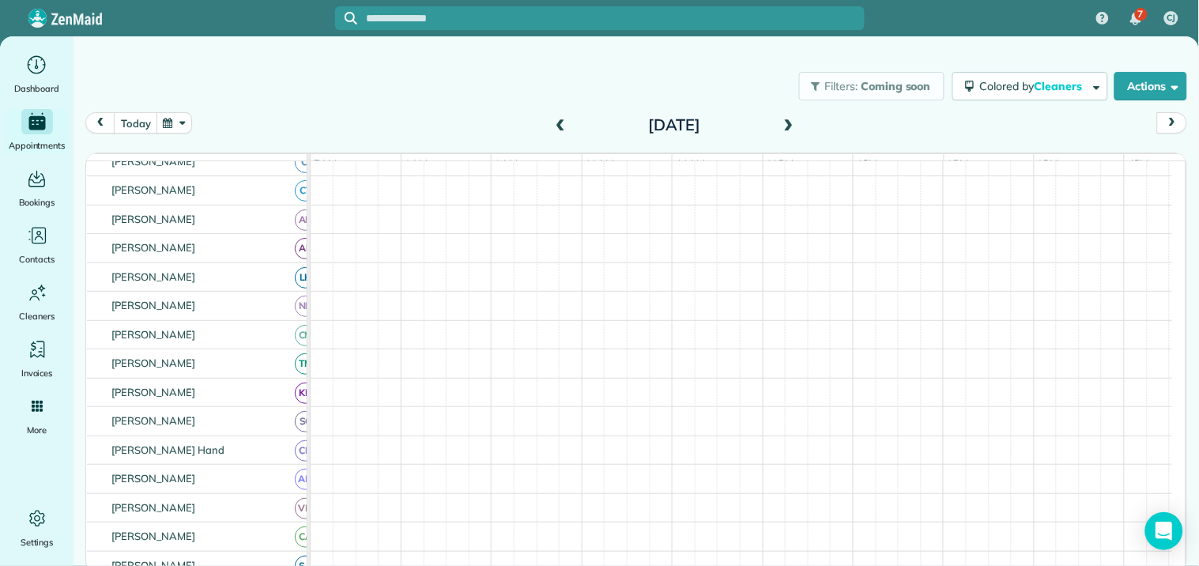
scroll to position [114, 0]
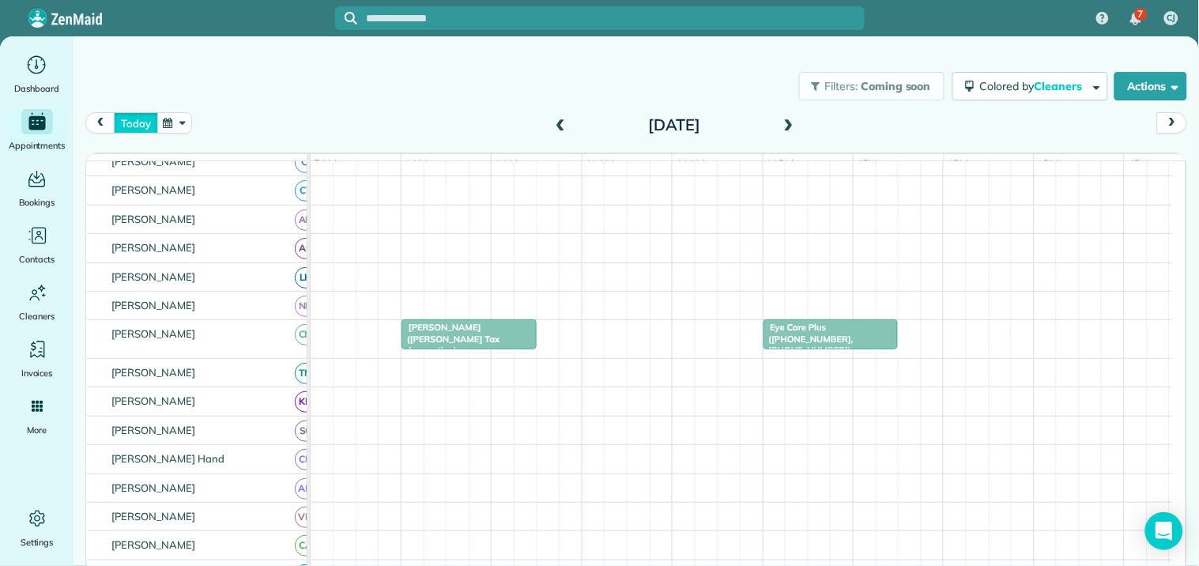
click at [135, 121] on button "today" at bounding box center [135, 122] width 43 height 21
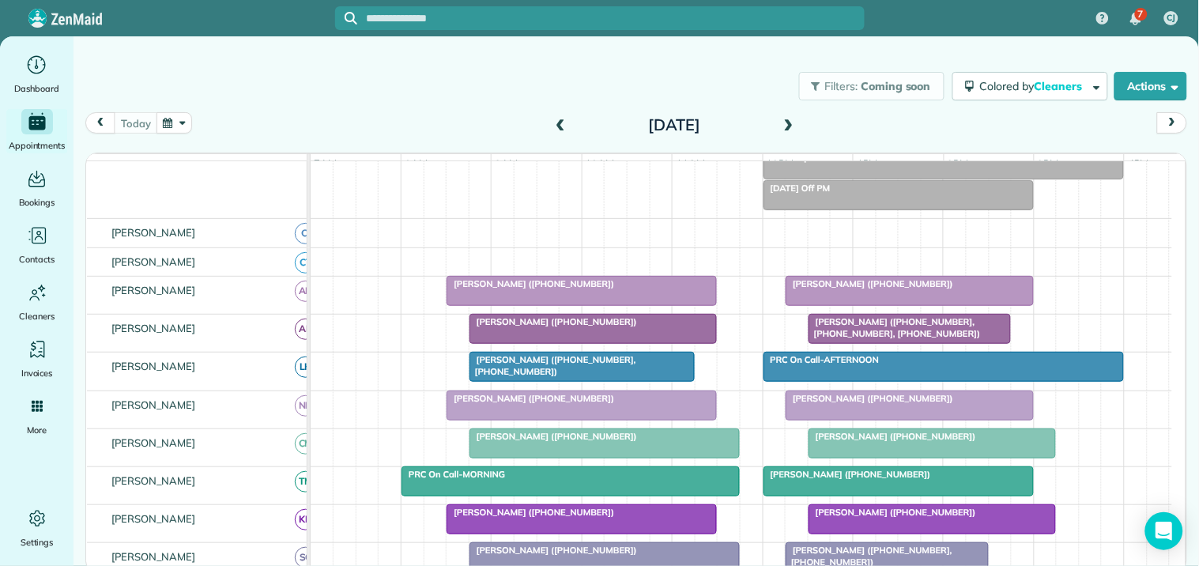
scroll to position [175, 0]
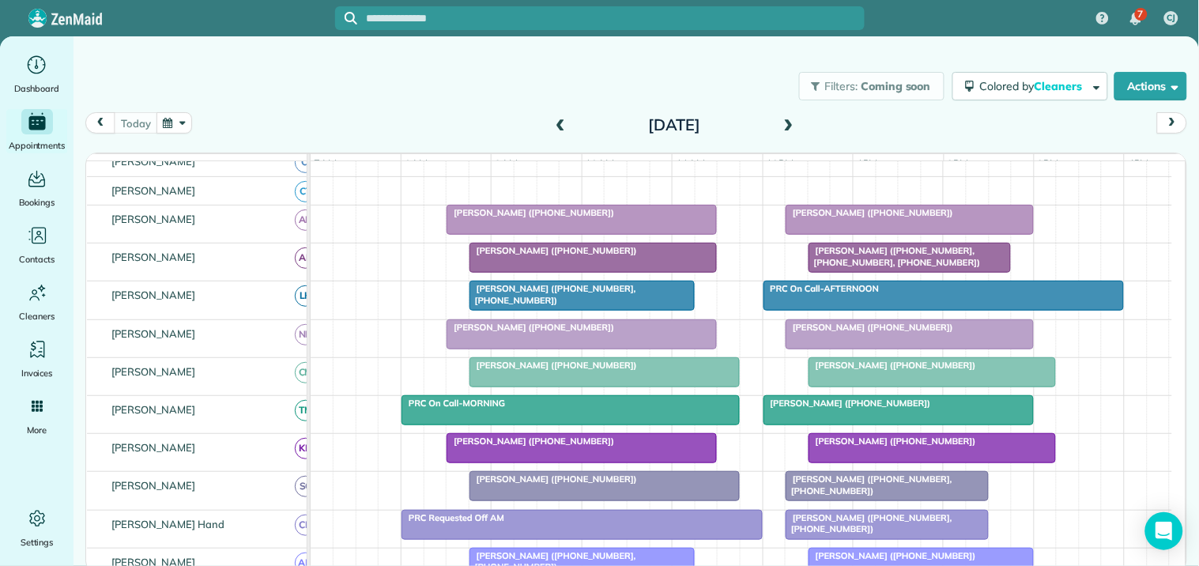
click at [167, 123] on button "button" at bounding box center [174, 122] width 36 height 21
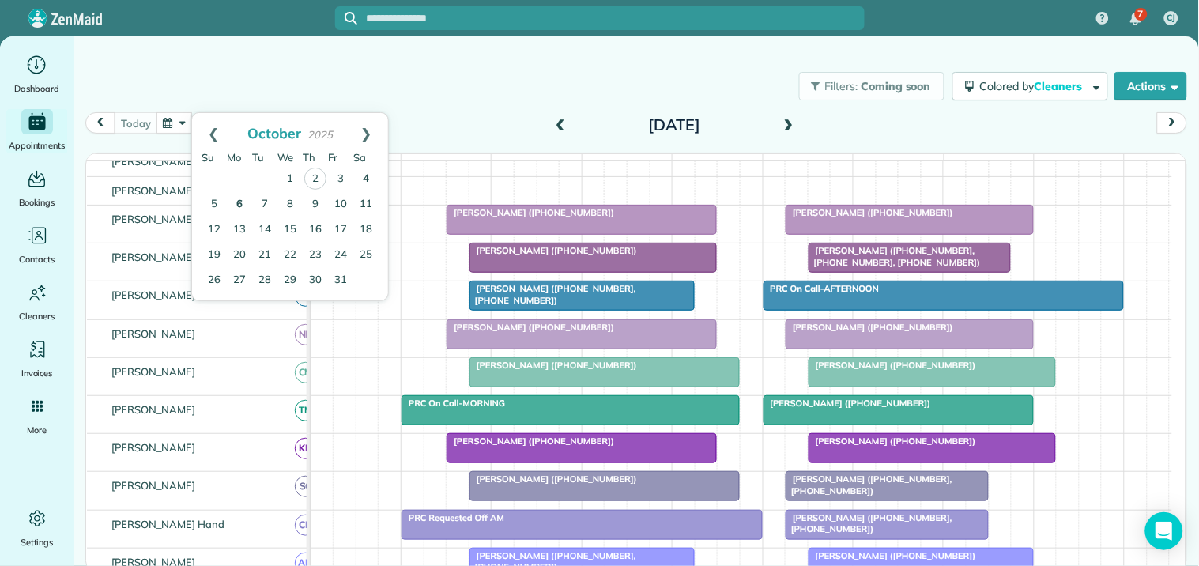
click at [238, 201] on link "6" at bounding box center [239, 204] width 25 height 25
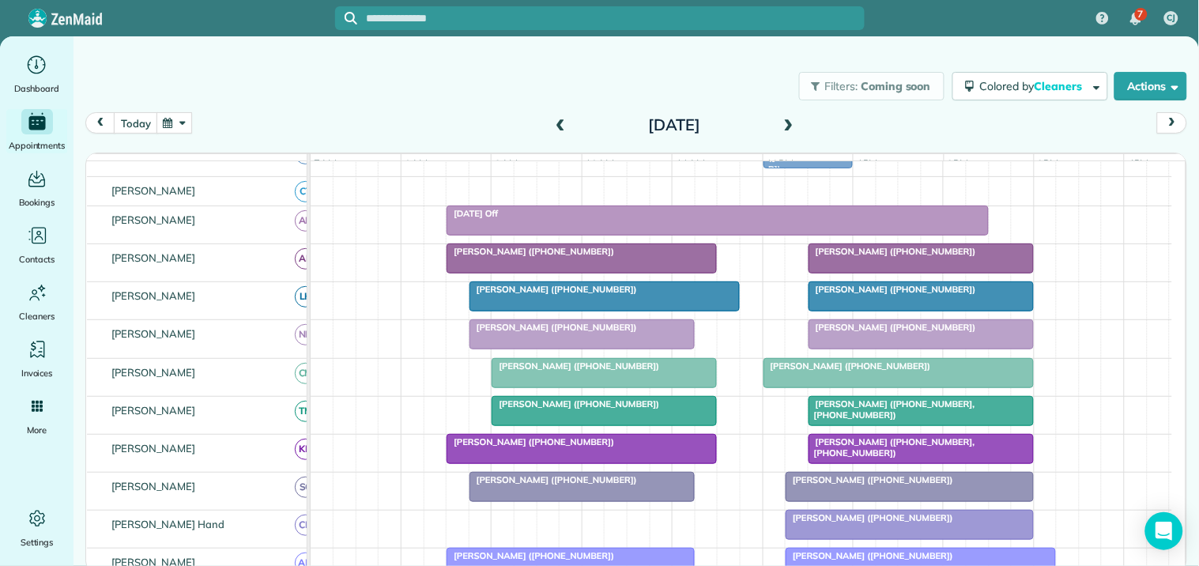
scroll to position [96, 0]
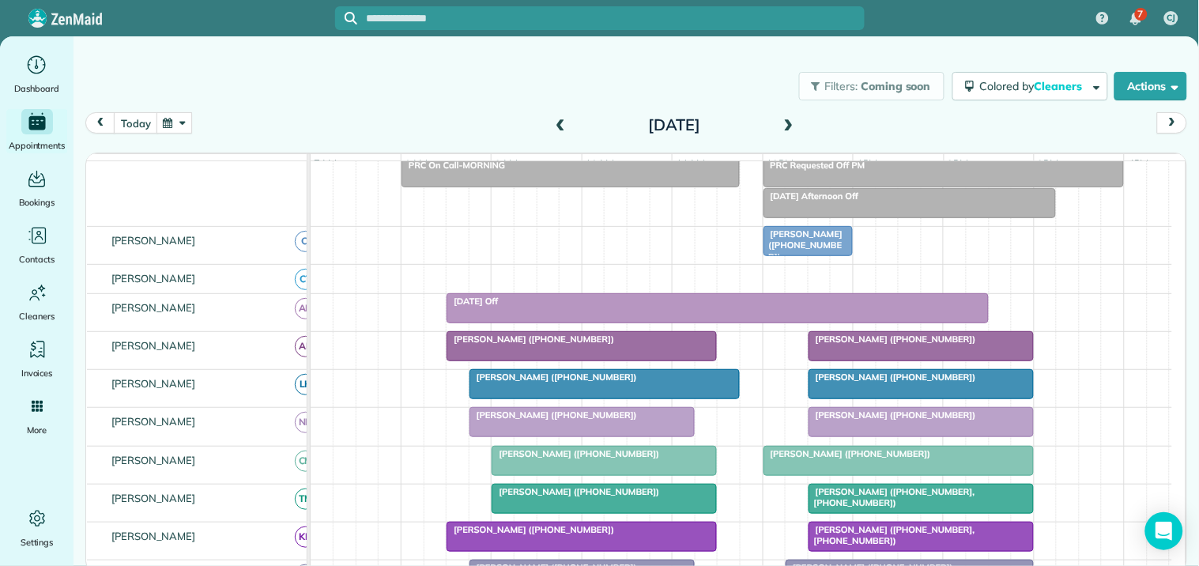
click at [806, 249] on span "[PERSON_NAME] ([PHONE_NUMBER])" at bounding box center [803, 245] width 81 height 34
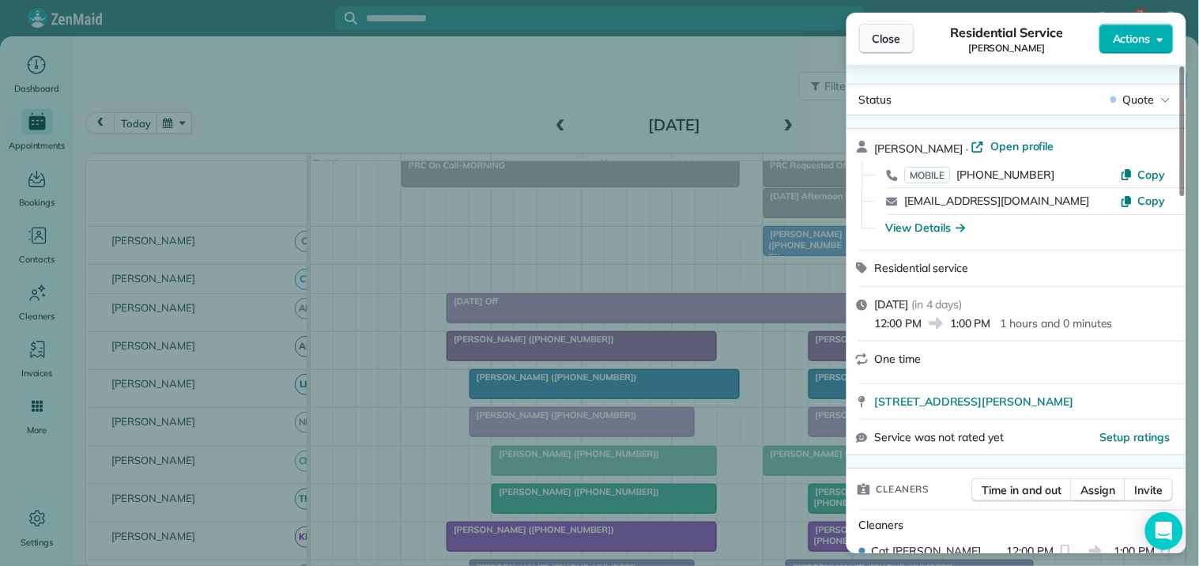
click at [890, 36] on span "Close" at bounding box center [887, 39] width 28 height 16
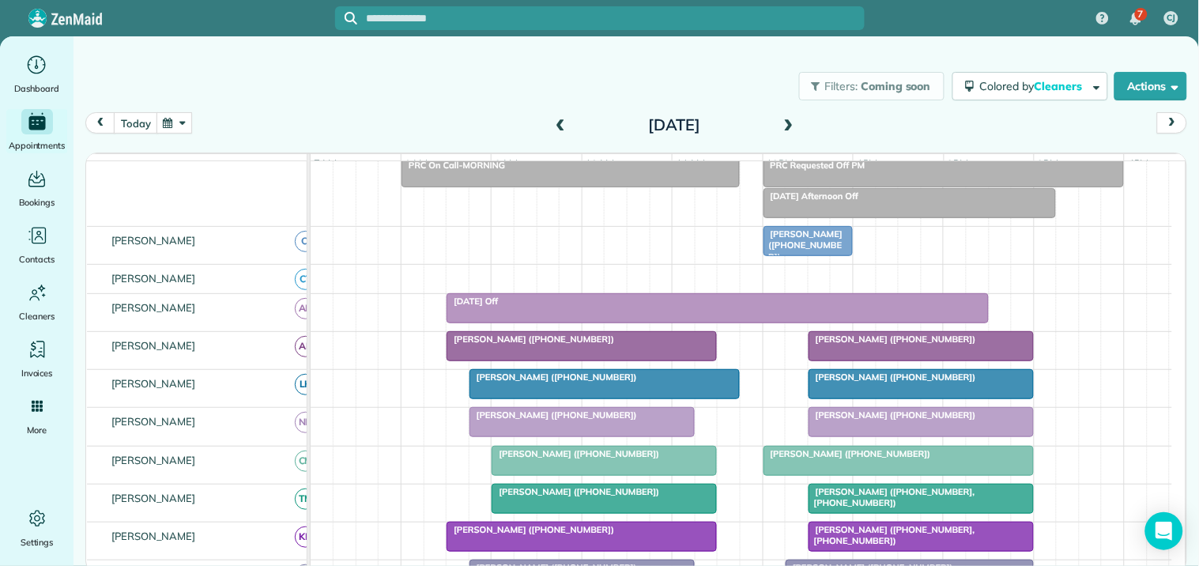
click at [789, 125] on span at bounding box center [788, 126] width 17 height 14
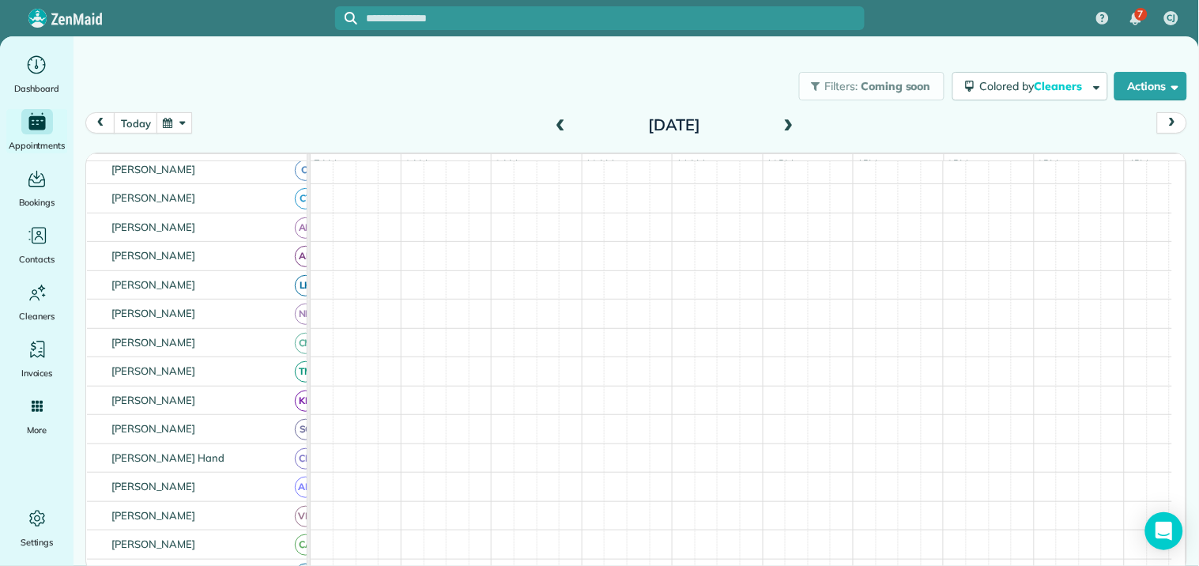
scroll to position [25, 0]
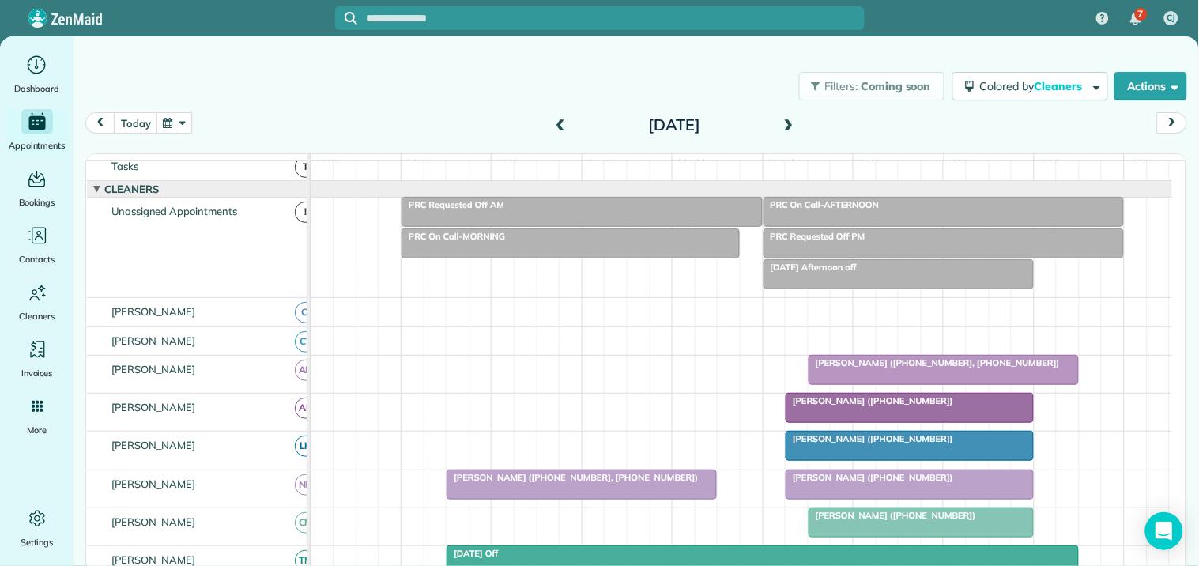
click at [788, 125] on span at bounding box center [788, 126] width 17 height 14
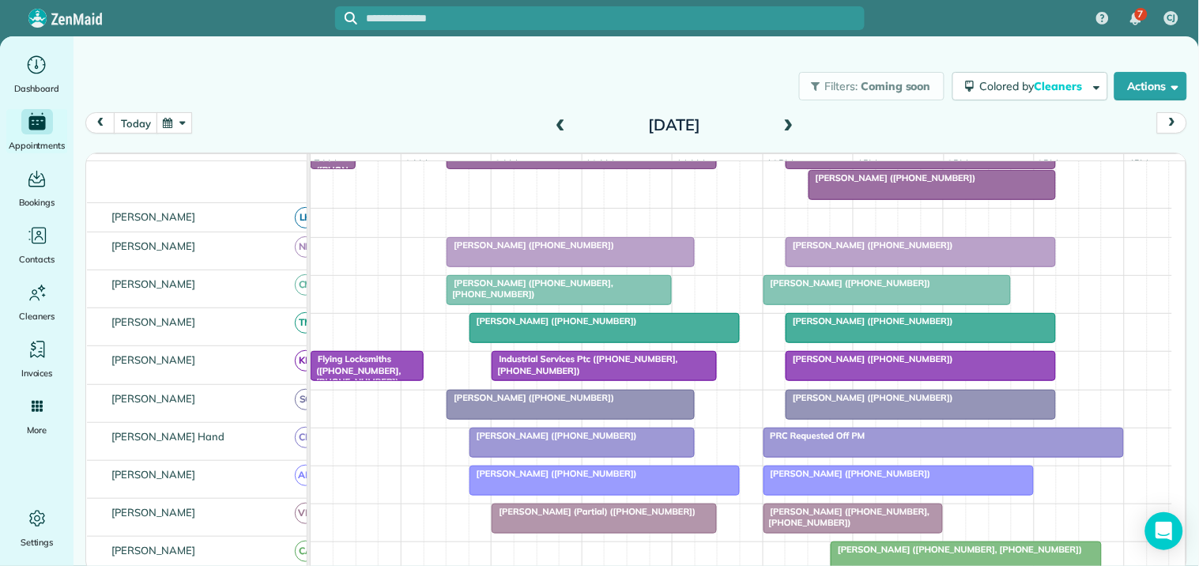
scroll to position [288, 0]
